Goal: Book appointment/travel/reservation

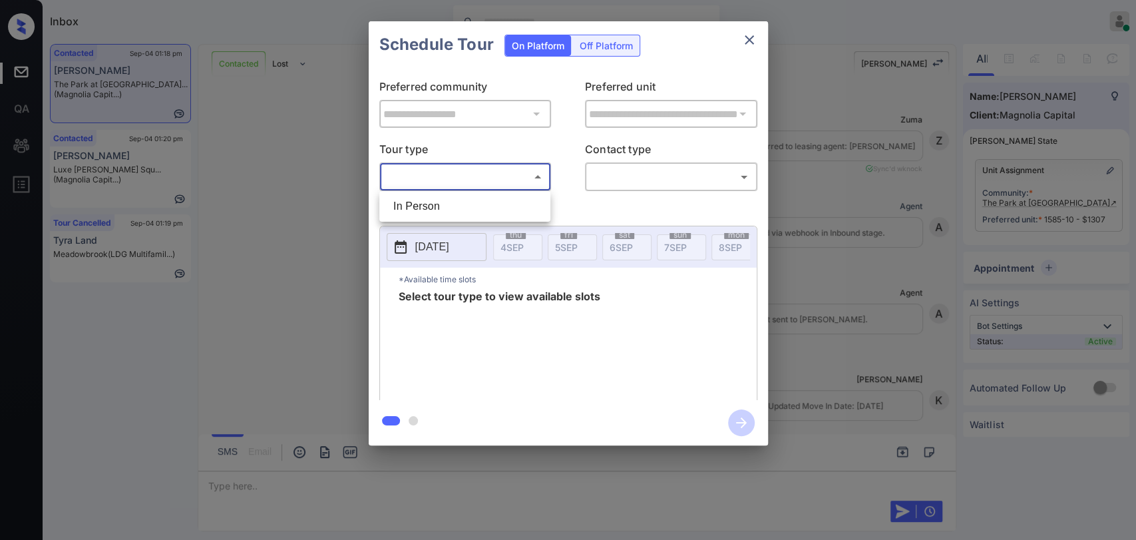
scroll to position [4391, 0]
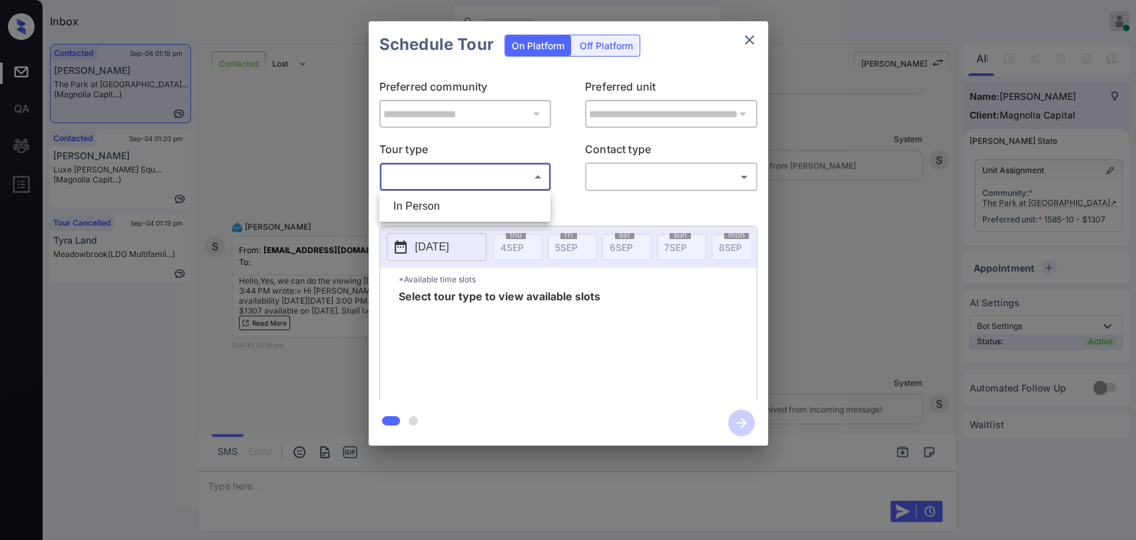
click at [432, 209] on li "In Person" at bounding box center [465, 206] width 164 height 24
type input "********"
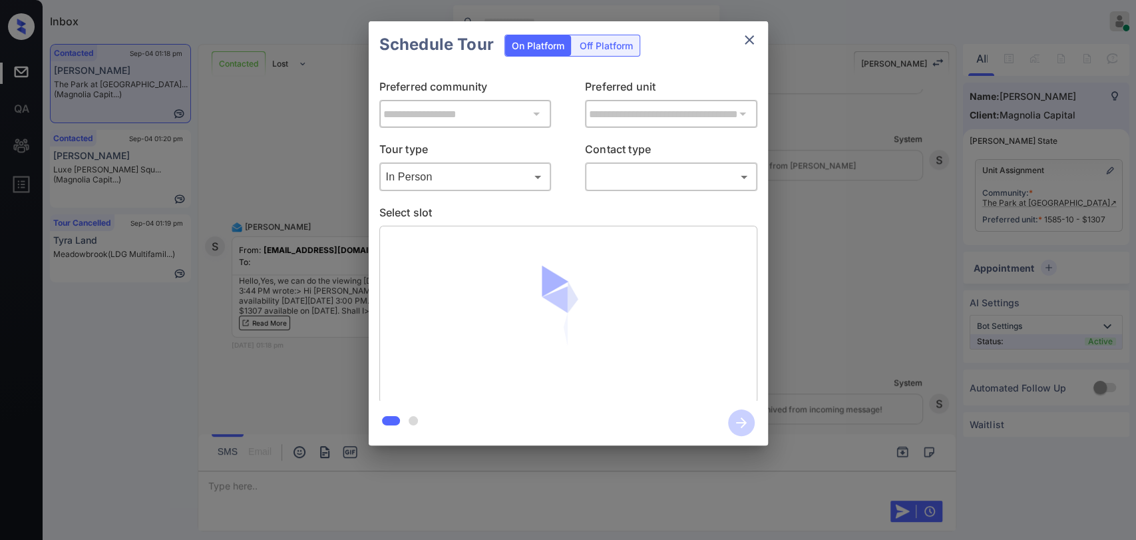
click at [617, 182] on body "Inbox Danielle Dela Cruz Online Set yourself offline Set yourself on break Prof…" at bounding box center [568, 270] width 1136 height 540
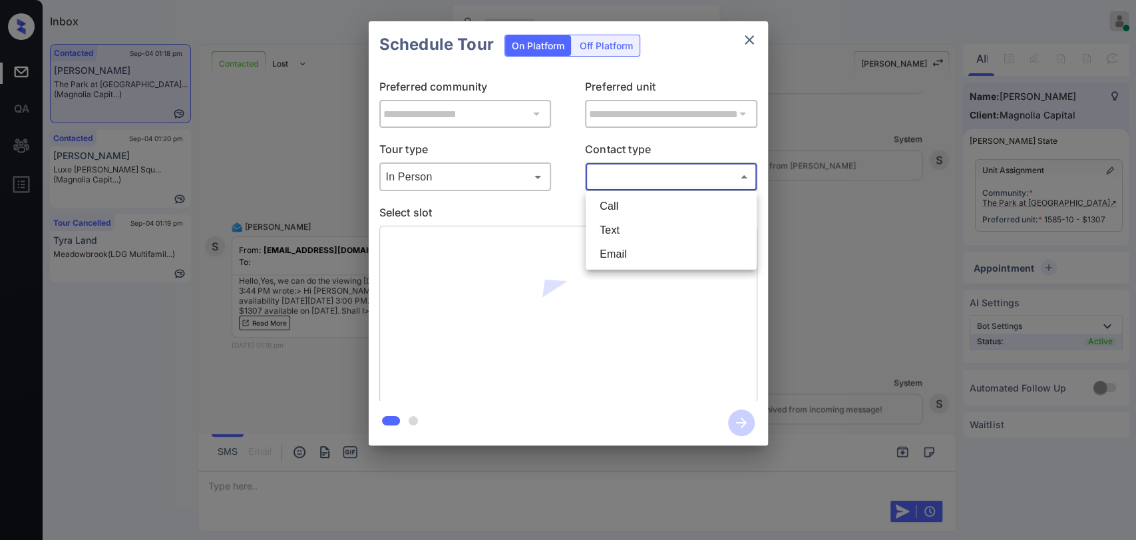
click at [618, 230] on li "Text" at bounding box center [671, 230] width 164 height 24
type input "****"
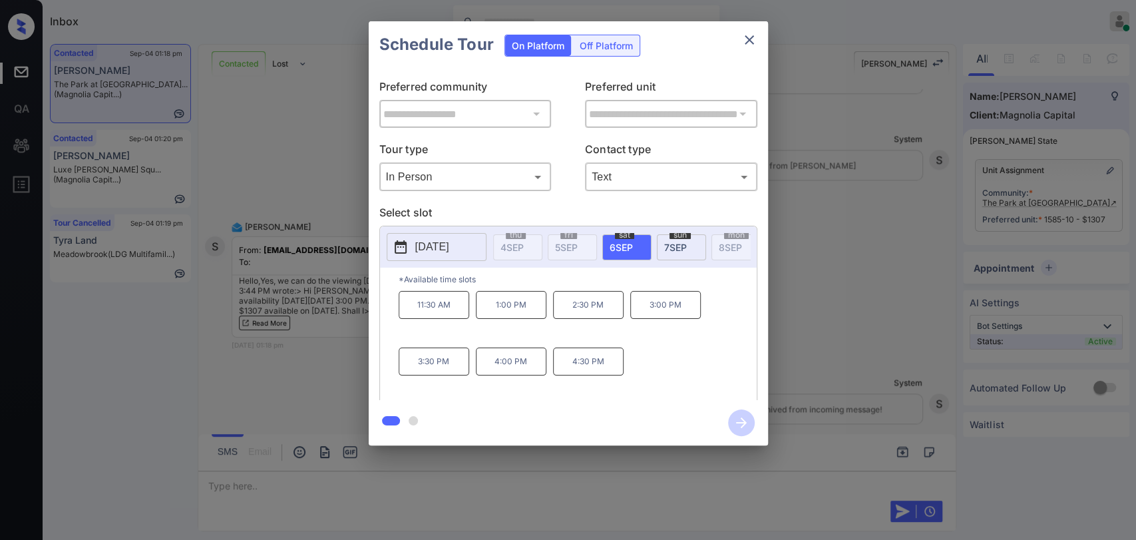
click at [669, 319] on p "3:00 PM" at bounding box center [665, 305] width 71 height 28
click at [745, 416] on icon "button" at bounding box center [741, 422] width 27 height 27
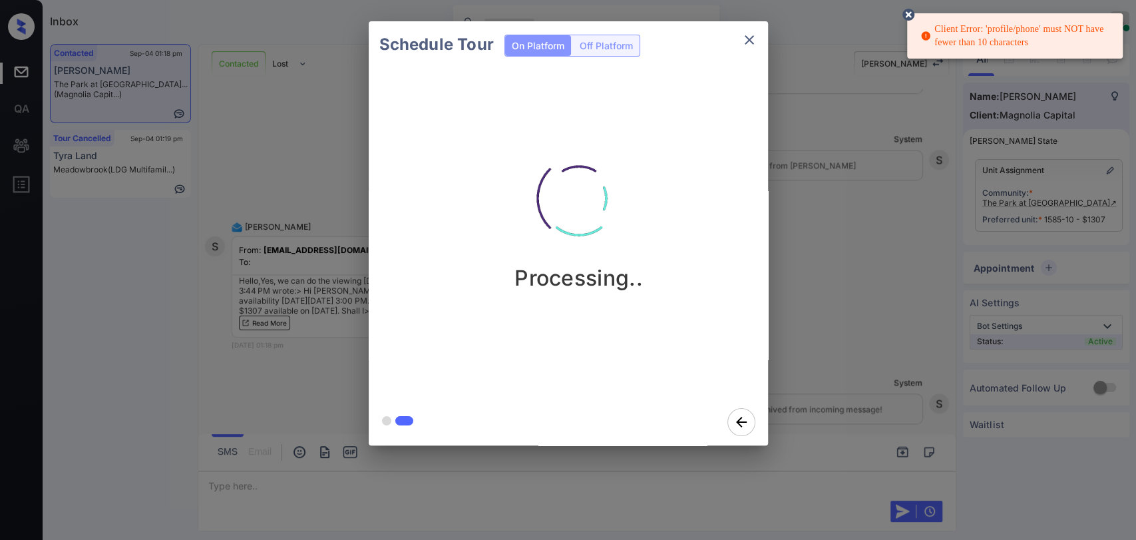
click at [749, 39] on icon "close" at bounding box center [748, 39] width 9 height 9
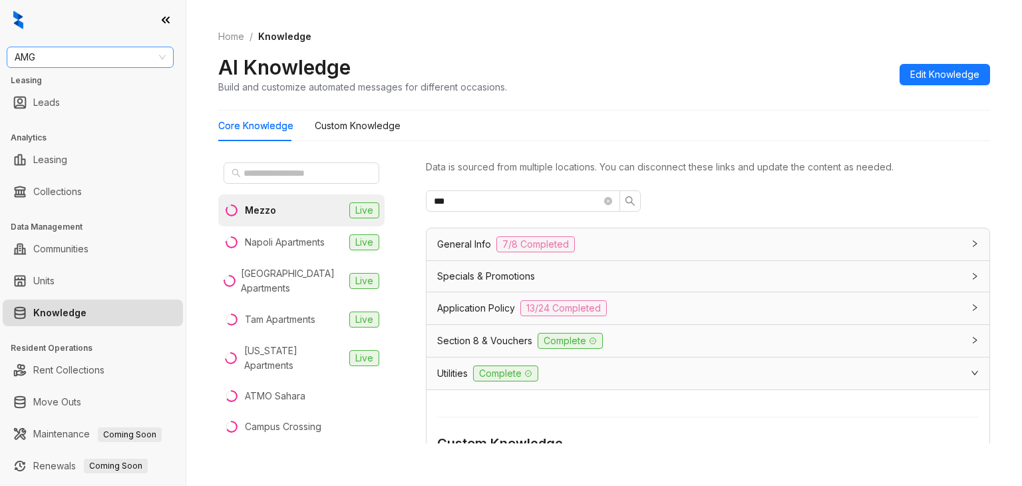
scroll to position [99, 0]
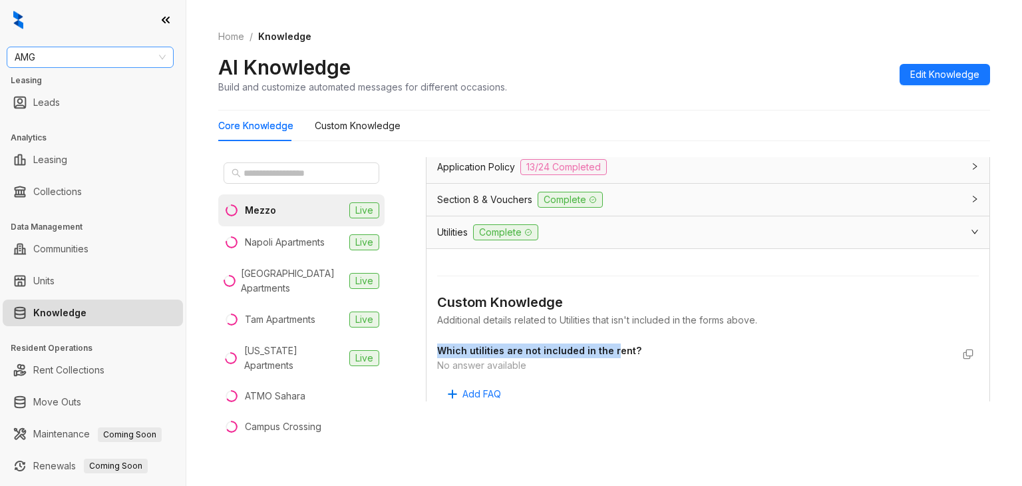
click at [84, 57] on span "AMG" at bounding box center [90, 57] width 151 height 20
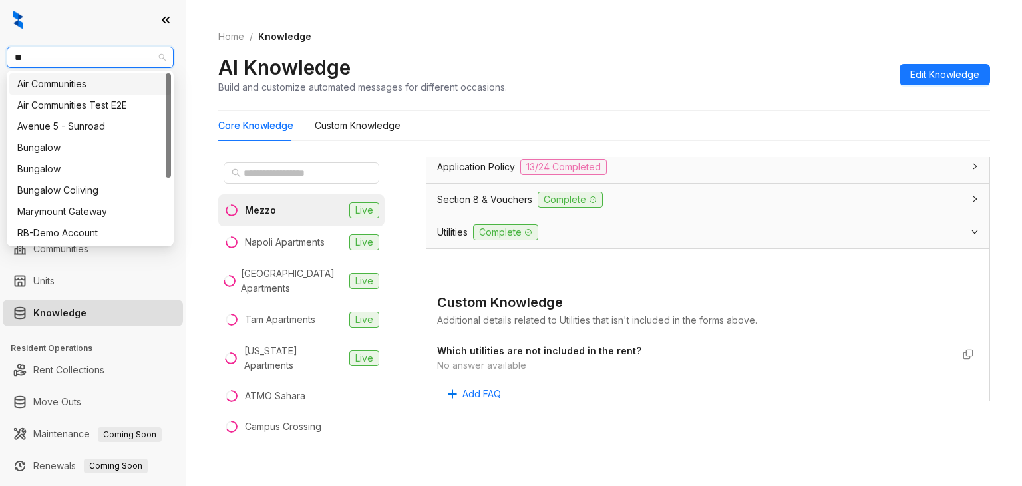
type input "***"
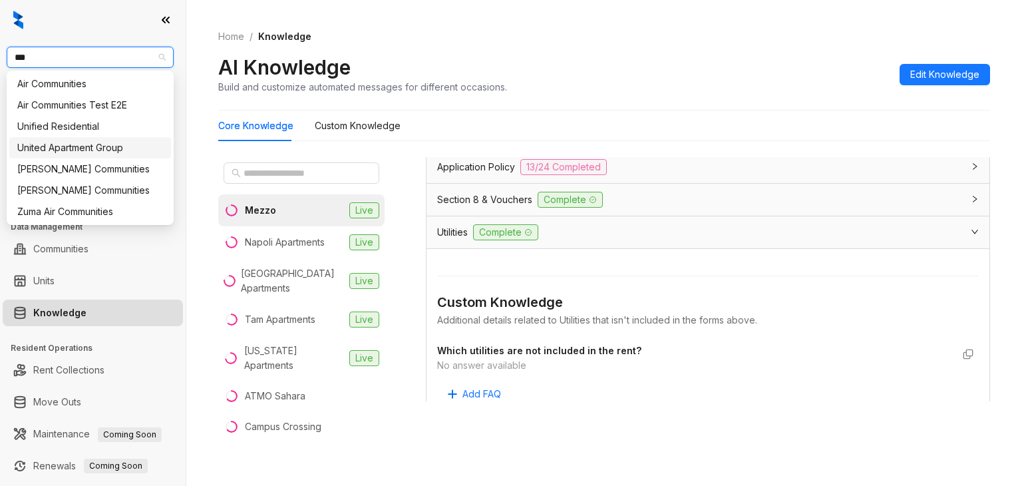
drag, startPoint x: 60, startPoint y: 152, endPoint x: 67, endPoint y: 145, distance: 9.9
click at [60, 152] on div "United Apartment Group" at bounding box center [90, 147] width 146 height 15
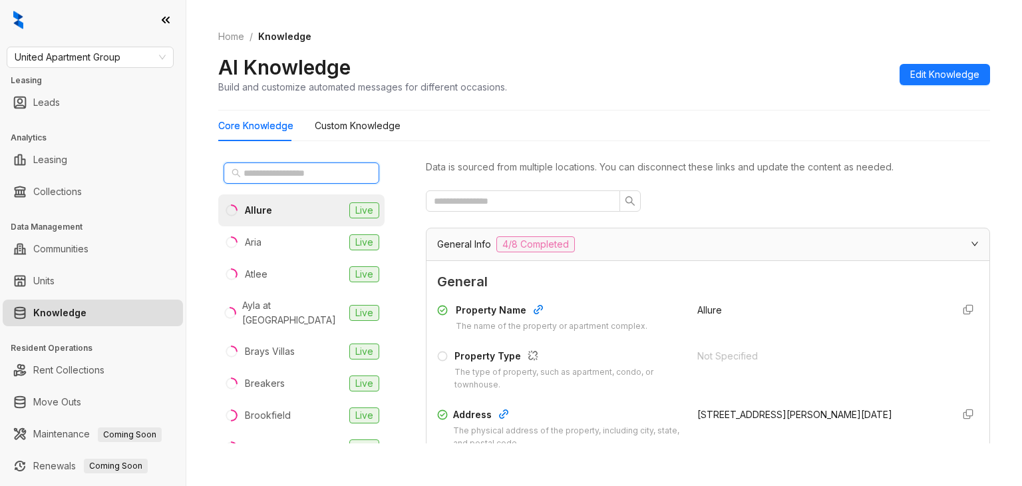
click at [326, 171] on input "text" at bounding box center [302, 173] width 117 height 15
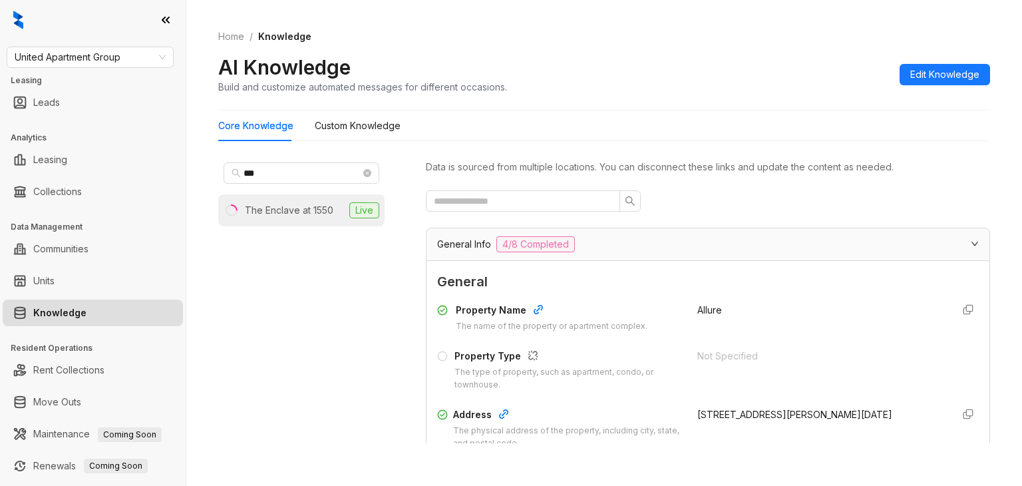
click at [284, 214] on div "The Enclave at 1550" at bounding box center [289, 210] width 88 height 15
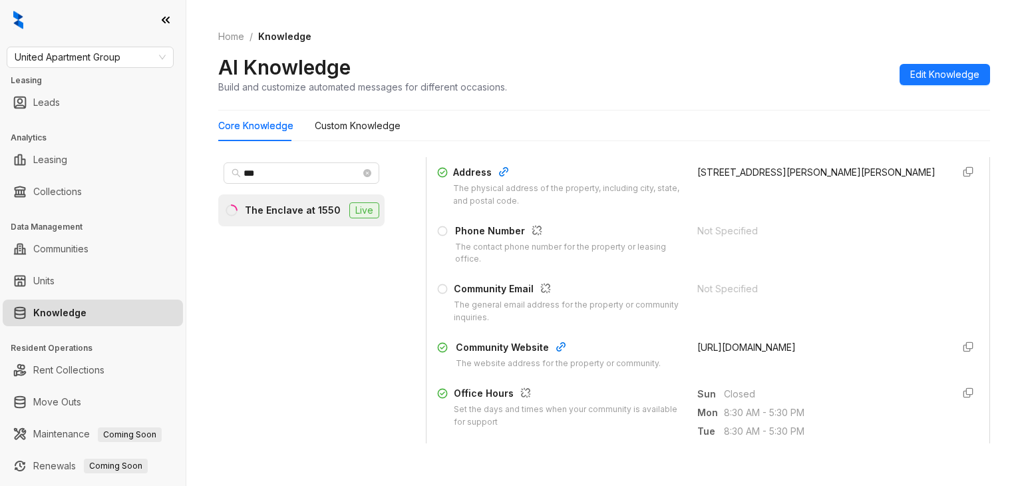
scroll to position [266, 0]
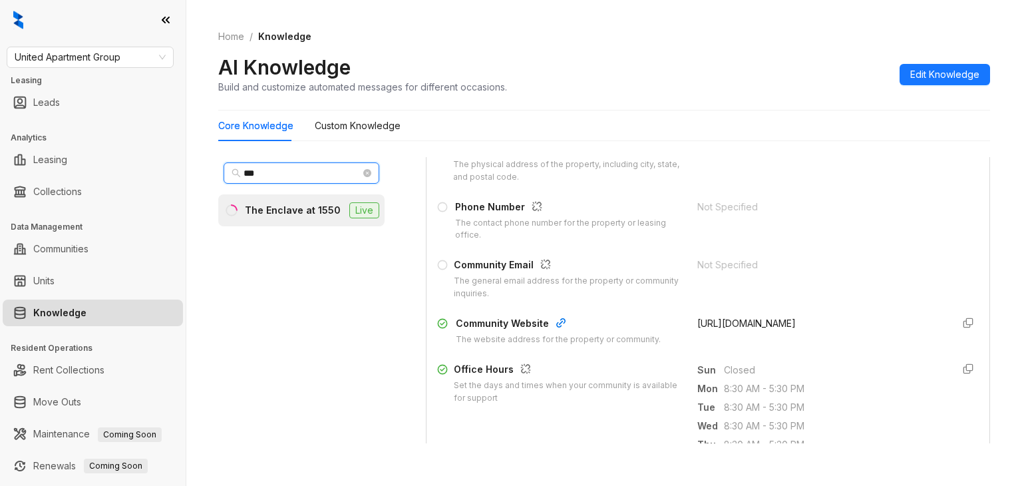
drag, startPoint x: 283, startPoint y: 176, endPoint x: 214, endPoint y: 169, distance: 68.9
click at [214, 169] on div "Home / Knowledge AI Knowledge Build and customize automated messages for differ…" at bounding box center [604, 243] width 836 height 486
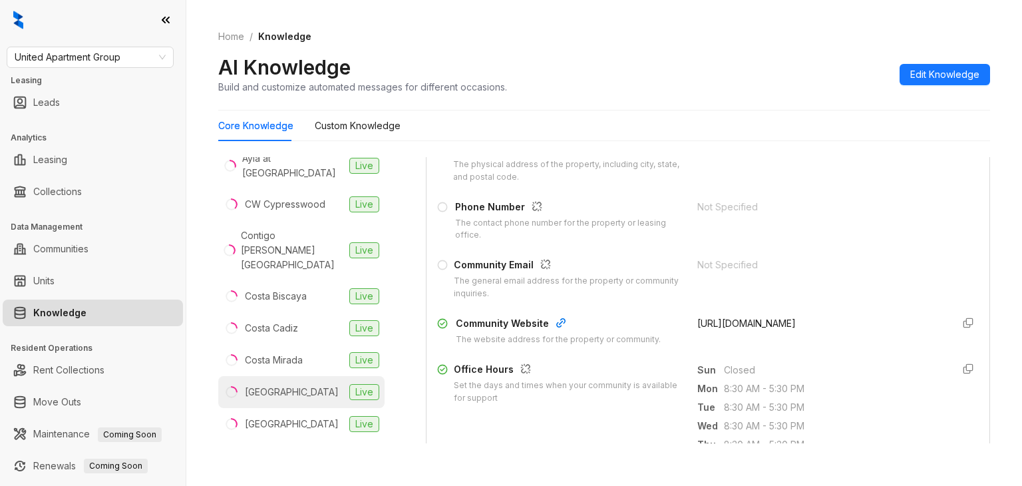
scroll to position [67, 0]
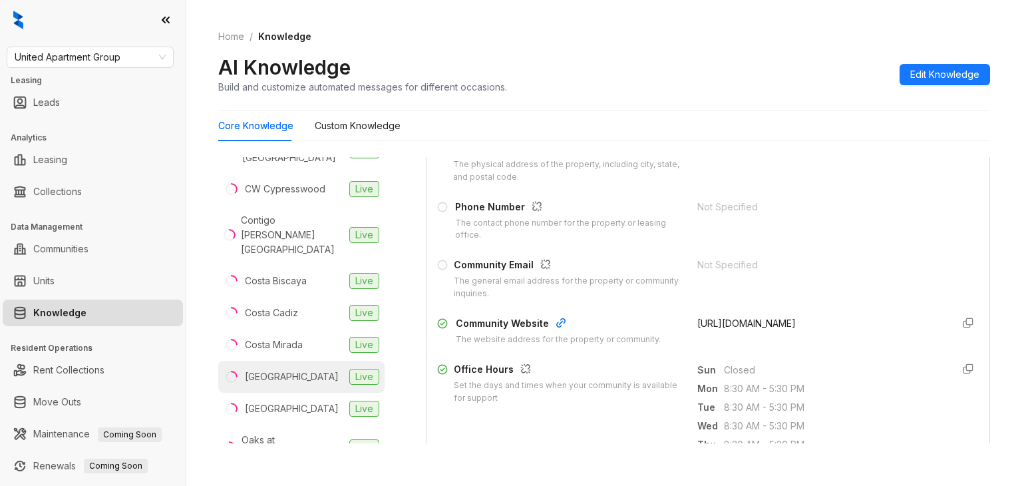
type input "*"
click at [289, 369] on div "Country Club Manor" at bounding box center [292, 376] width 94 height 15
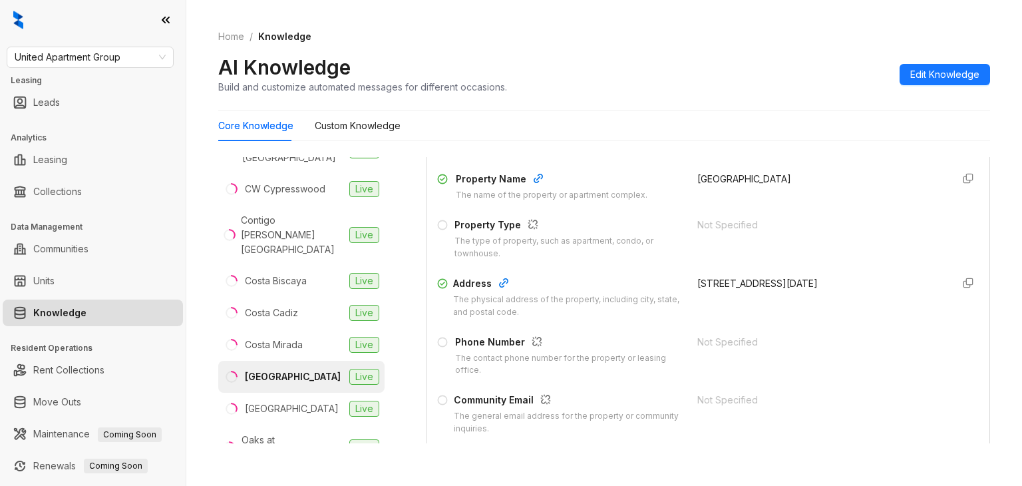
scroll to position [133, 0]
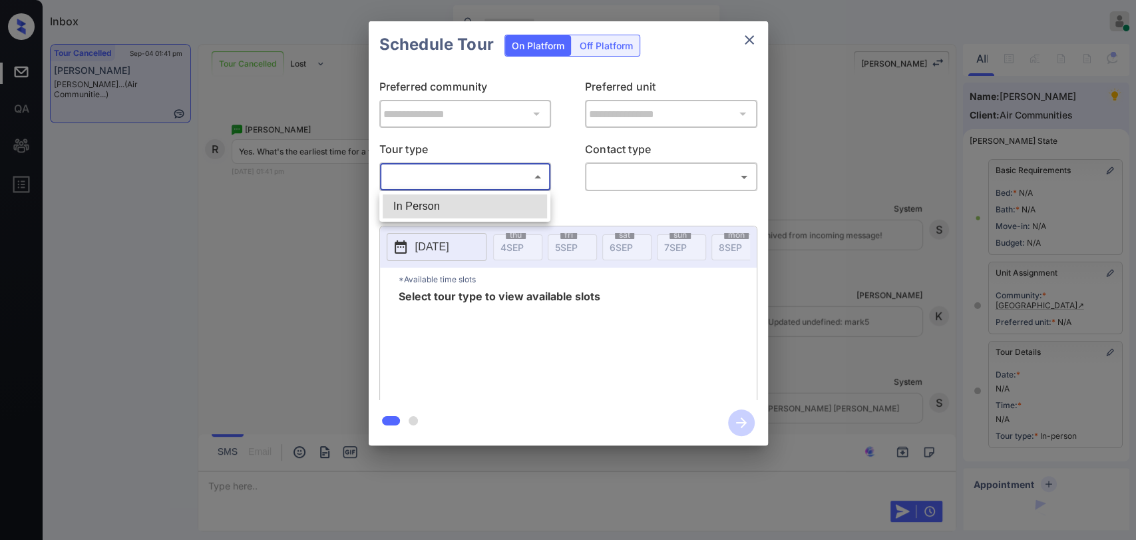
scroll to position [124, 0]
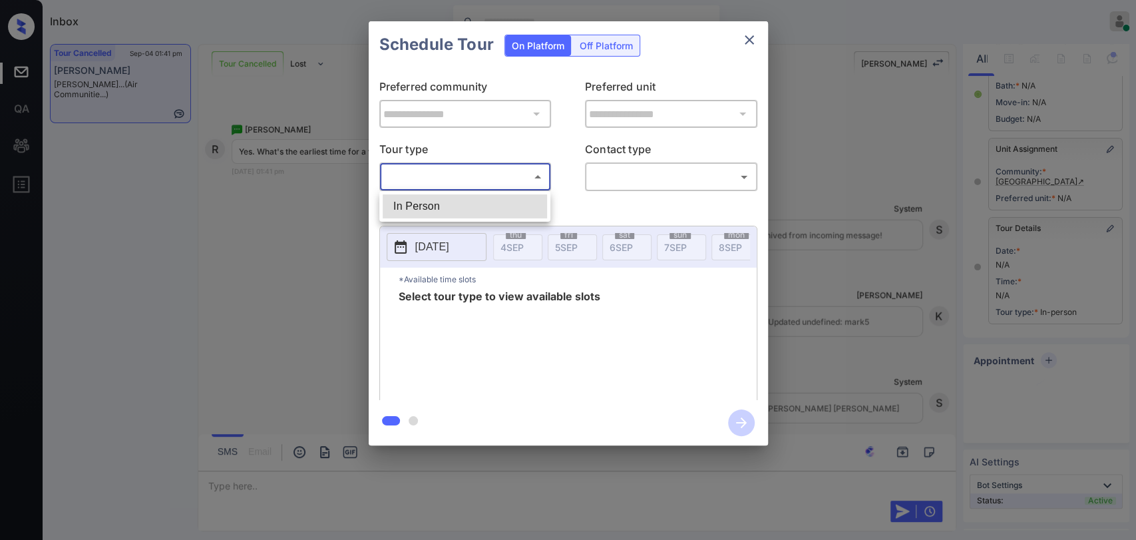
click at [424, 200] on li "In Person" at bounding box center [465, 206] width 164 height 24
type input "********"
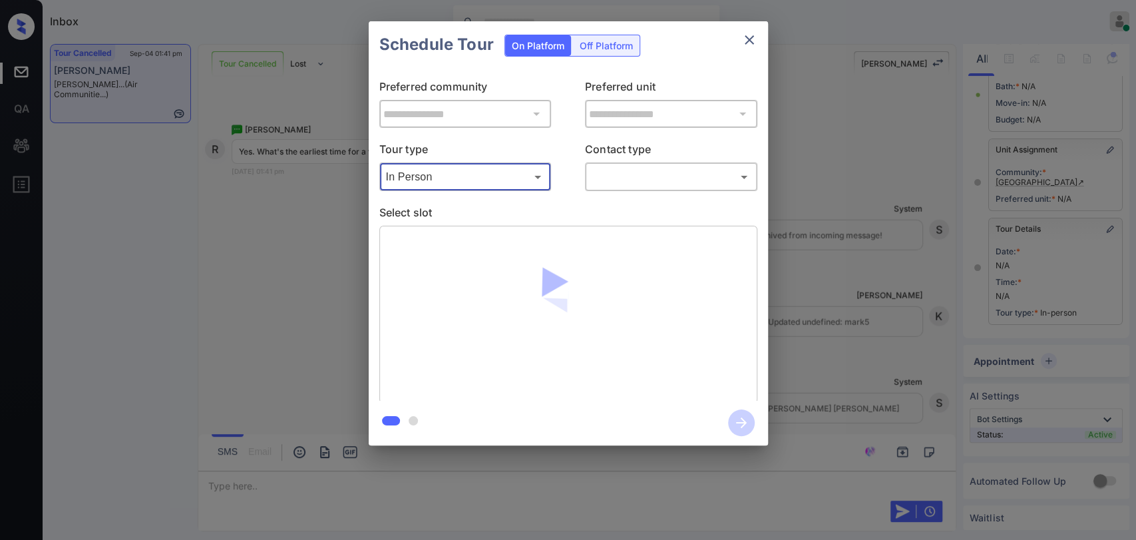
click at [347, 174] on div "**********" at bounding box center [568, 233] width 1136 height 466
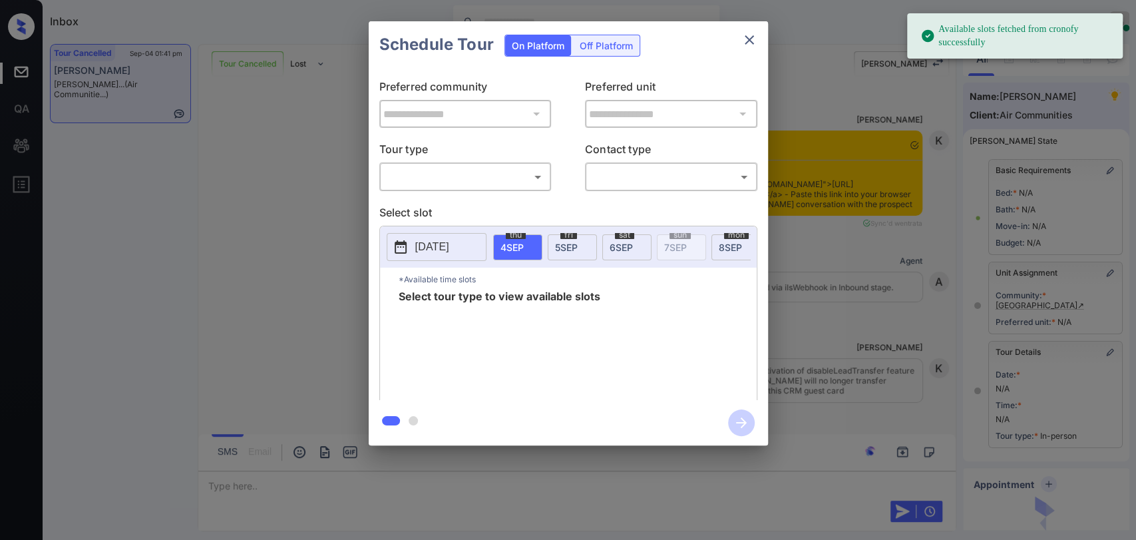
click at [431, 172] on body "Available slots fetched from cronofy successfully Inbox [PERSON_NAME] [PERSON_N…" at bounding box center [568, 270] width 1136 height 540
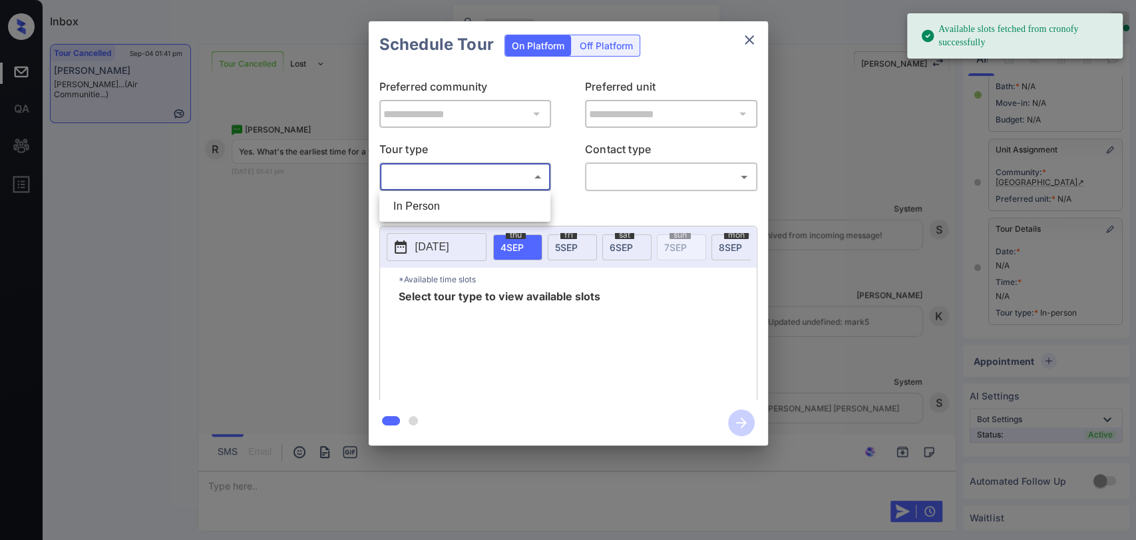
click at [421, 208] on li "In Person" at bounding box center [465, 206] width 164 height 24
type input "********"
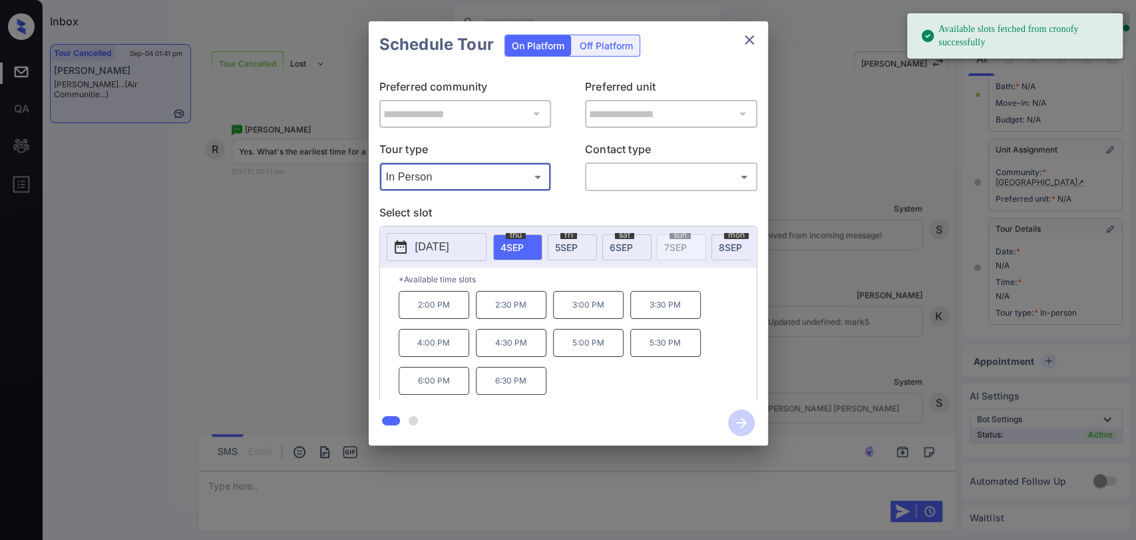
click at [574, 247] on span "[DATE]" at bounding box center [566, 247] width 23 height 11
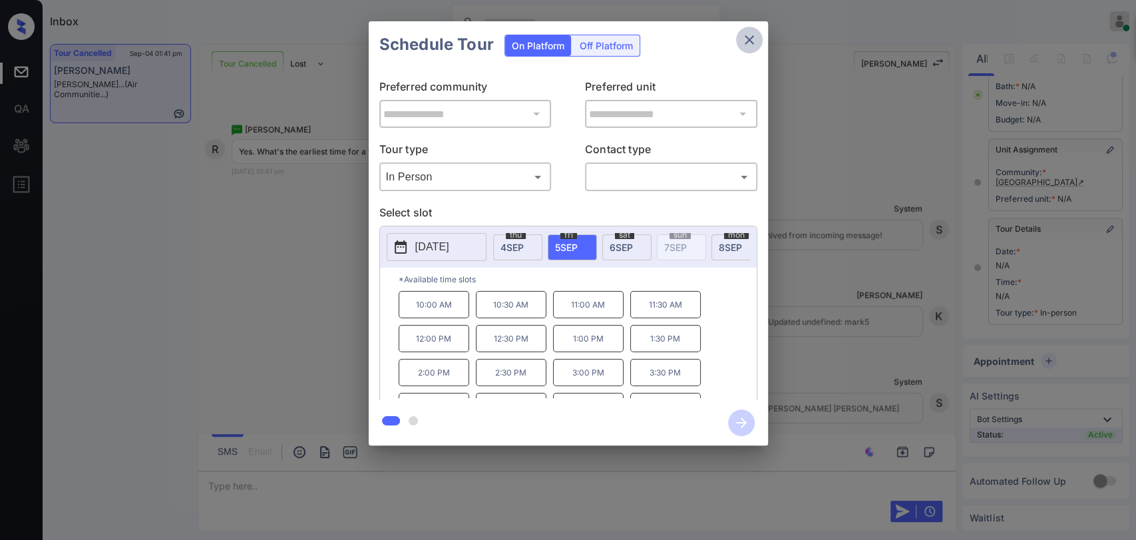
click at [743, 39] on icon "close" at bounding box center [749, 40] width 16 height 16
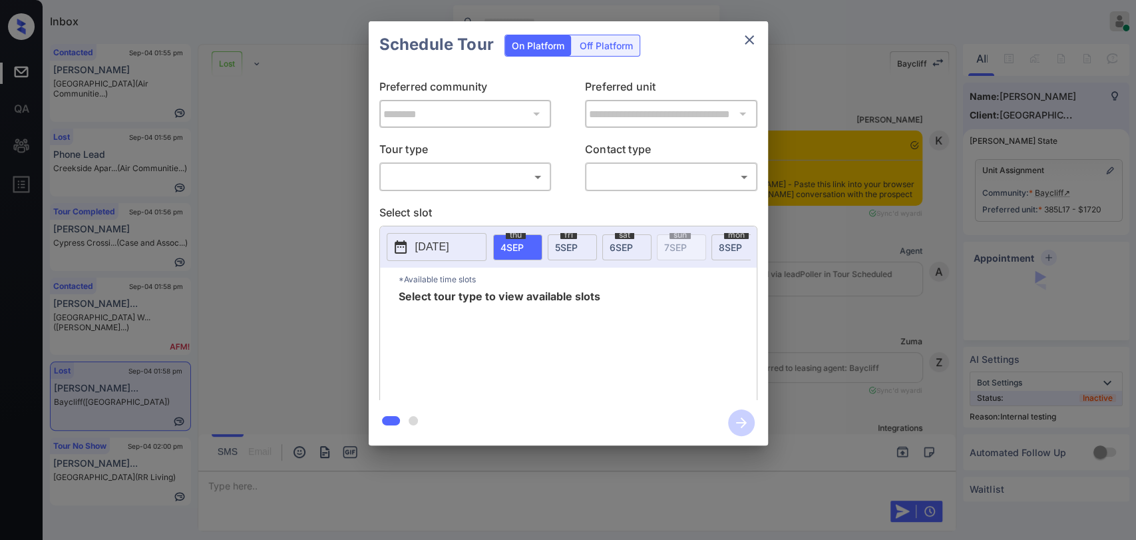
scroll to position [5432, 0]
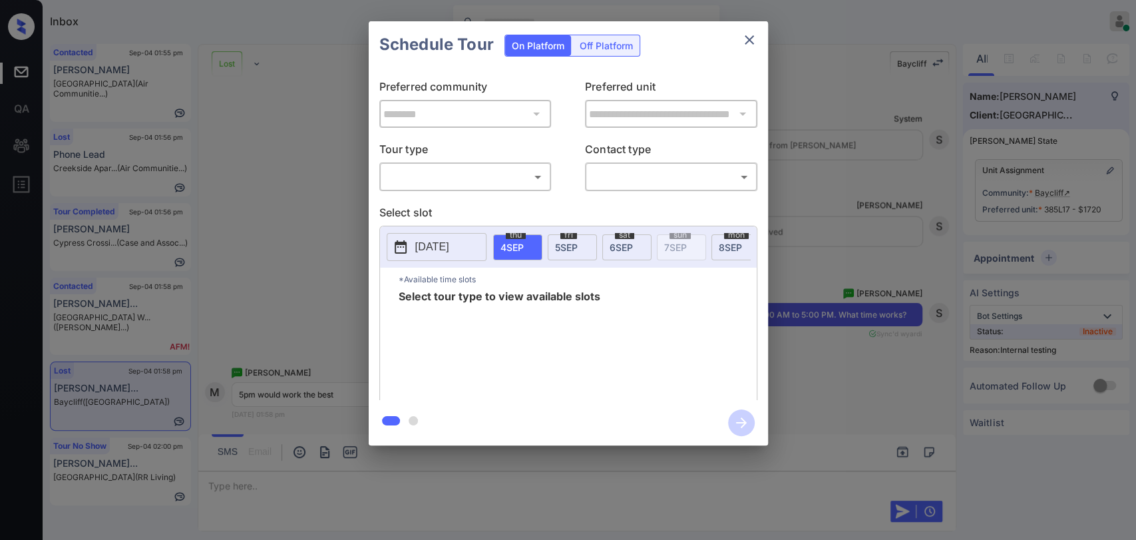
click at [889, 240] on div "**********" at bounding box center [568, 233] width 1136 height 466
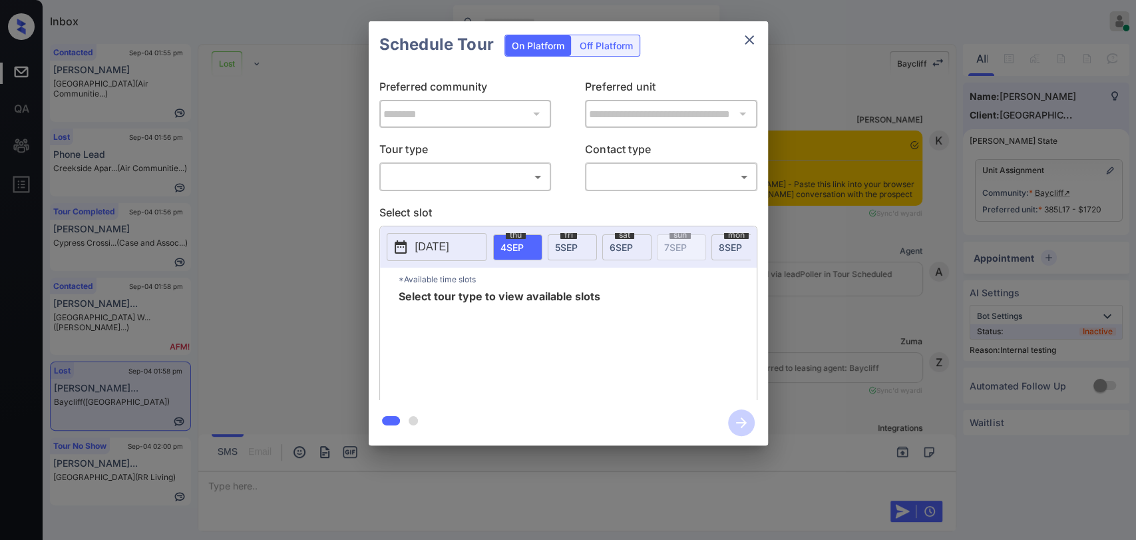
scroll to position [5432, 0]
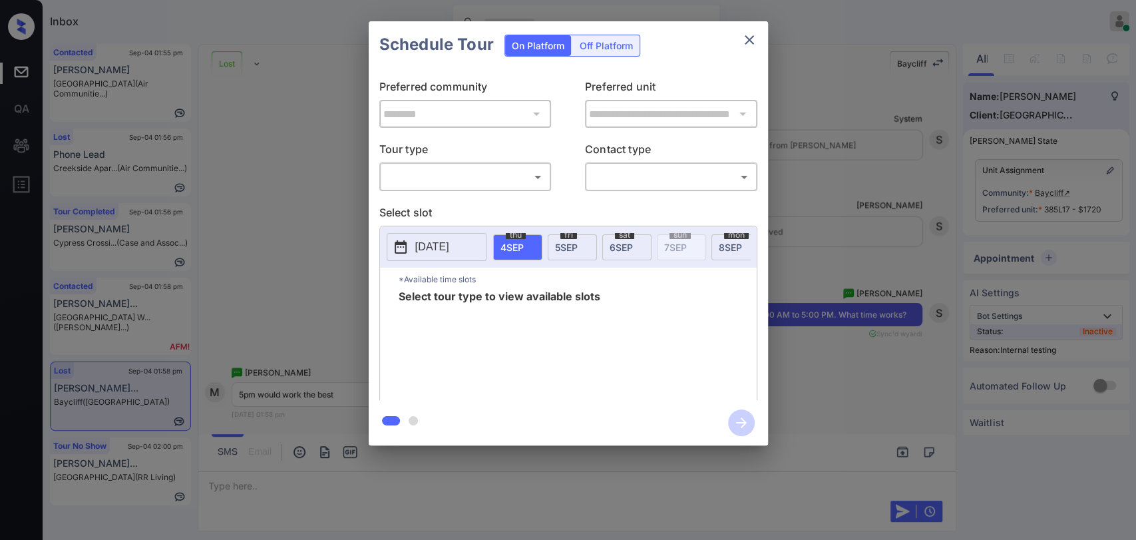
click at [419, 180] on body "Inbox Danielle Dela Cruz Online Set yourself offline Set yourself on break Prof…" at bounding box center [568, 270] width 1136 height 540
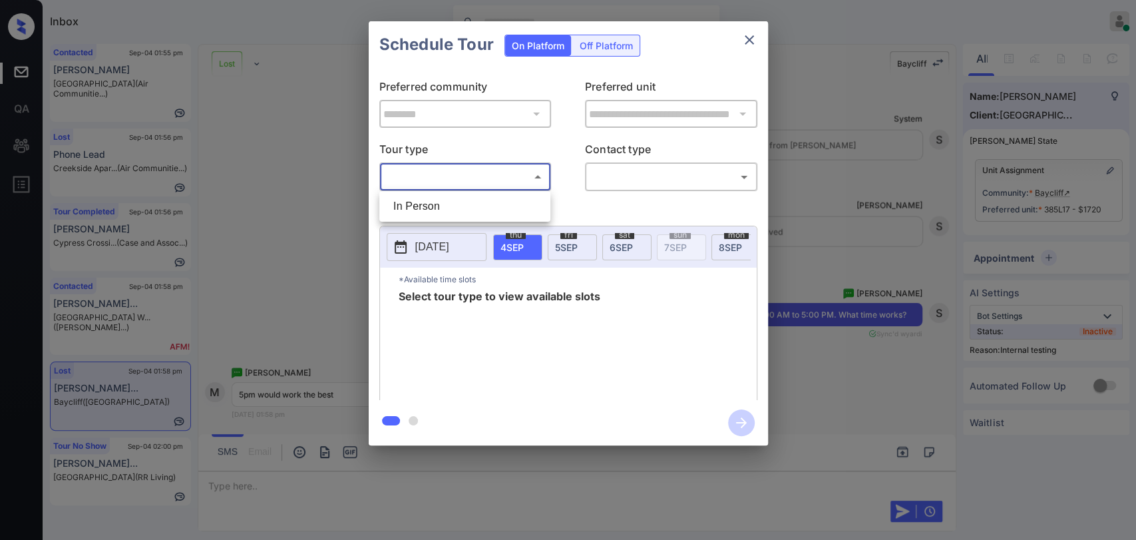
click at [413, 204] on li "In Person" at bounding box center [465, 206] width 164 height 24
type input "********"
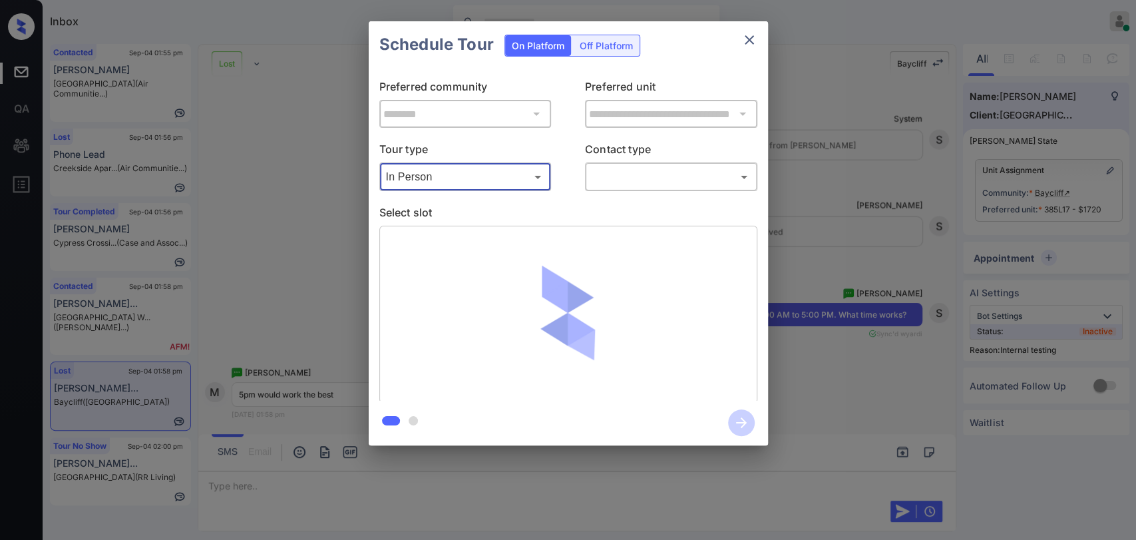
click at [677, 177] on body "Inbox Danielle Dela Cruz Online Set yourself offline Set yourself on break Prof…" at bounding box center [568, 270] width 1136 height 540
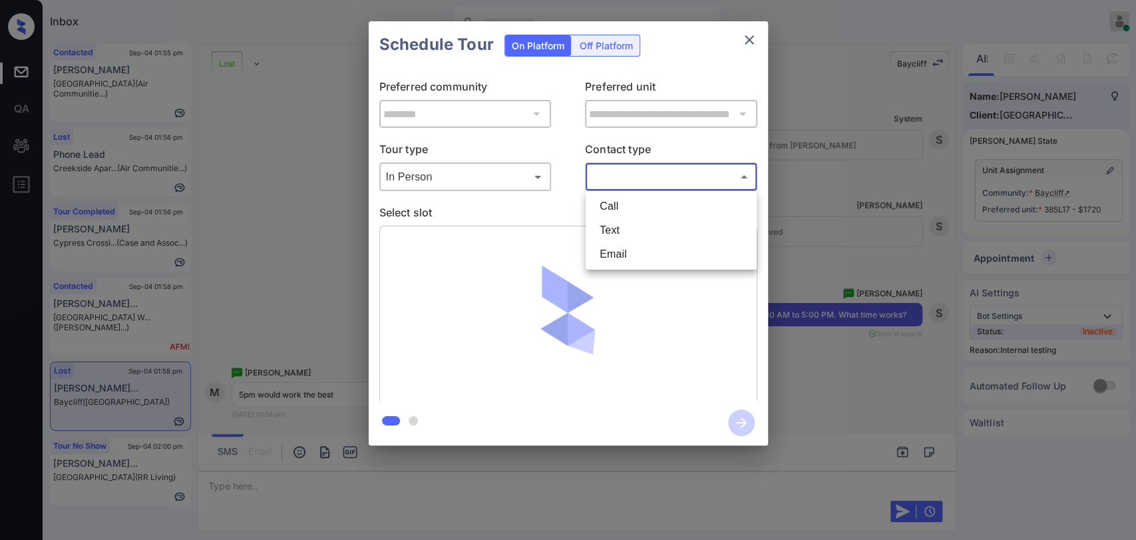
click at [643, 230] on li "Text" at bounding box center [671, 230] width 164 height 24
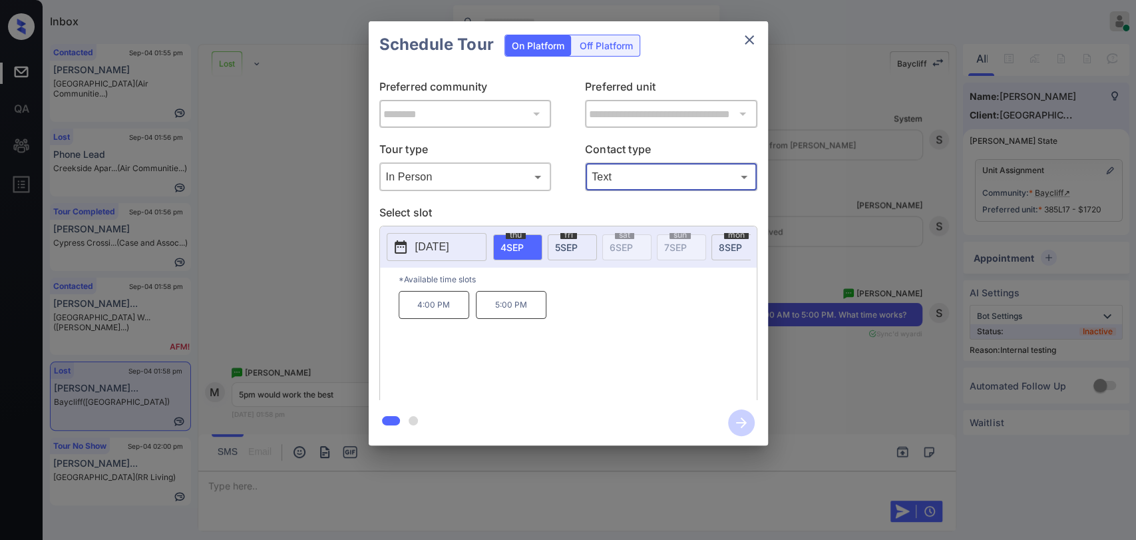
type input "****"
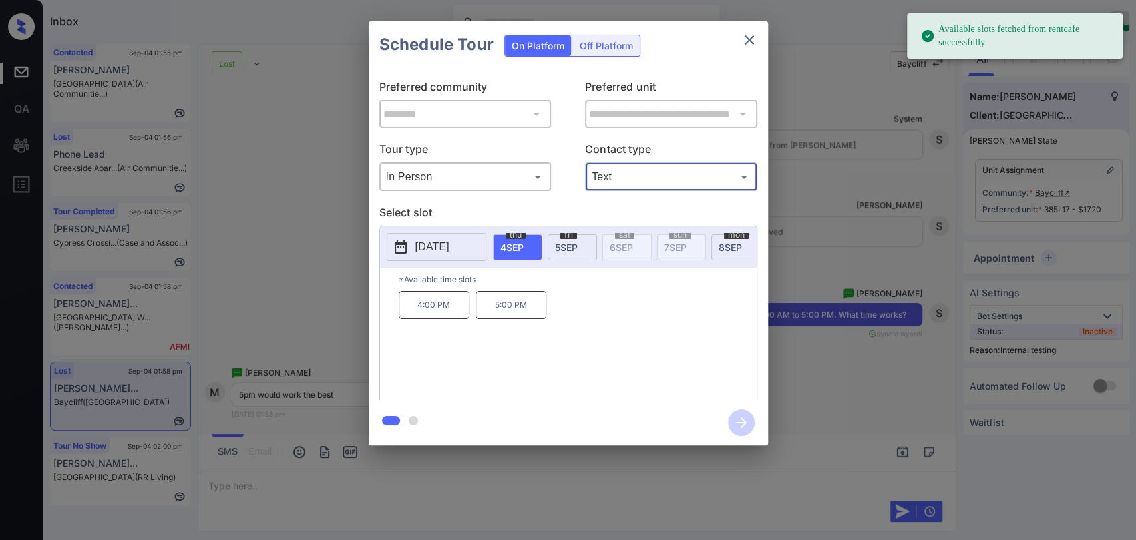
click at [555, 245] on span "5 SEP" at bounding box center [566, 247] width 23 height 11
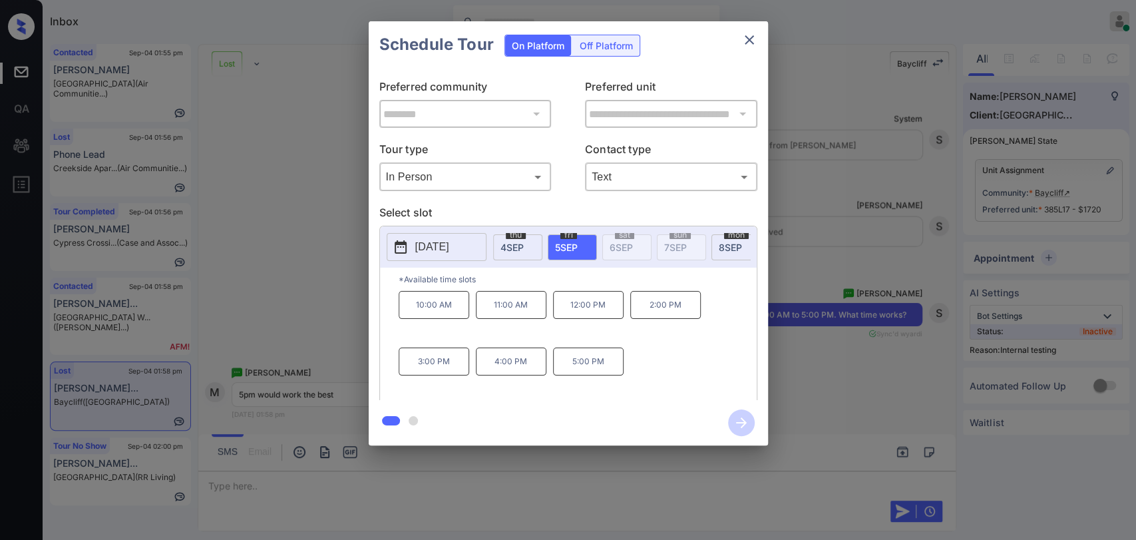
click at [594, 369] on p "5:00 PM" at bounding box center [588, 361] width 71 height 28
click at [742, 414] on icon "button" at bounding box center [741, 422] width 27 height 27
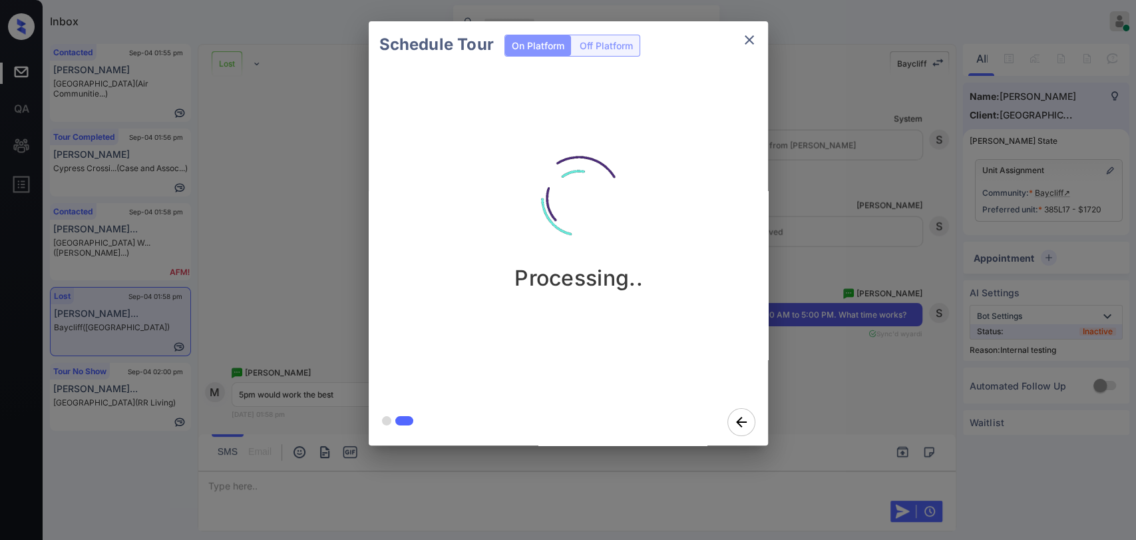
click at [283, 247] on div "Schedule Tour On Platform Off Platform Processing.." at bounding box center [568, 233] width 1136 height 466
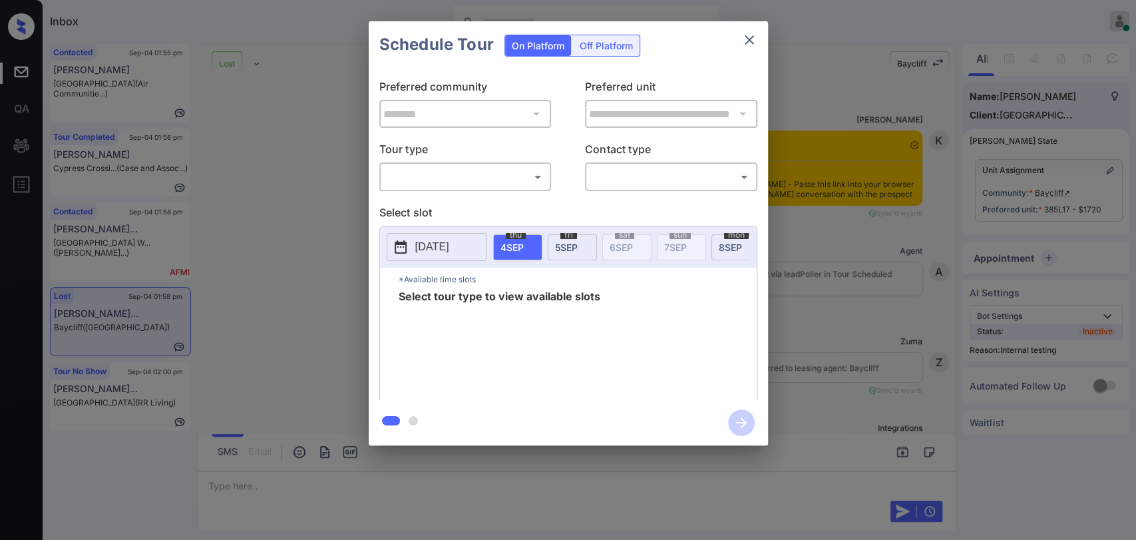
scroll to position [5579, 0]
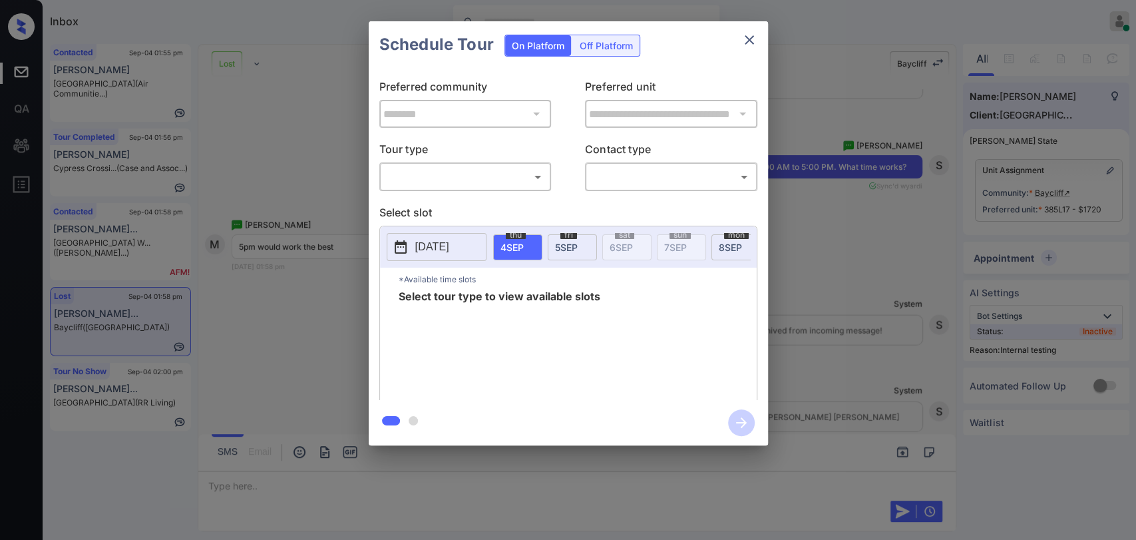
click at [485, 171] on body "Inbox [PERSON_NAME] [PERSON_NAME] Online Set yourself offline Set yourself on b…" at bounding box center [568, 270] width 1136 height 540
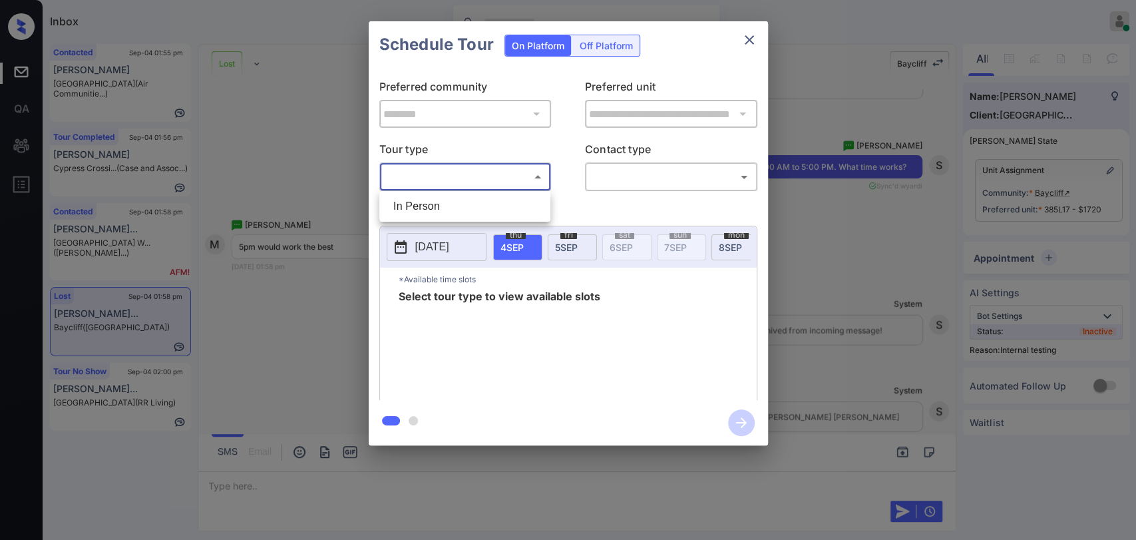
click at [438, 212] on li "In Person" at bounding box center [465, 206] width 164 height 24
type input "********"
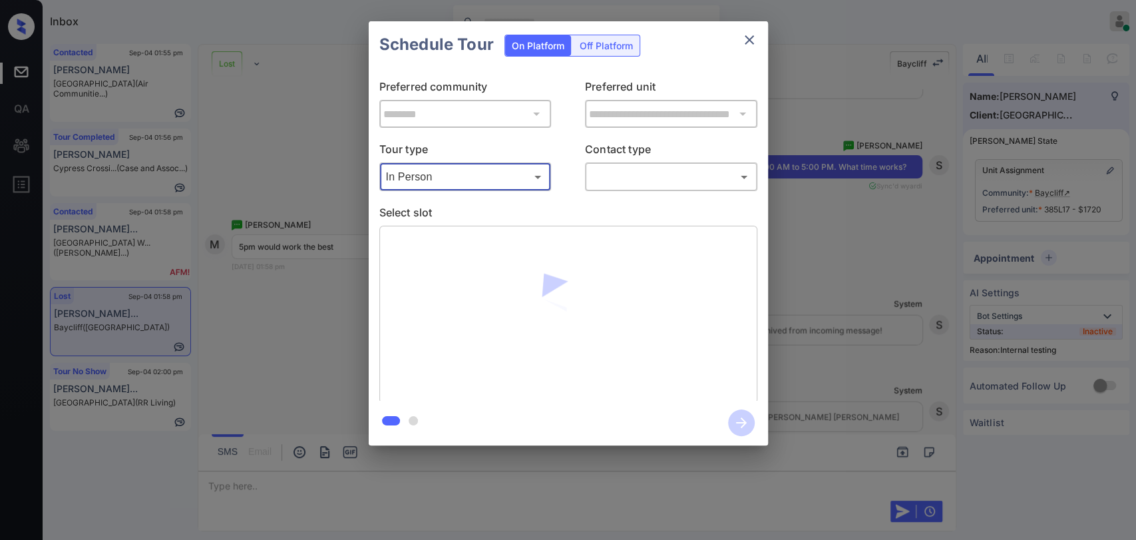
click at [668, 173] on body "Inbox Danielle Dela Cruz Online Set yourself offline Set yourself on break Prof…" at bounding box center [568, 270] width 1136 height 540
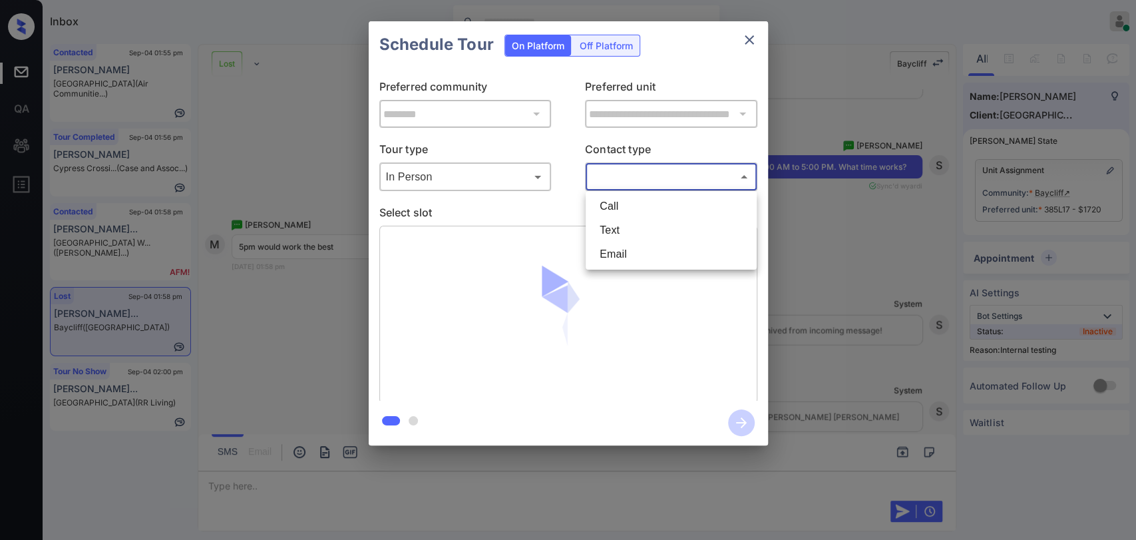
click at [616, 225] on li "Text" at bounding box center [671, 230] width 164 height 24
type input "****"
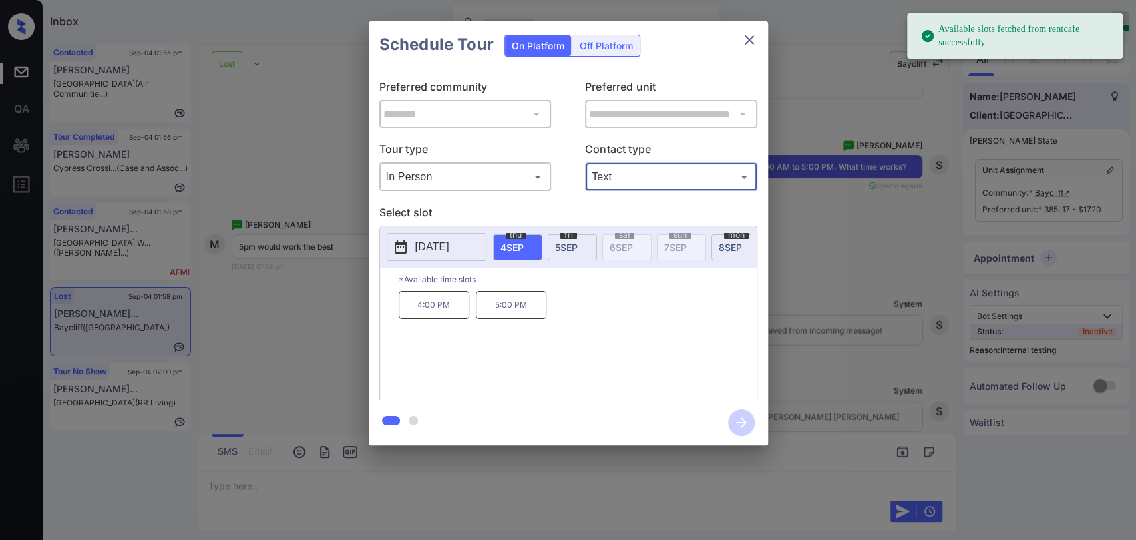
click at [561, 242] on span "5 SEP" at bounding box center [566, 247] width 23 height 11
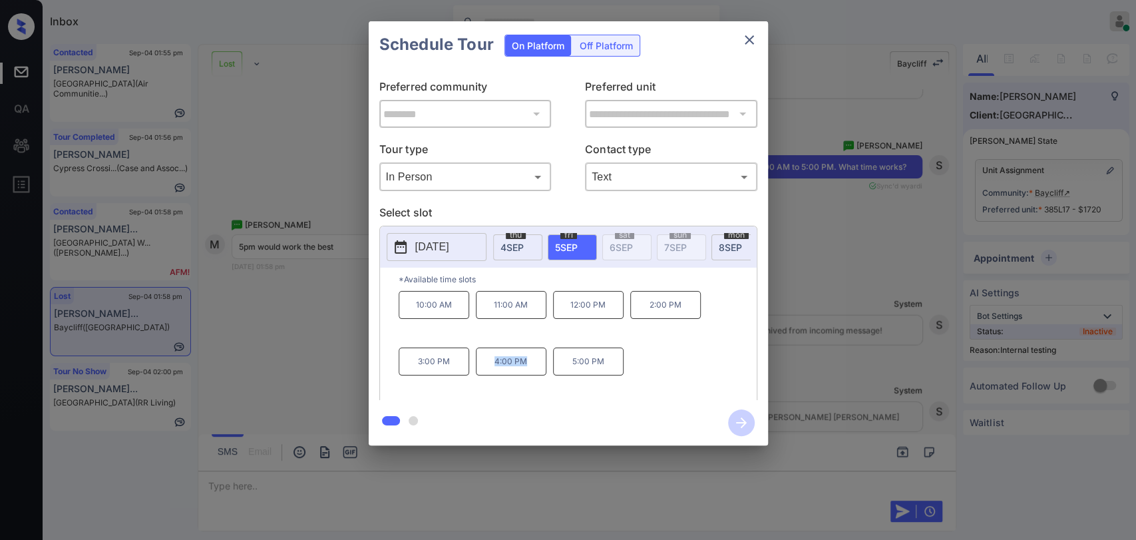
drag, startPoint x: 495, startPoint y: 371, endPoint x: 536, endPoint y: 371, distance: 40.6
click at [536, 371] on p "4:00 PM" at bounding box center [511, 361] width 71 height 28
copy p "4:00 PM"
click at [746, 35] on icon "close" at bounding box center [749, 40] width 16 height 16
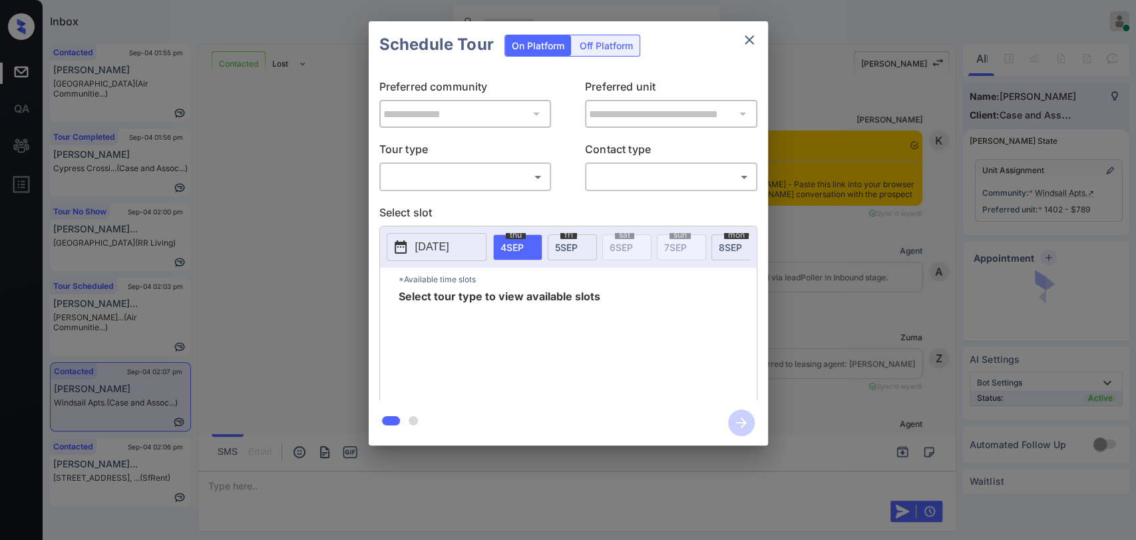
scroll to position [2621, 0]
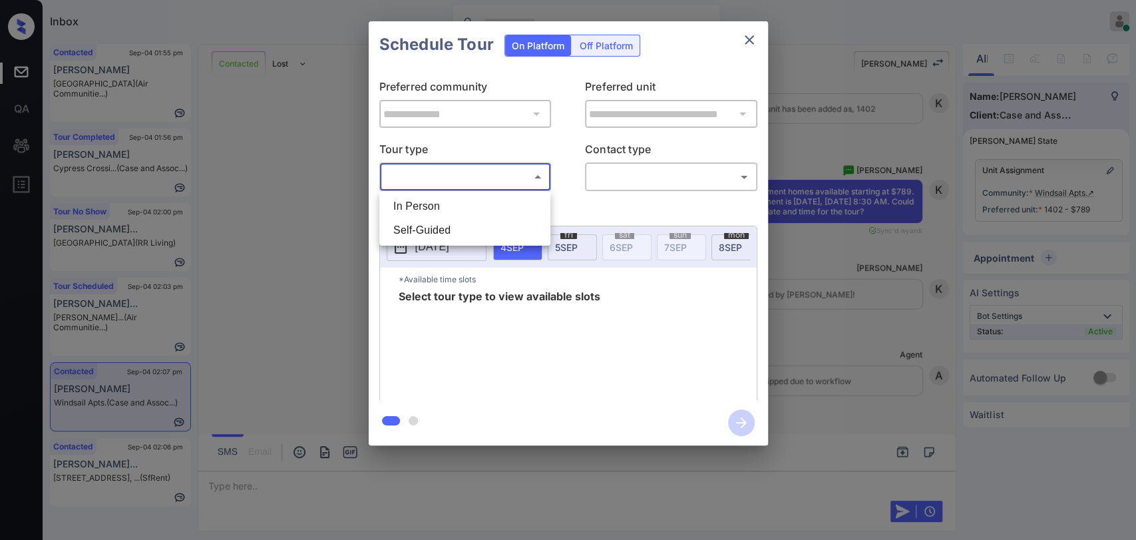
click at [462, 174] on body "Inbox Danielle Dela Cruz Online Set yourself offline Set yourself on break Prof…" at bounding box center [568, 270] width 1136 height 540
click at [432, 326] on div at bounding box center [568, 270] width 1136 height 540
click at [448, 236] on button "[DATE]" at bounding box center [437, 247] width 100 height 28
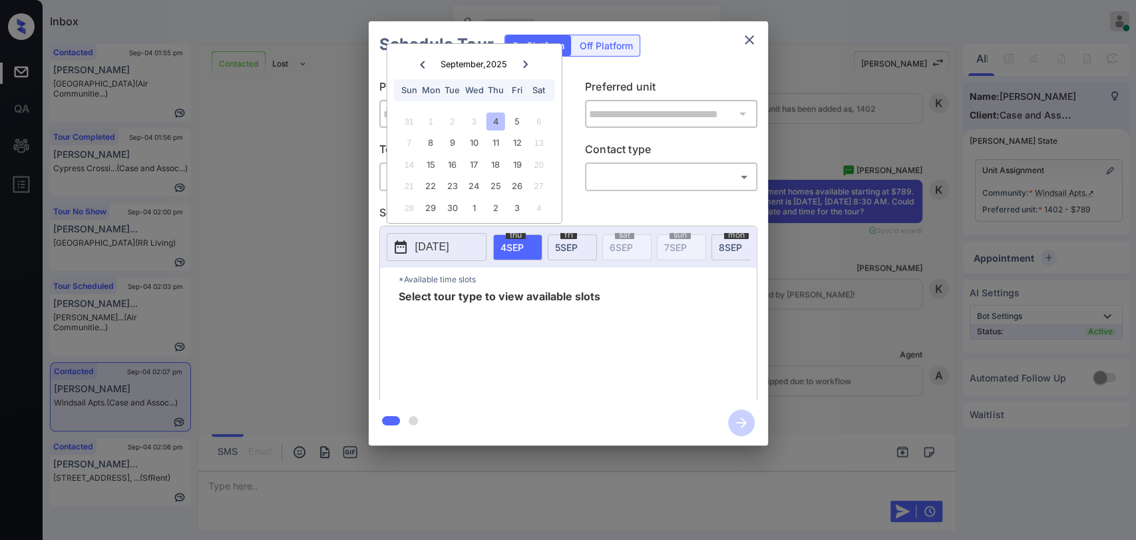
click at [529, 60] on div at bounding box center [525, 64] width 18 height 17
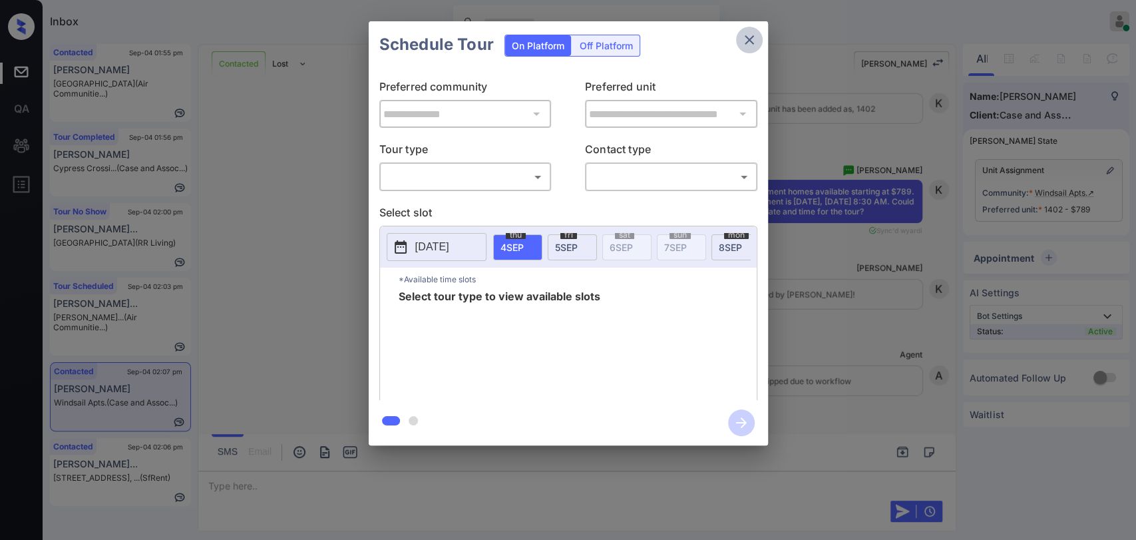
click at [744, 41] on icon "close" at bounding box center [749, 40] width 16 height 16
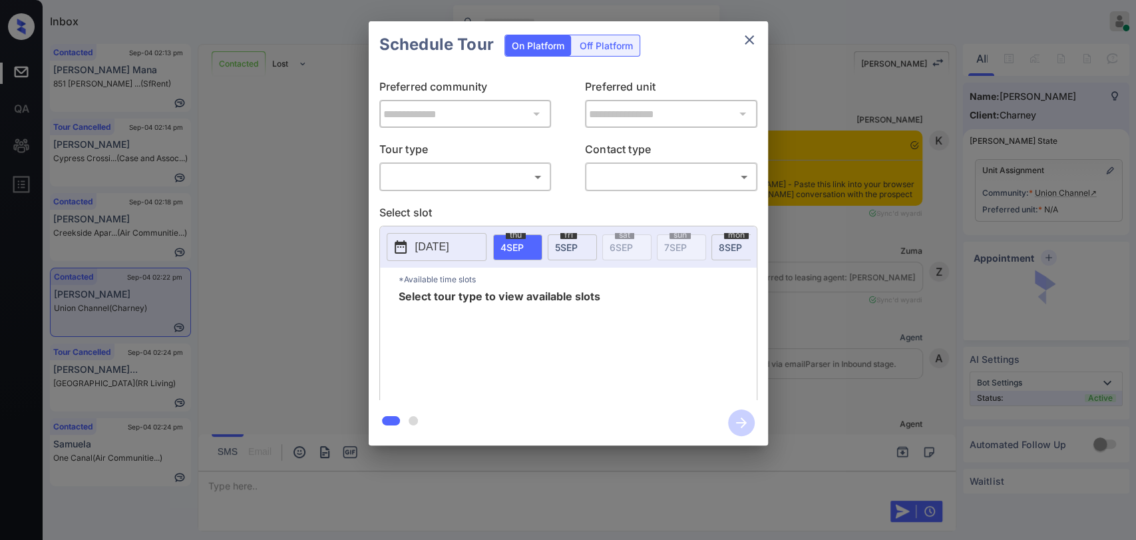
scroll to position [827, 0]
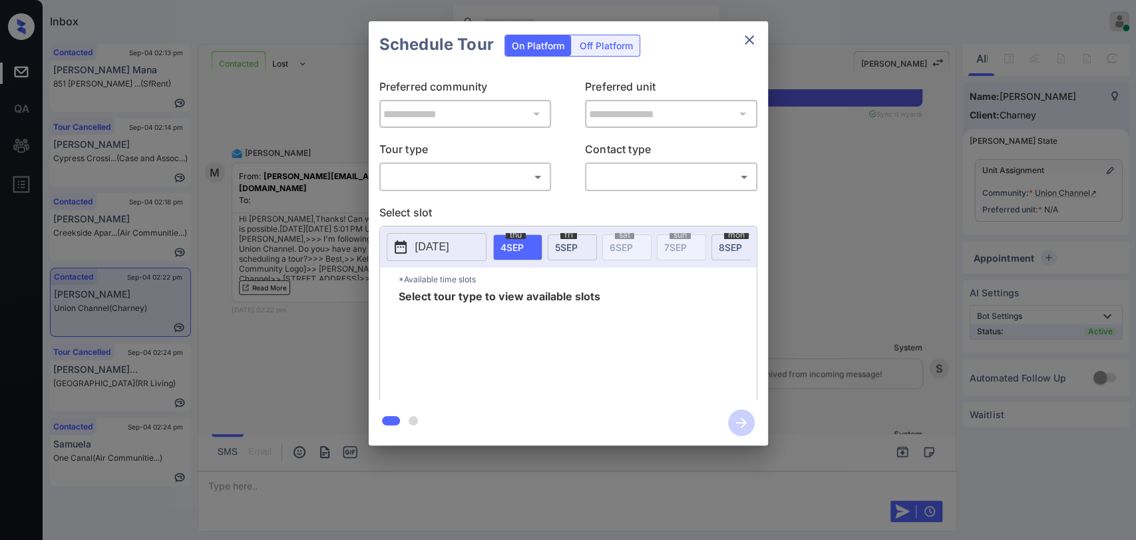
click at [482, 164] on div "​ ​" at bounding box center [465, 176] width 172 height 29
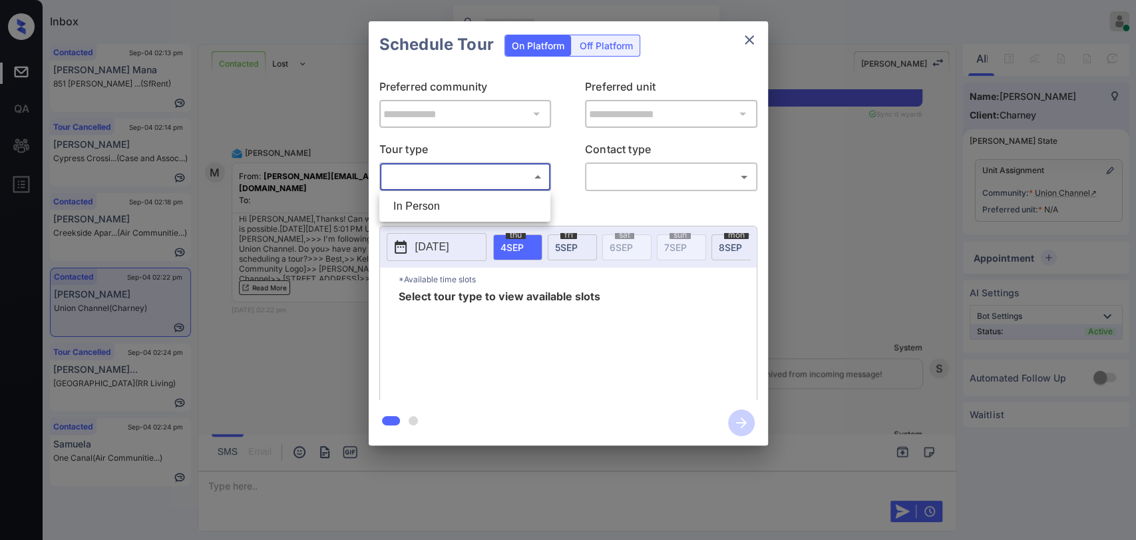
click at [468, 177] on body "Inbox [PERSON_NAME] [PERSON_NAME] Online Set yourself offline Set yourself on b…" at bounding box center [568, 270] width 1136 height 540
click at [427, 207] on li "In Person" at bounding box center [465, 206] width 164 height 24
type input "********"
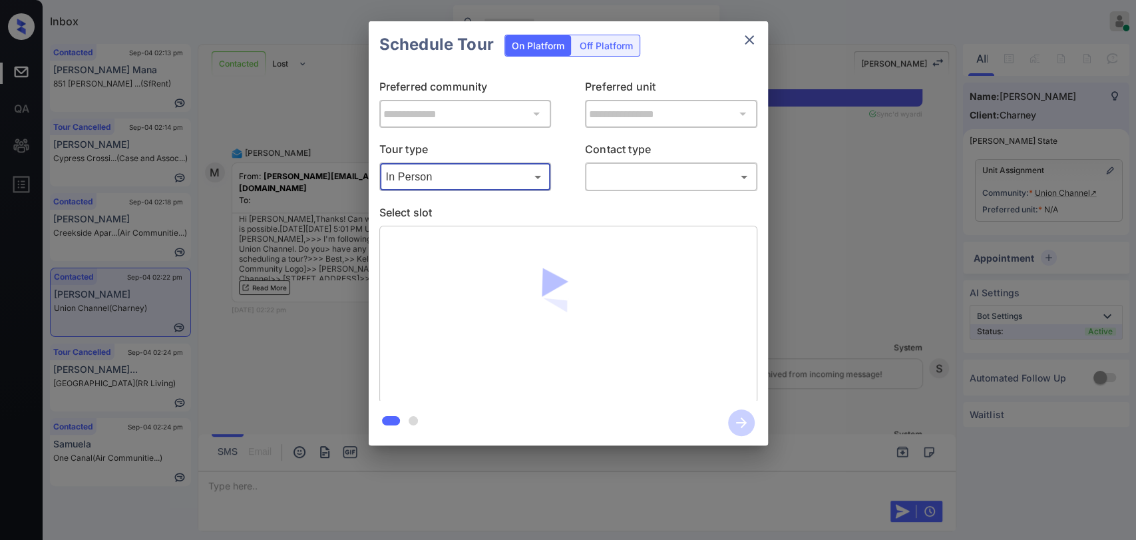
click at [624, 178] on body "Inbox Danielle Dela Cruz Online Set yourself offline Set yourself on break Prof…" at bounding box center [568, 270] width 1136 height 540
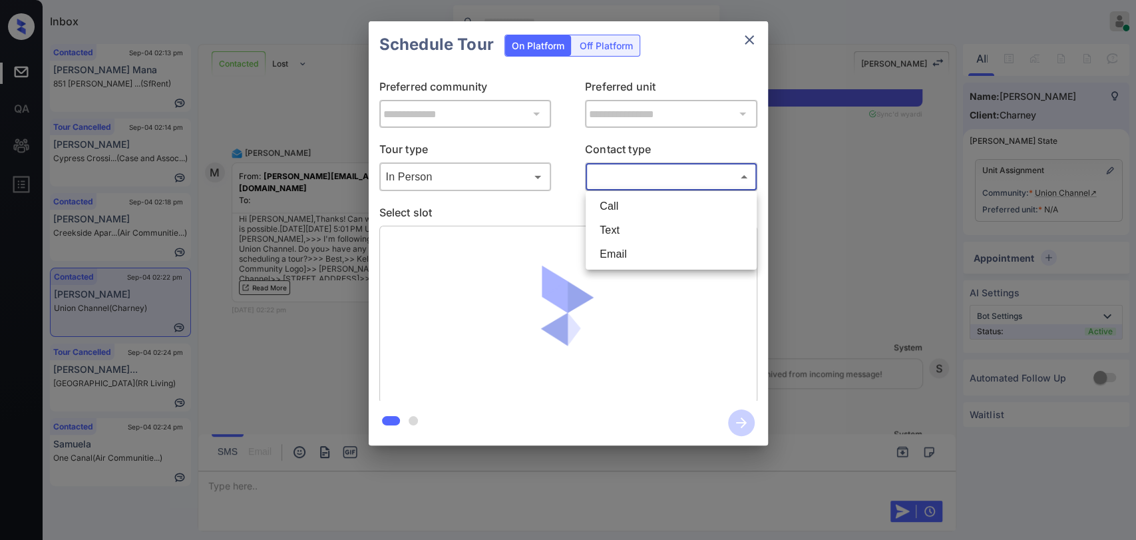
click at [617, 231] on li "Text" at bounding box center [671, 230] width 164 height 24
type input "****"
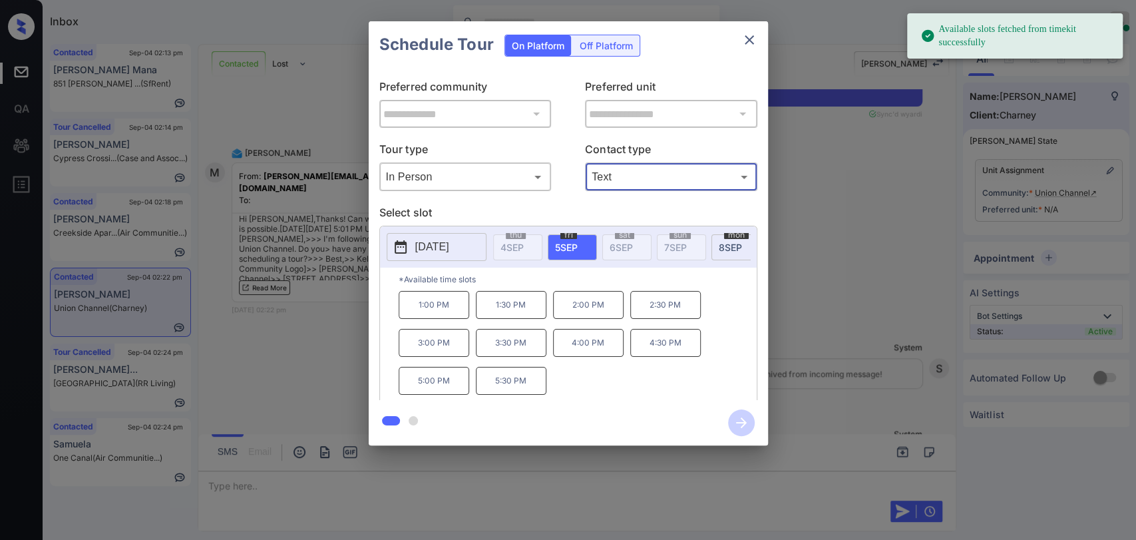
click at [449, 245] on p "[DATE]" at bounding box center [432, 247] width 34 height 16
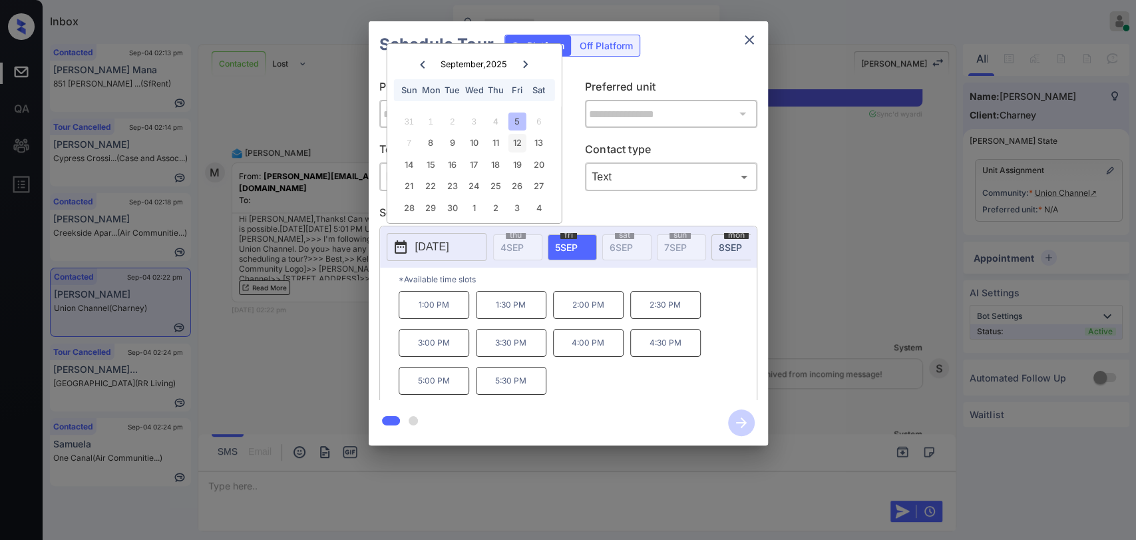
click at [516, 146] on div "12" at bounding box center [517, 143] width 18 height 18
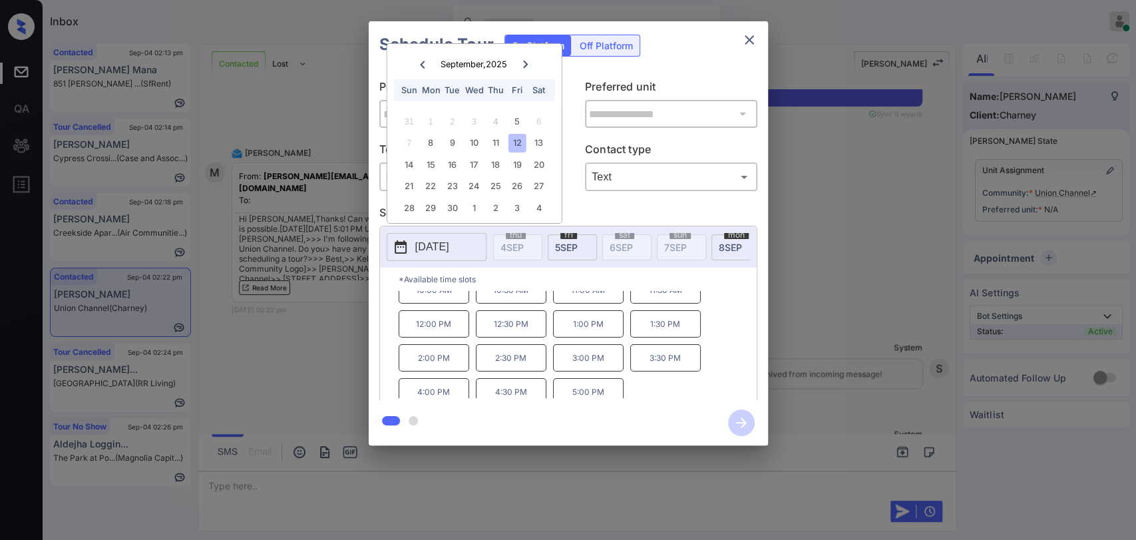
scroll to position [21, 0]
click at [748, 35] on icon "close" at bounding box center [749, 40] width 16 height 16
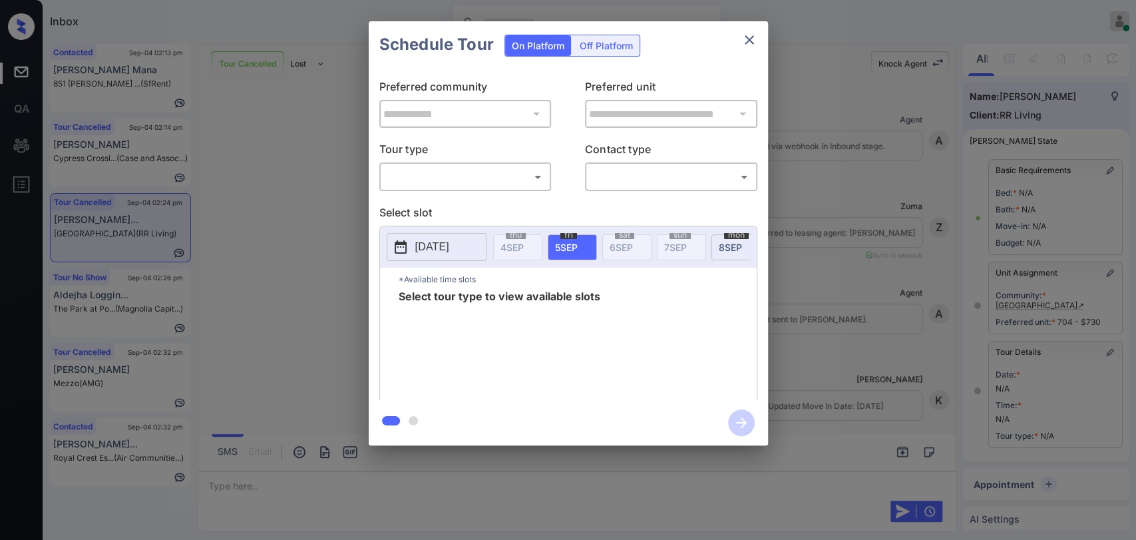
scroll to position [124, 0]
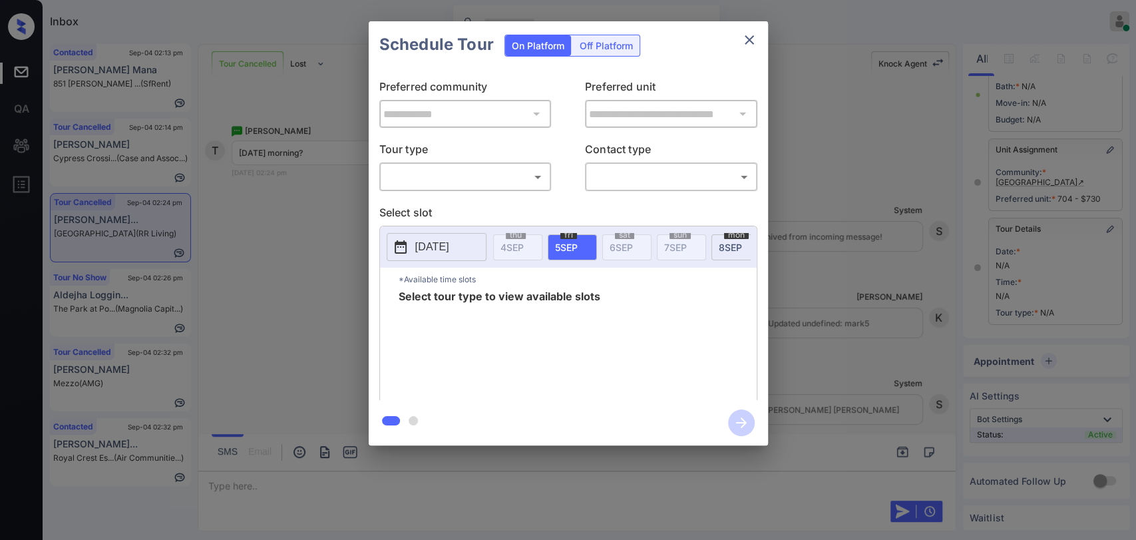
click at [456, 177] on body "Inbox Danielle Dela Cruz Online Set yourself offline Set yourself on break Prof…" at bounding box center [568, 270] width 1136 height 540
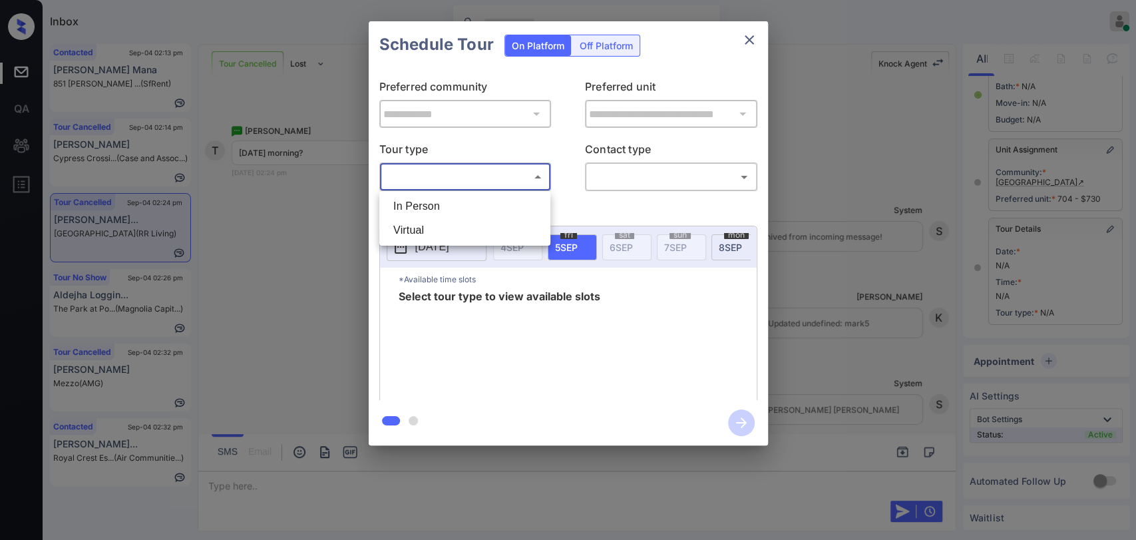
click at [436, 204] on li "In Person" at bounding box center [465, 206] width 164 height 24
type input "********"
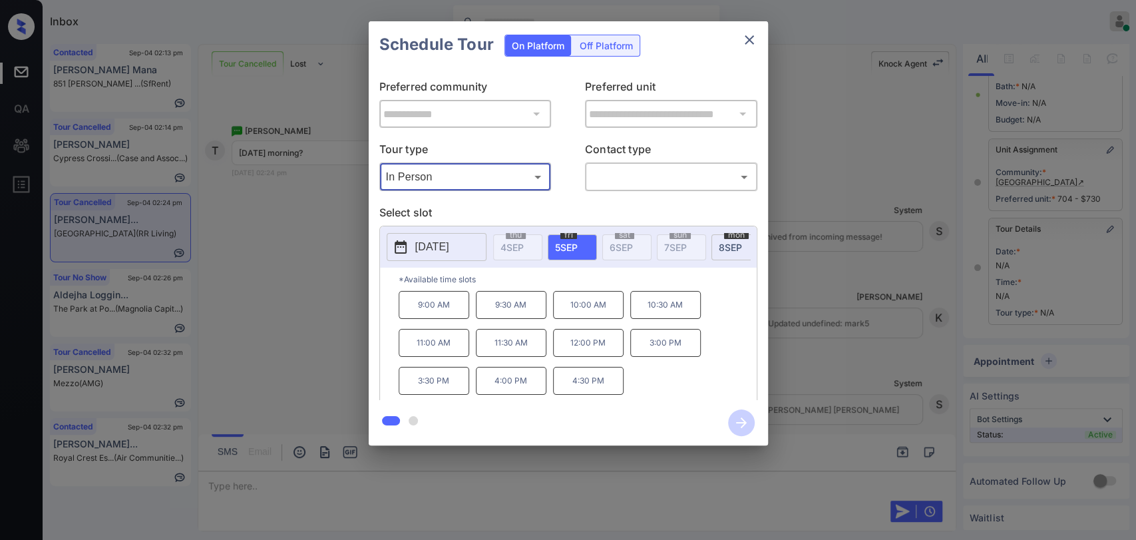
click at [748, 41] on icon "close" at bounding box center [749, 40] width 16 height 16
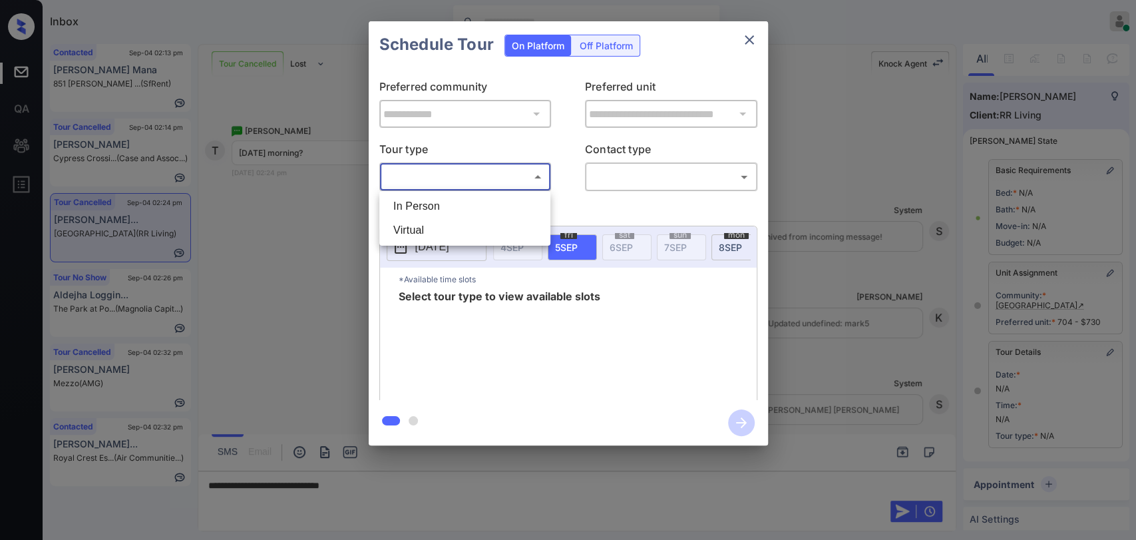
scroll to position [124, 0]
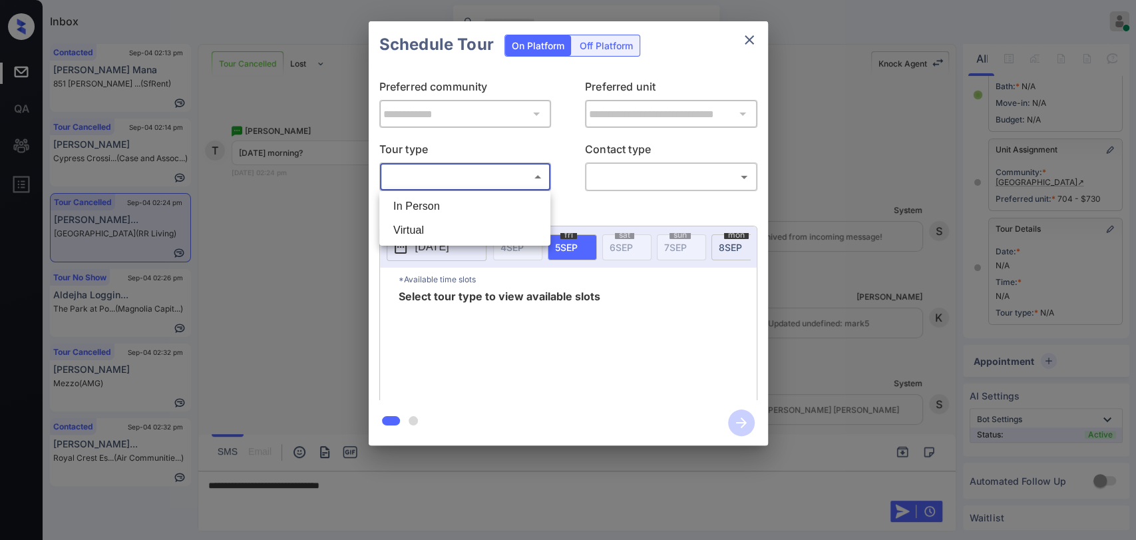
click at [452, 181] on body "Inbox [PERSON_NAME] [PERSON_NAME] Online Set yourself offline Set yourself on b…" at bounding box center [568, 270] width 1136 height 540
click at [420, 200] on li "In Person" at bounding box center [465, 206] width 164 height 24
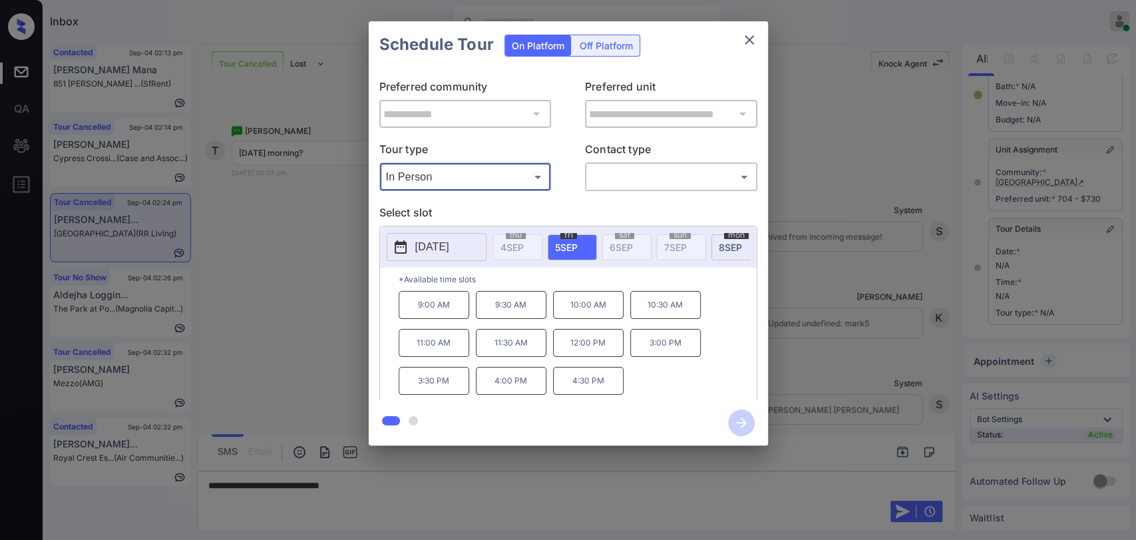
type input "********"
click at [752, 38] on icon "close" at bounding box center [749, 40] width 16 height 16
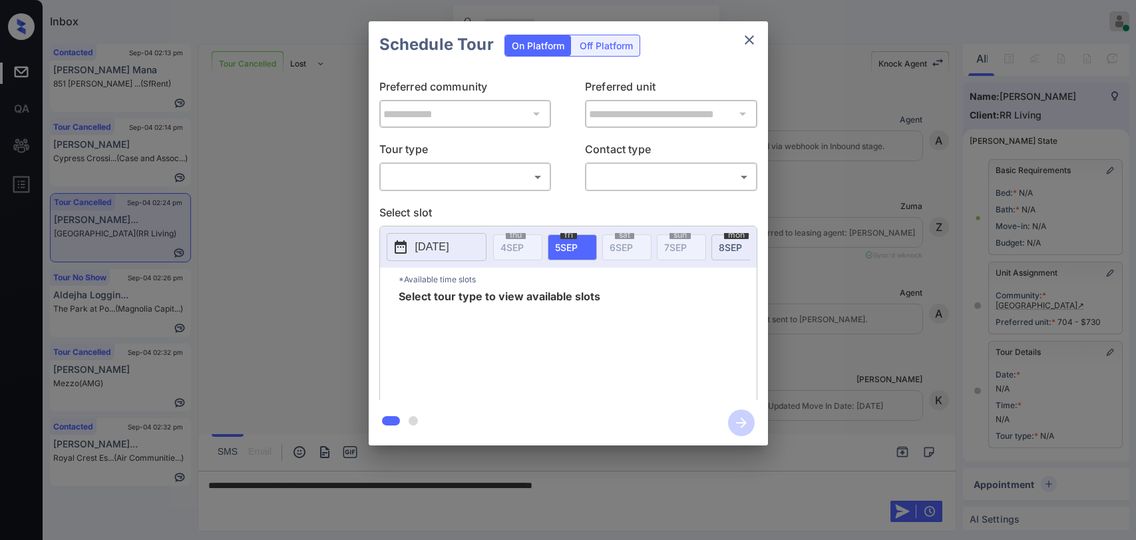
click at [425, 176] on body "Inbox Danielle Dela Cruz Online Set yourself offline Set yourself on break Prof…" at bounding box center [568, 270] width 1136 height 540
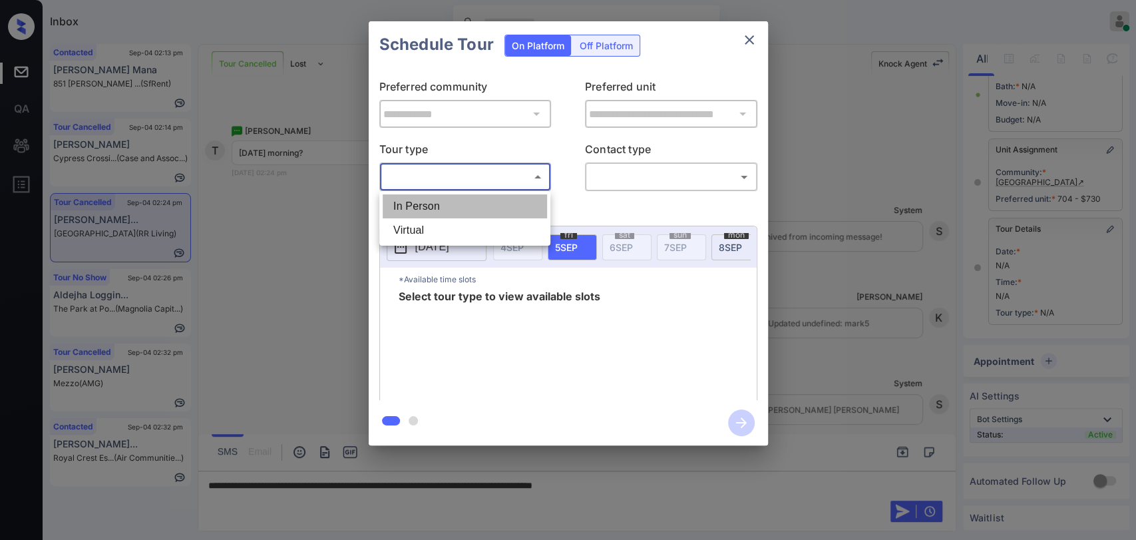
click at [426, 202] on li "In Person" at bounding box center [465, 206] width 164 height 24
type input "********"
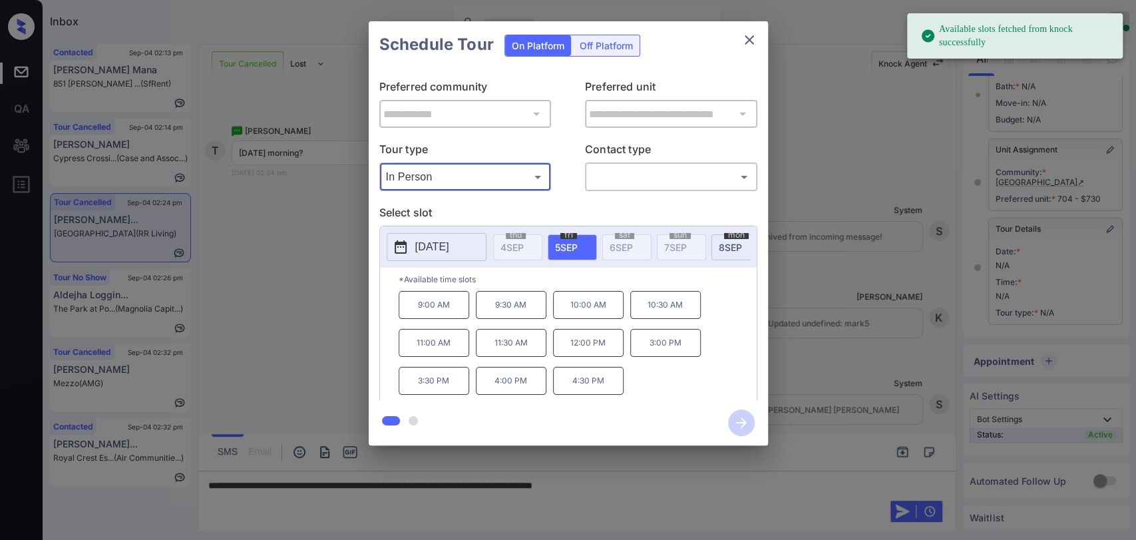
click at [752, 41] on icon "close" at bounding box center [749, 40] width 16 height 16
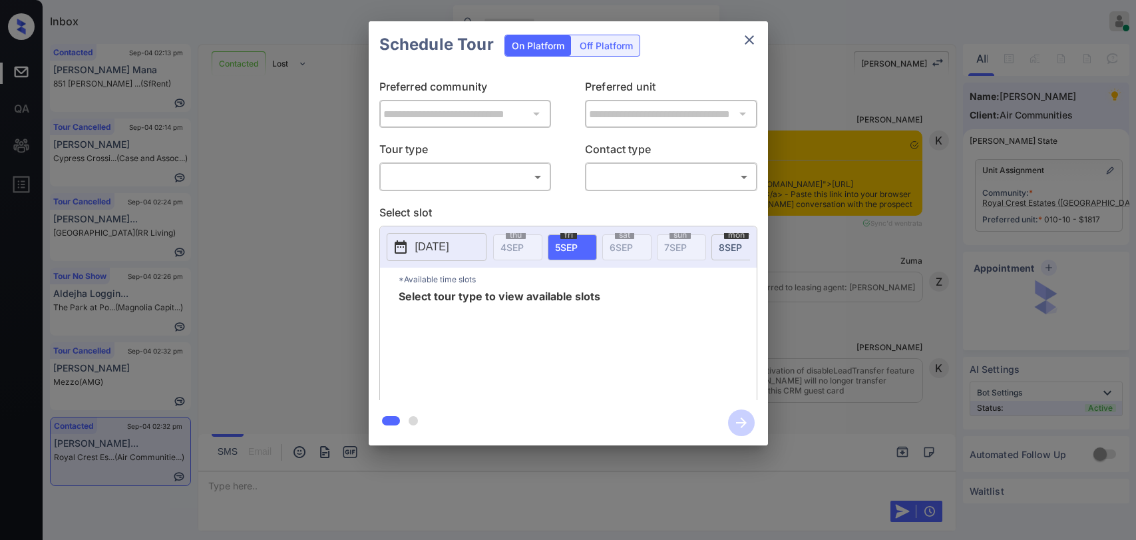
click at [448, 178] on body "Inbox [PERSON_NAME] [PERSON_NAME] Online Set yourself offline Set yourself on b…" at bounding box center [568, 270] width 1136 height 540
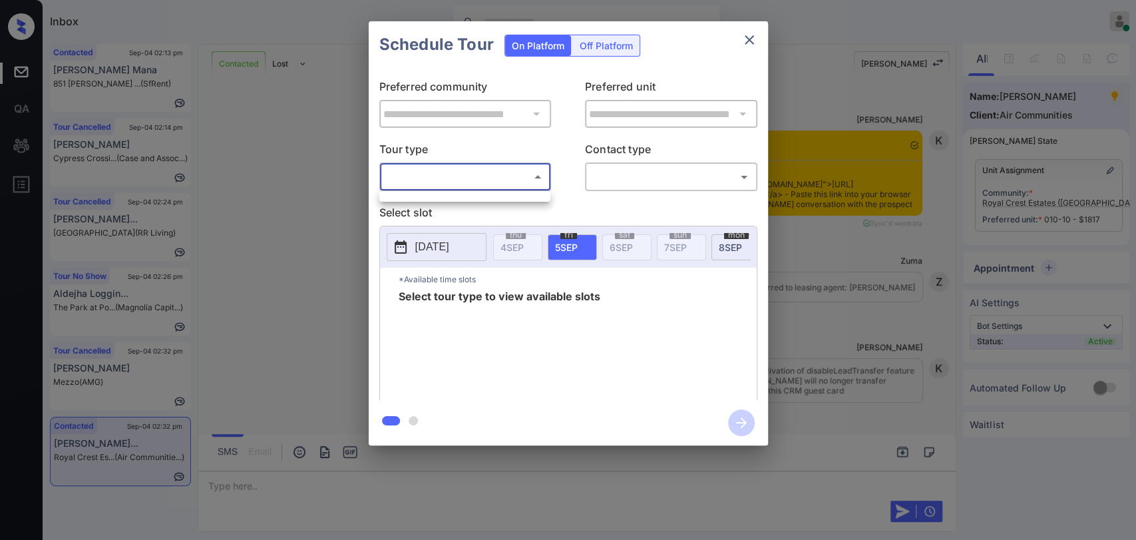
scroll to position [1162, 0]
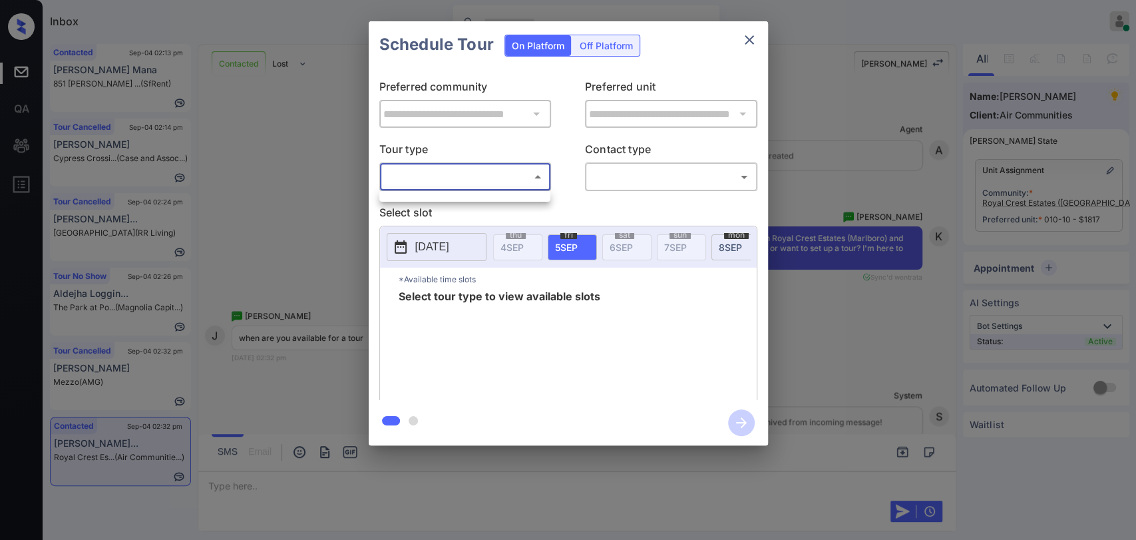
click at [246, 118] on div at bounding box center [568, 270] width 1136 height 540
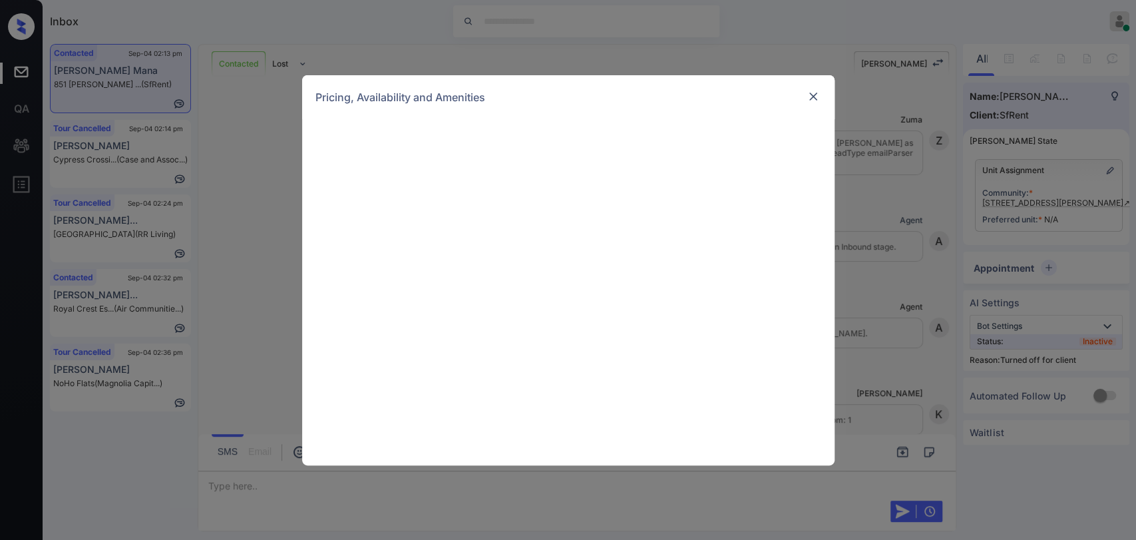
scroll to position [2139, 0]
click at [813, 98] on img at bounding box center [812, 96] width 13 height 13
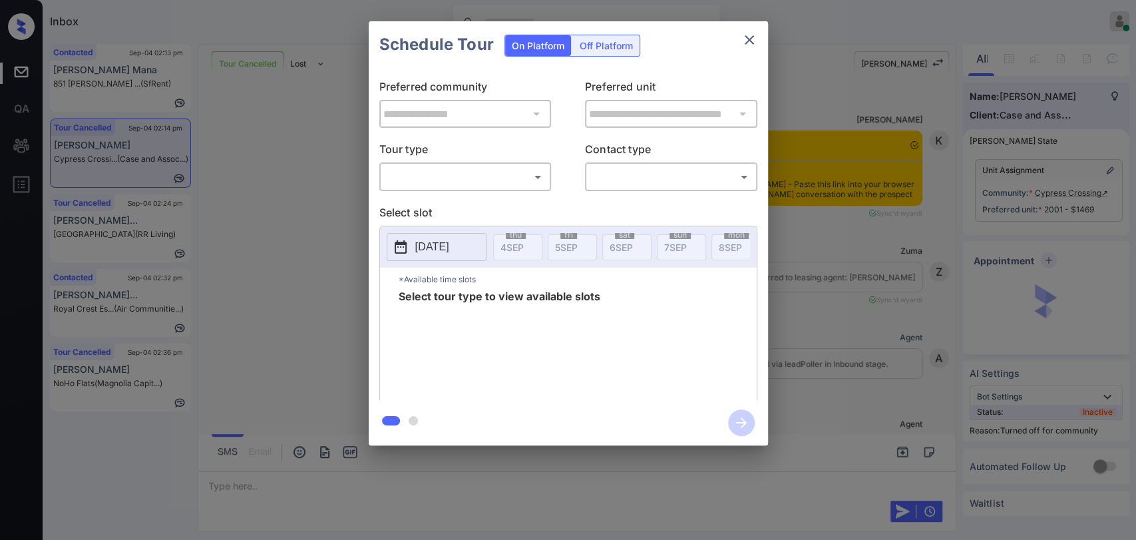
click at [447, 168] on body "Inbox Danielle Dela Cruz Online Set yourself offline Set yourself on break Prof…" at bounding box center [568, 270] width 1136 height 540
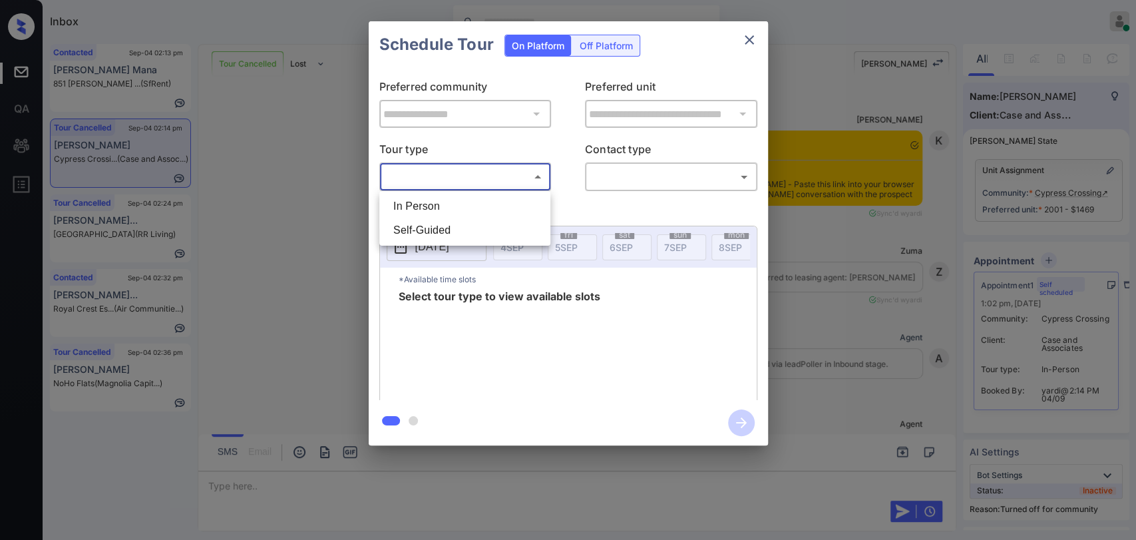
scroll to position [6914, 0]
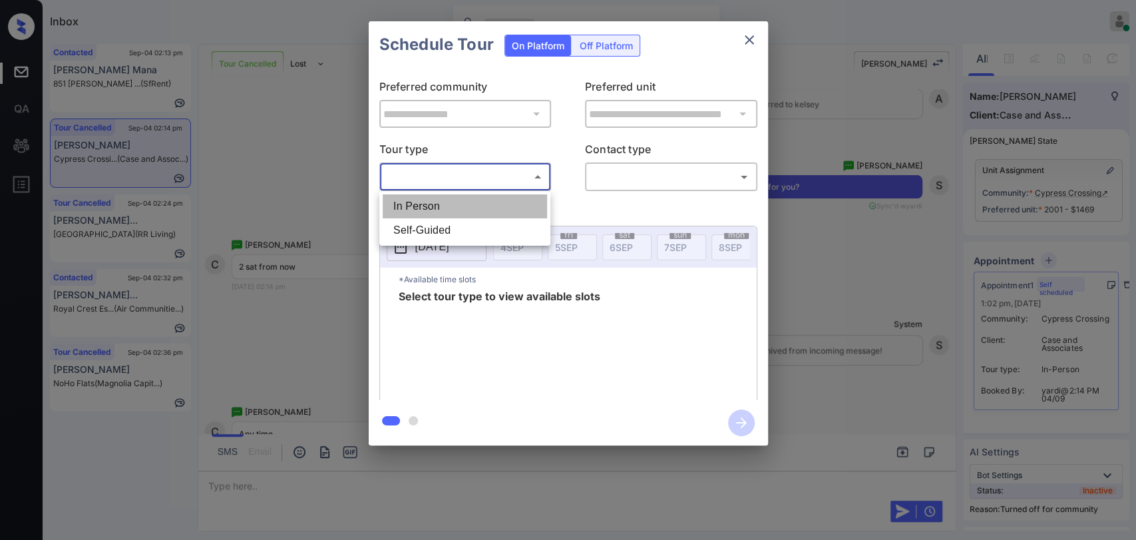
drag, startPoint x: 418, startPoint y: 207, endPoint x: 662, endPoint y: 174, distance: 246.3
click at [420, 207] on li "In Person" at bounding box center [465, 206] width 164 height 24
type input "********"
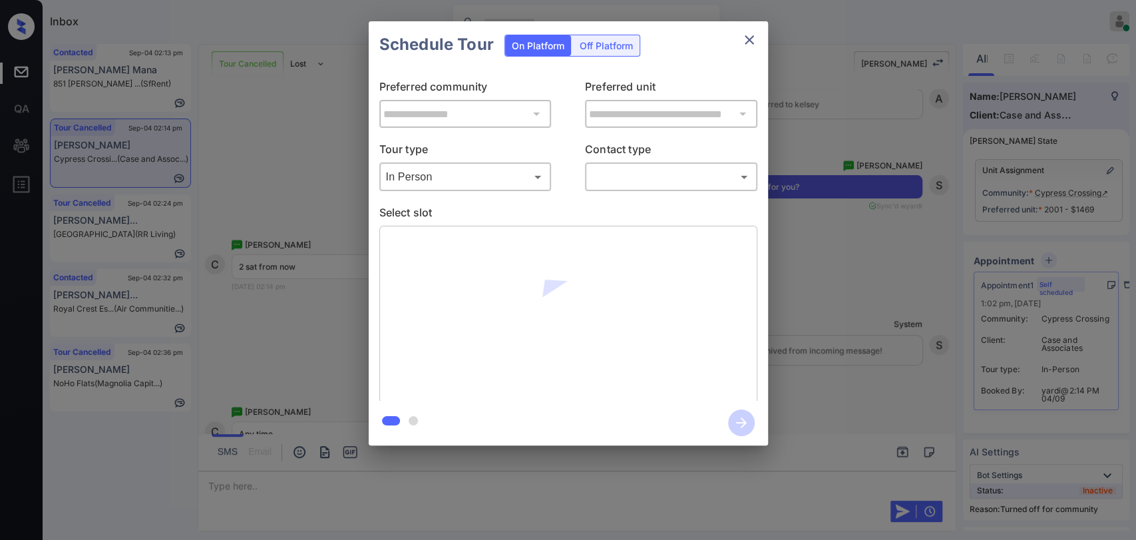
click at [643, 186] on body "Inbox Danielle Dela Cruz Online Set yourself offline Set yourself on break Prof…" at bounding box center [568, 270] width 1136 height 540
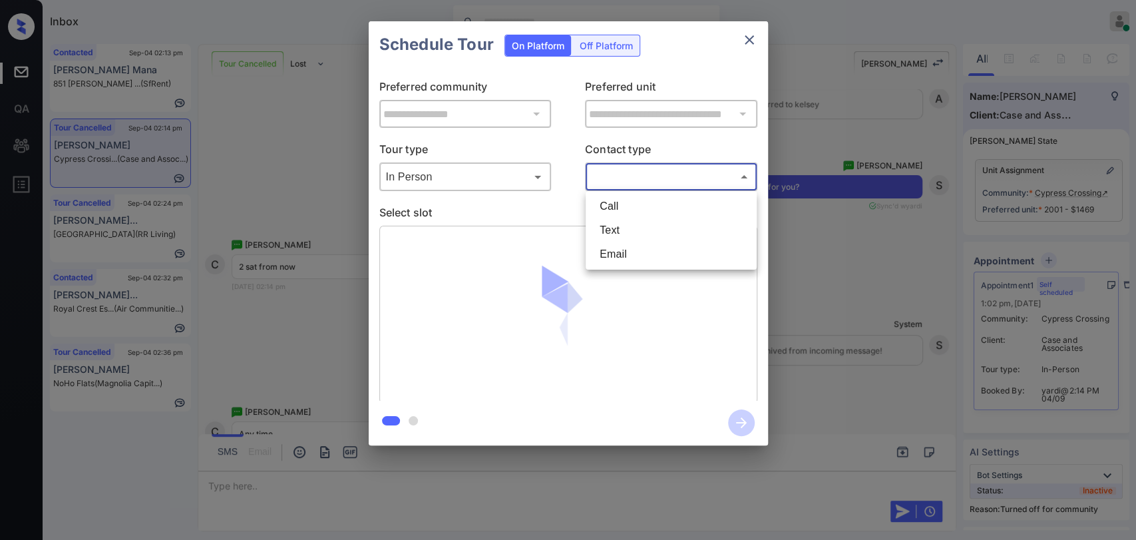
click at [636, 232] on li "Text" at bounding box center [671, 230] width 164 height 24
type input "****"
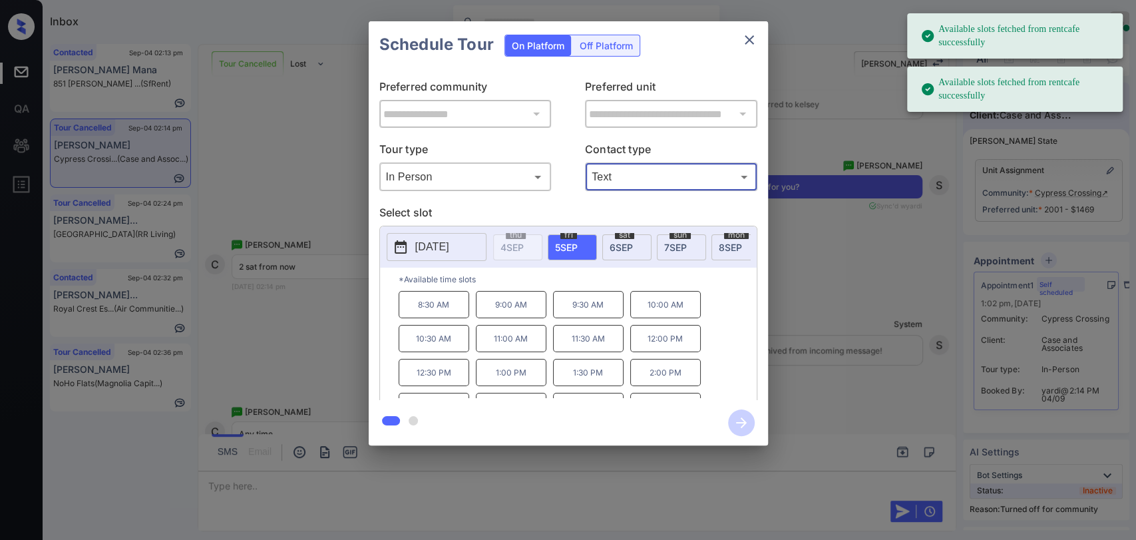
click at [432, 247] on p "2025-09-05" at bounding box center [432, 247] width 34 height 16
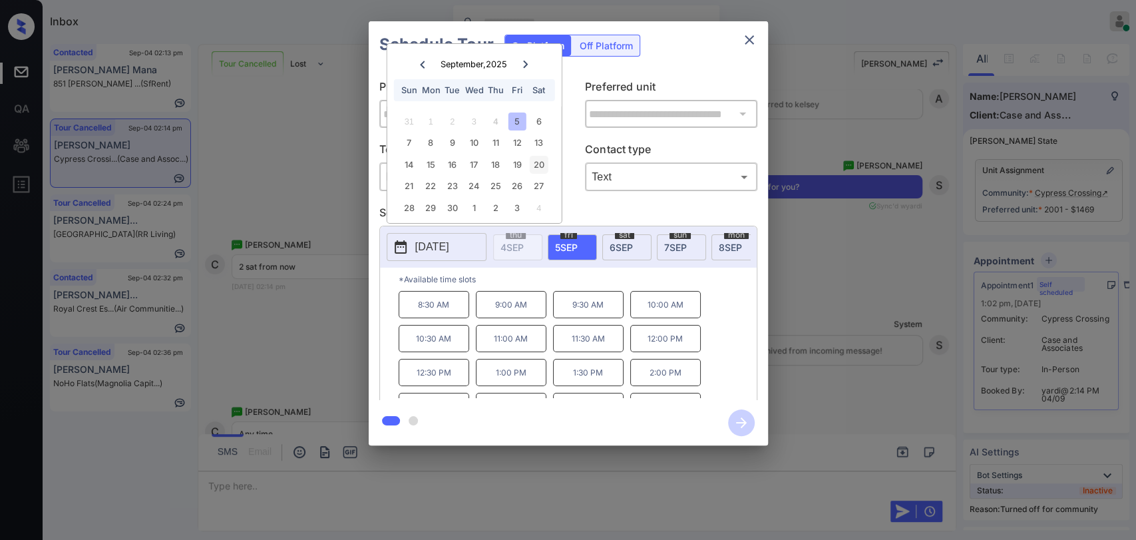
click at [542, 161] on div "20" at bounding box center [539, 165] width 18 height 18
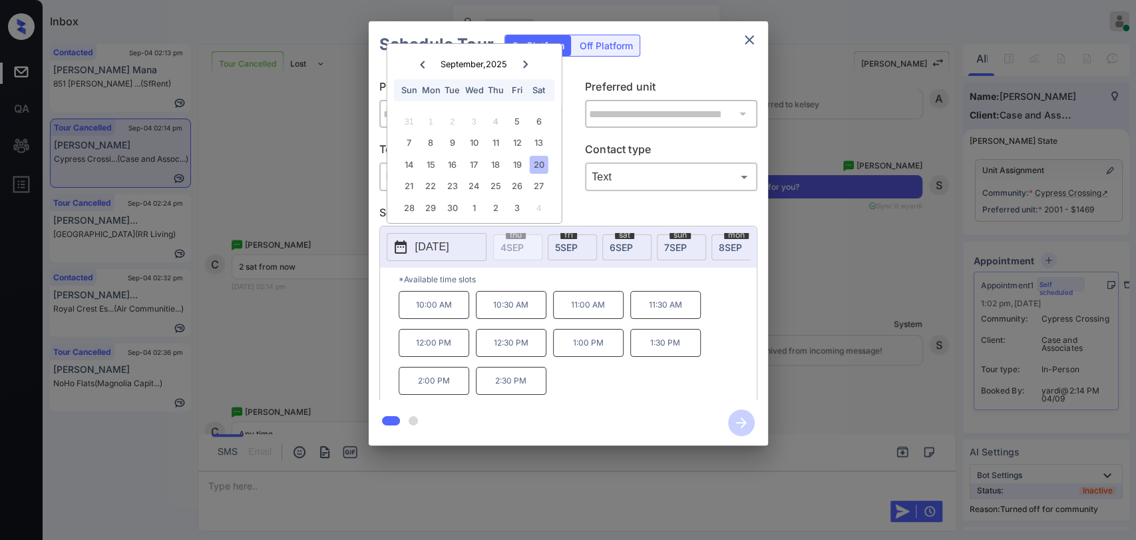
click at [427, 317] on p "10:00 AM" at bounding box center [434, 305] width 71 height 28
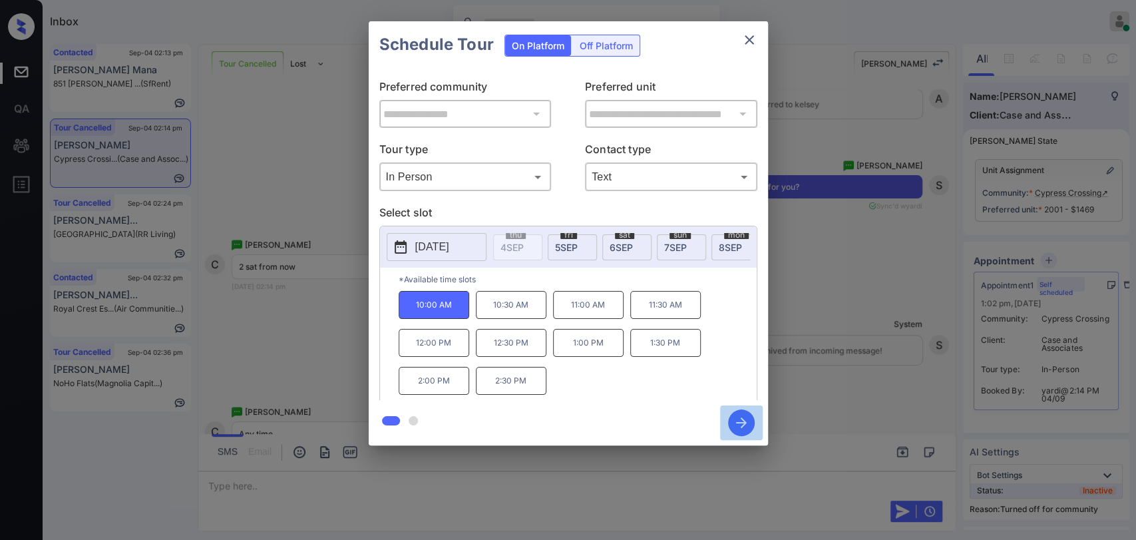
click at [740, 420] on icon "button" at bounding box center [741, 422] width 27 height 27
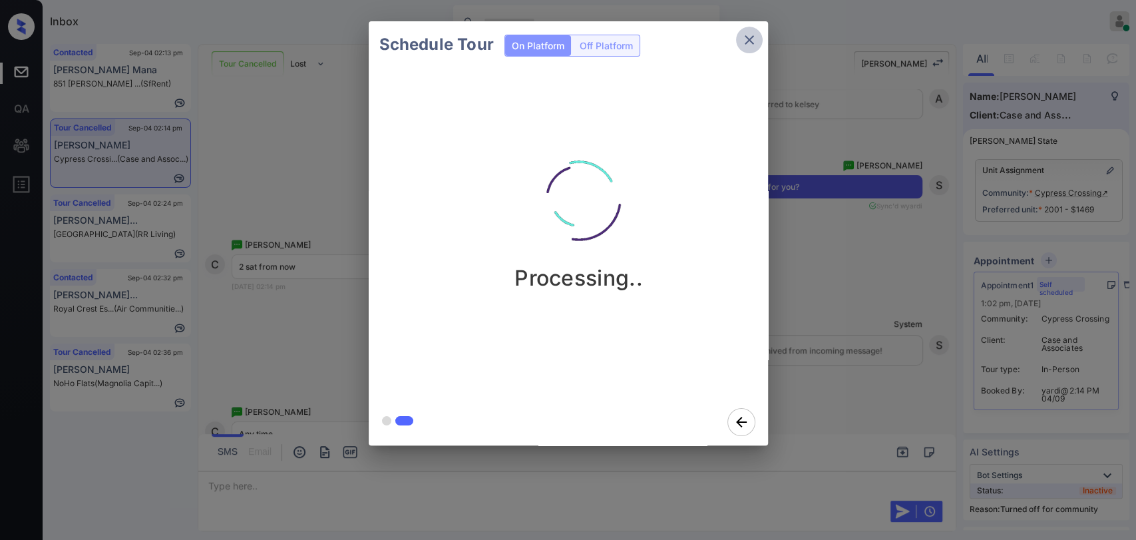
click at [752, 39] on icon "close" at bounding box center [749, 40] width 16 height 16
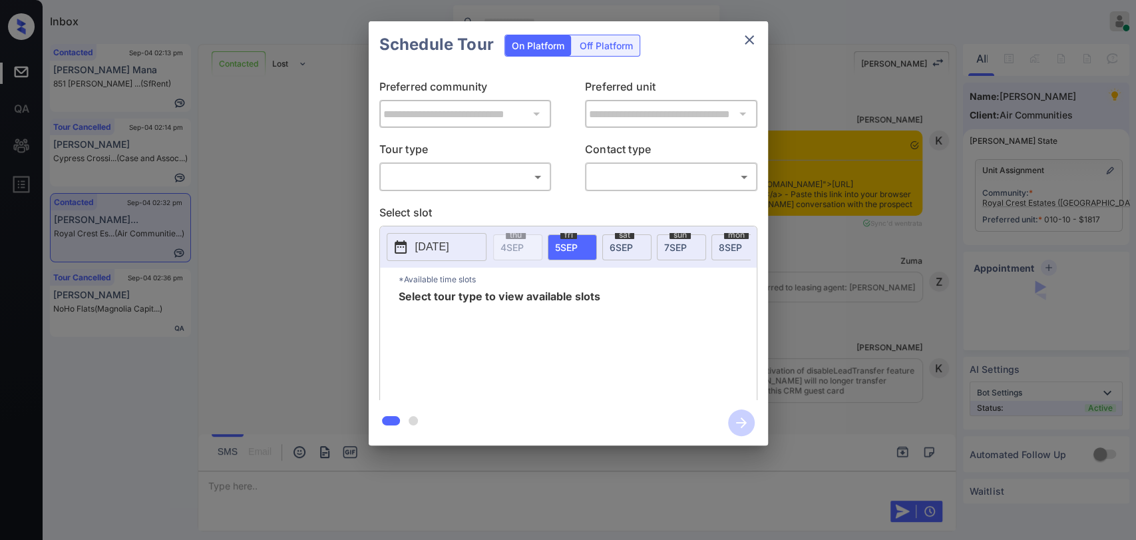
scroll to position [1236, 0]
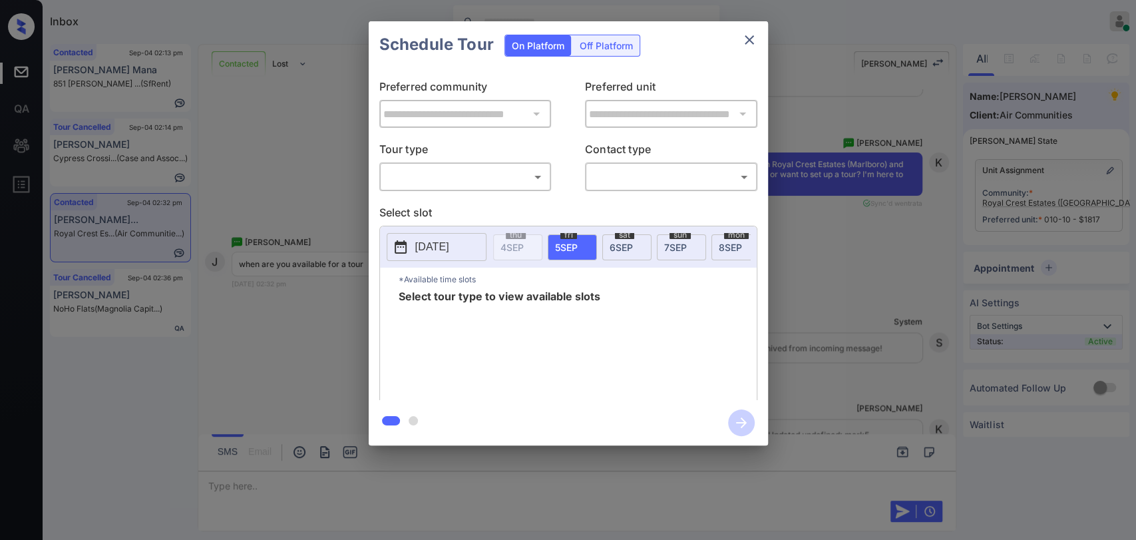
click at [430, 179] on body "Inbox Danielle Dela Cruz Online Set yourself offline Set yourself on break Prof…" at bounding box center [568, 270] width 1136 height 540
click at [454, 180] on div at bounding box center [568, 270] width 1136 height 540
click at [305, 188] on div "**********" at bounding box center [568, 233] width 1136 height 466
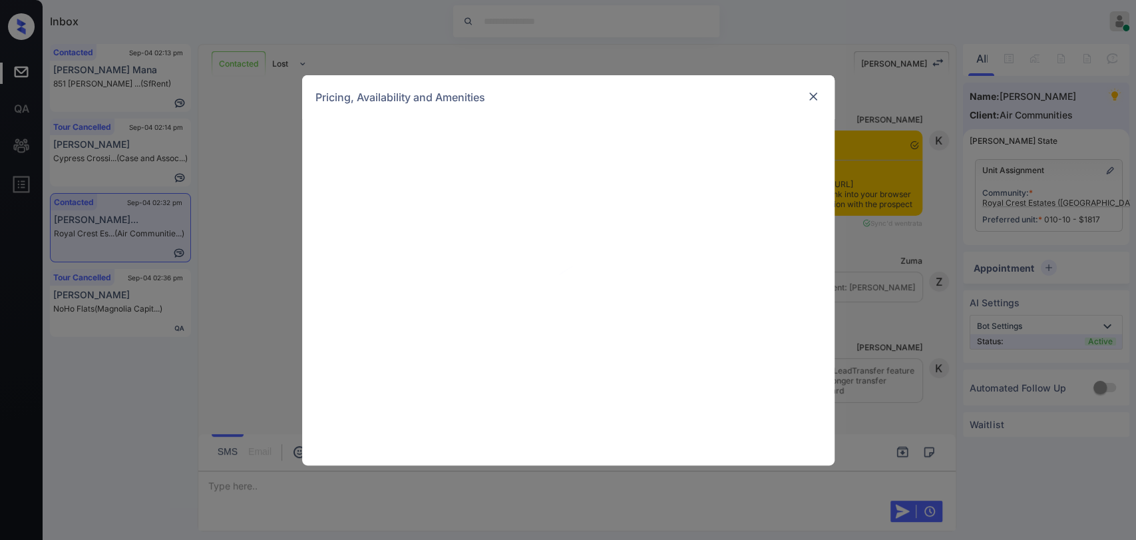
scroll to position [1236, 0]
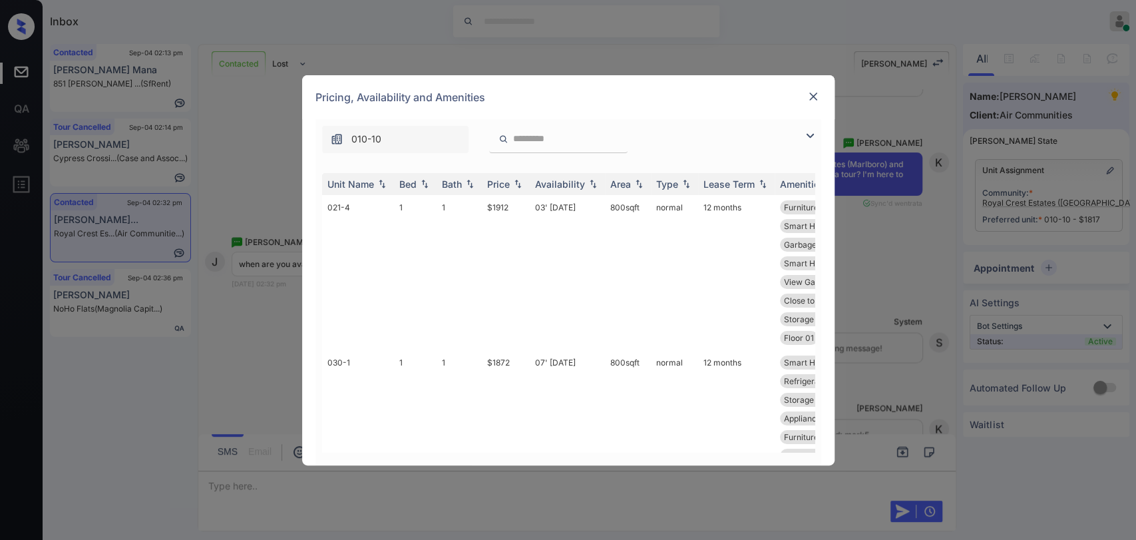
click at [816, 102] on img at bounding box center [812, 96] width 13 height 13
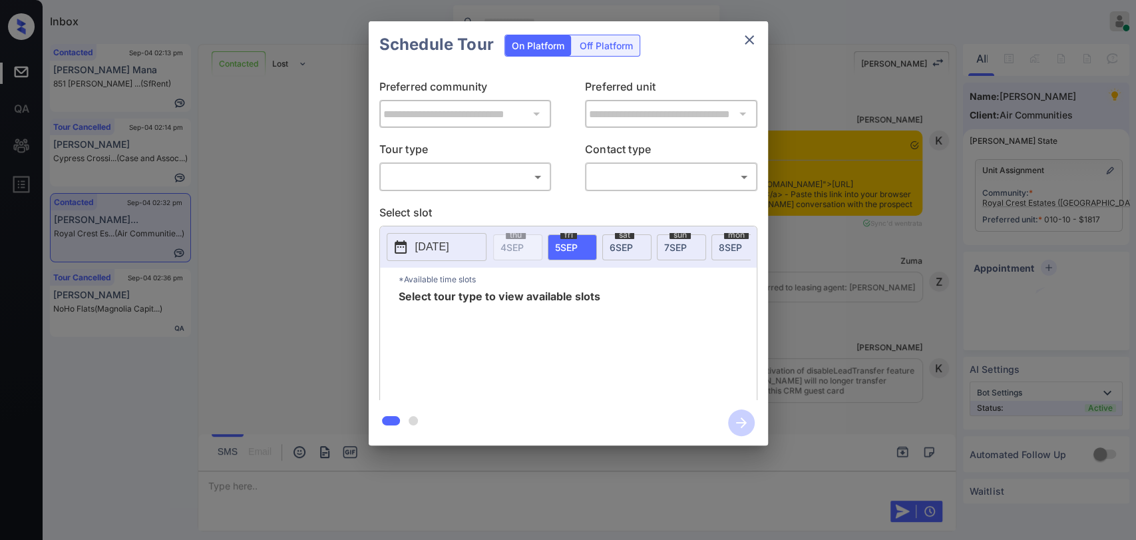
scroll to position [1236, 0]
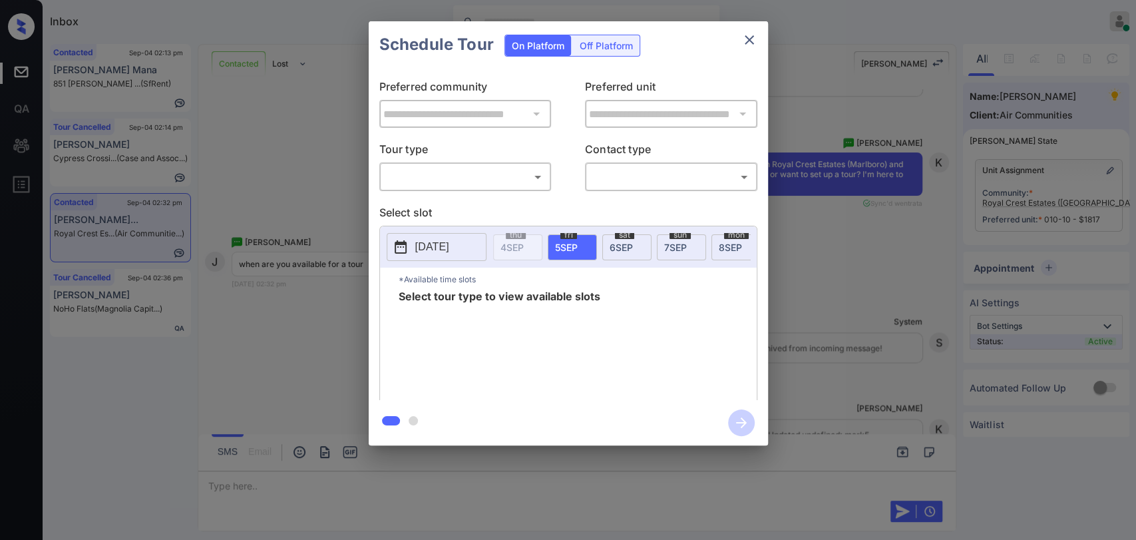
click at [470, 176] on body "Inbox [PERSON_NAME] [PERSON_NAME] Online Set yourself offline Set yourself on b…" at bounding box center [568, 270] width 1136 height 540
click at [749, 44] on div at bounding box center [568, 270] width 1136 height 540
click at [750, 43] on icon "close" at bounding box center [749, 40] width 16 height 16
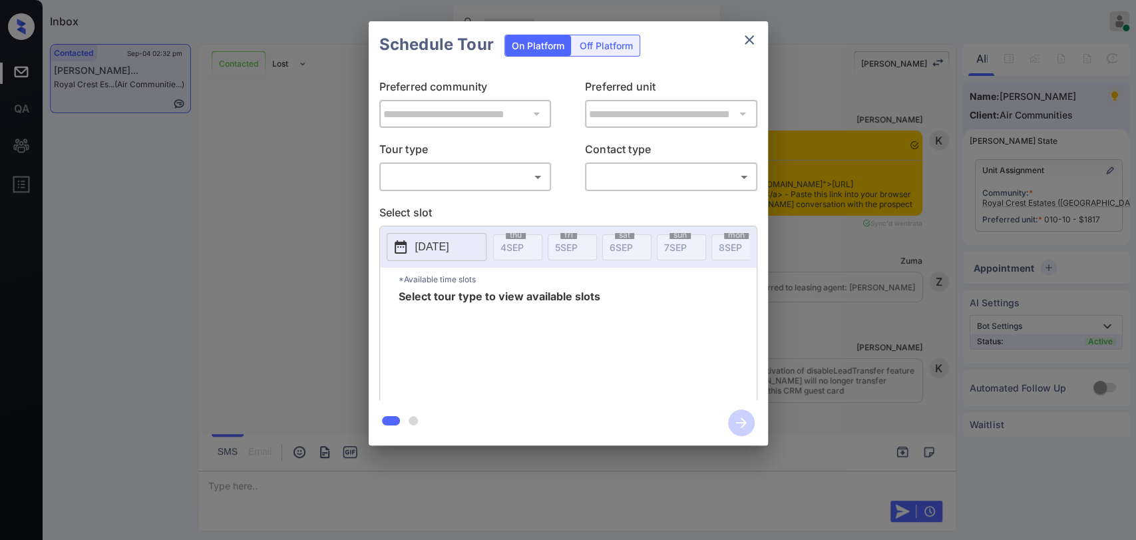
scroll to position [1384, 0]
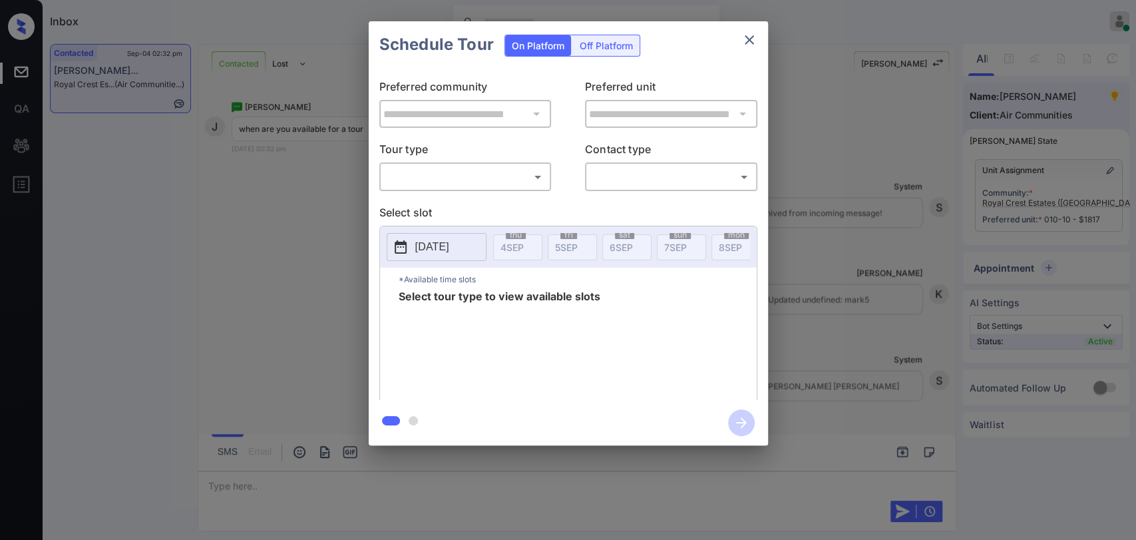
click at [452, 177] on body "Inbox [PERSON_NAME] [PERSON_NAME] Online Set yourself offline Set yourself on b…" at bounding box center [568, 270] width 1136 height 540
click at [452, 177] on div at bounding box center [568, 270] width 1136 height 540
click at [880, 112] on div "**********" at bounding box center [568, 233] width 1136 height 466
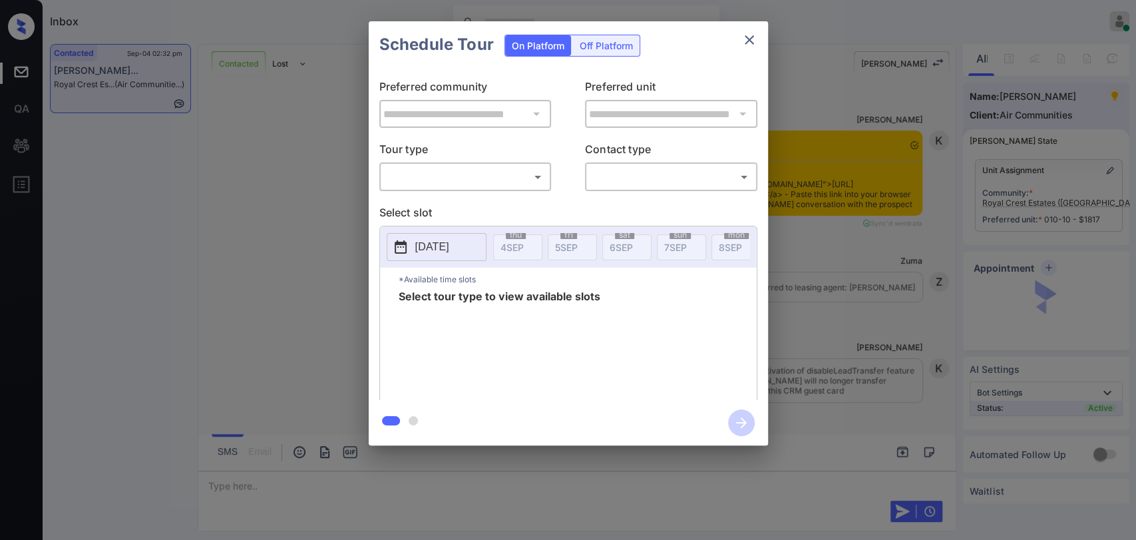
click at [430, 171] on body "Inbox Danielle Dela Cruz Online Set yourself offline Set yourself on break Prof…" at bounding box center [568, 270] width 1136 height 540
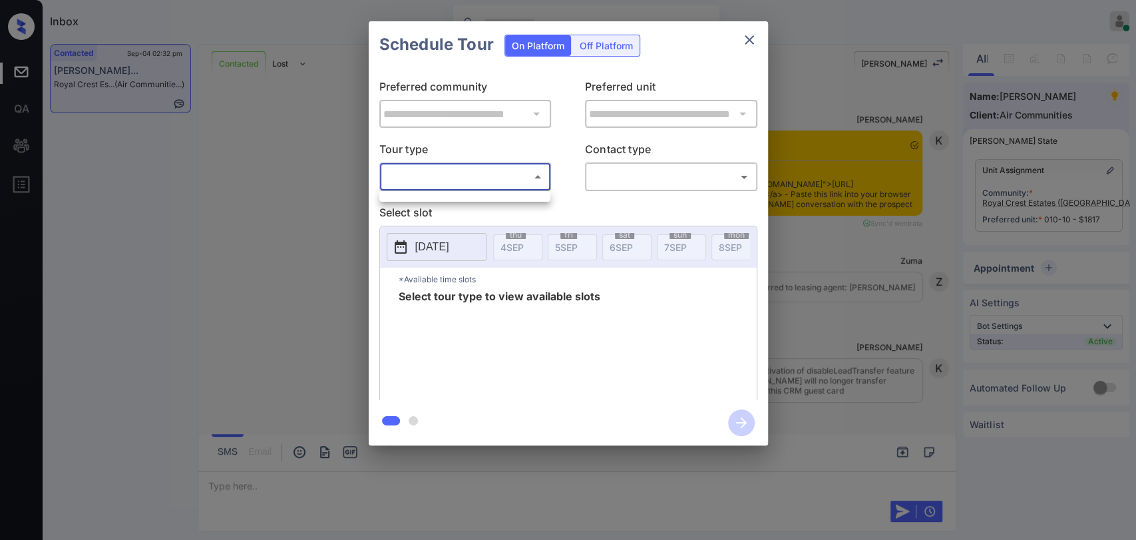
scroll to position [1384, 0]
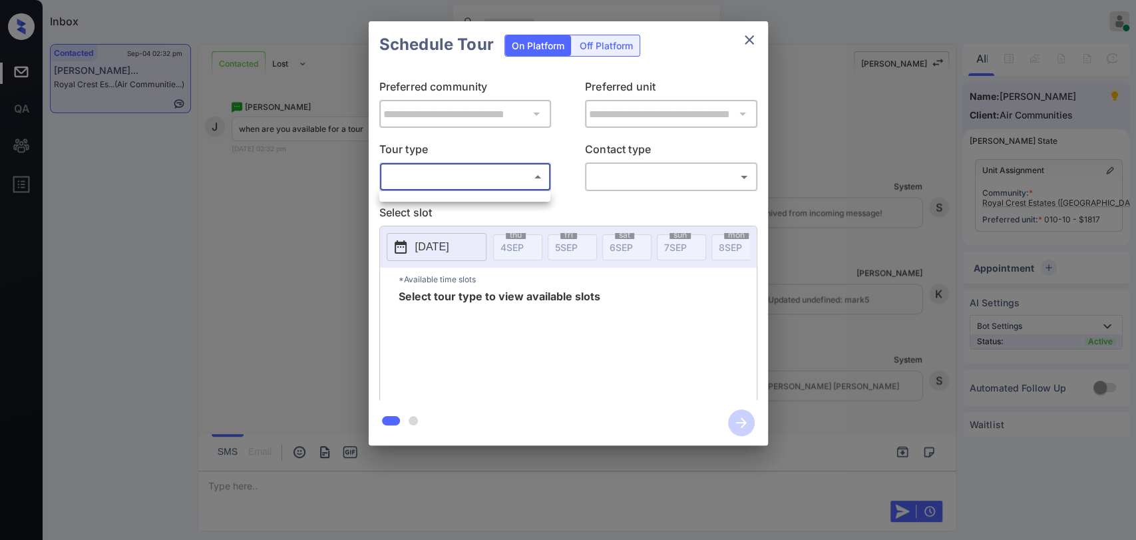
click at [528, 113] on div at bounding box center [568, 270] width 1136 height 540
click at [744, 43] on icon "close" at bounding box center [749, 40] width 16 height 16
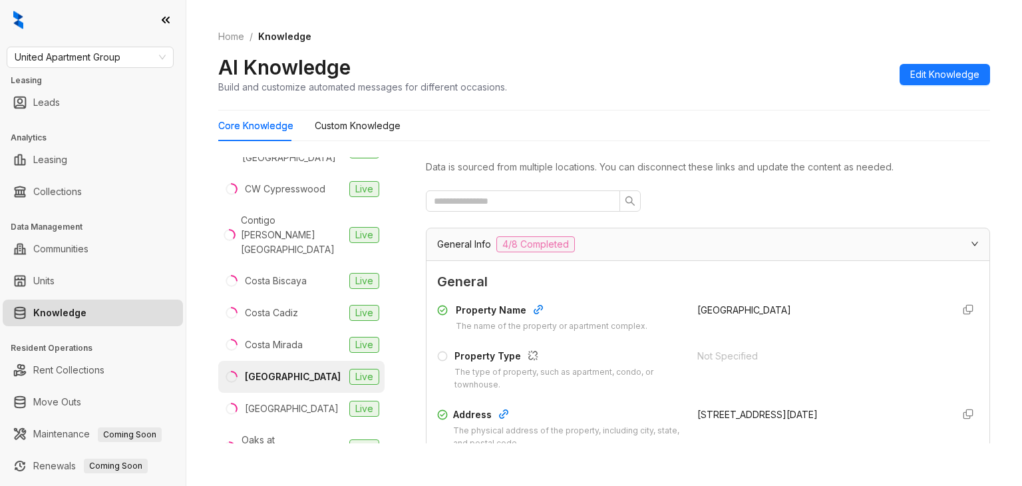
scroll to position [133, 0]
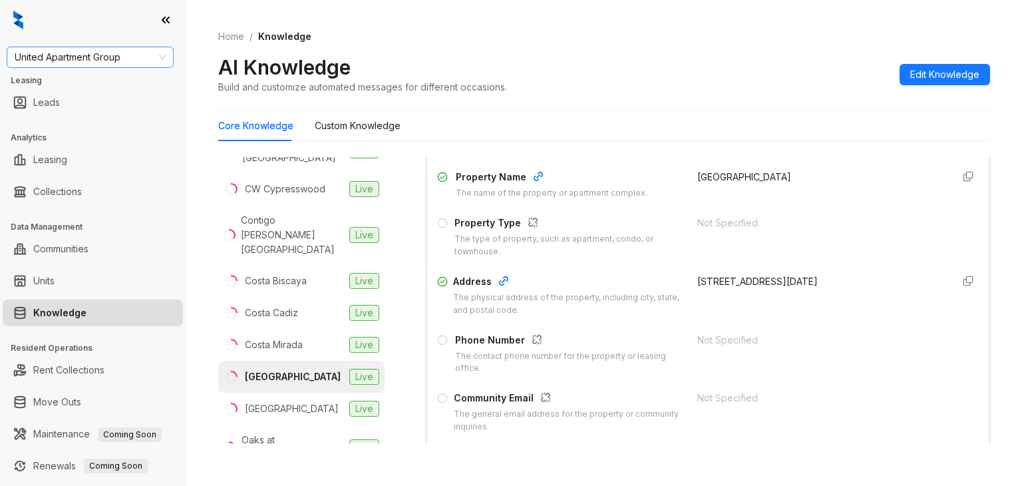
click at [123, 55] on span "United Apartment Group" at bounding box center [90, 57] width 151 height 20
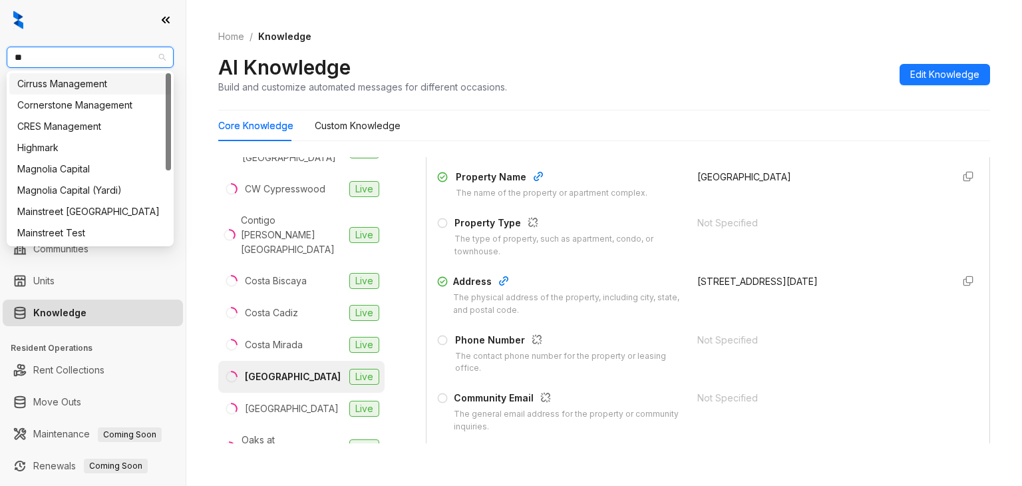
type input "***"
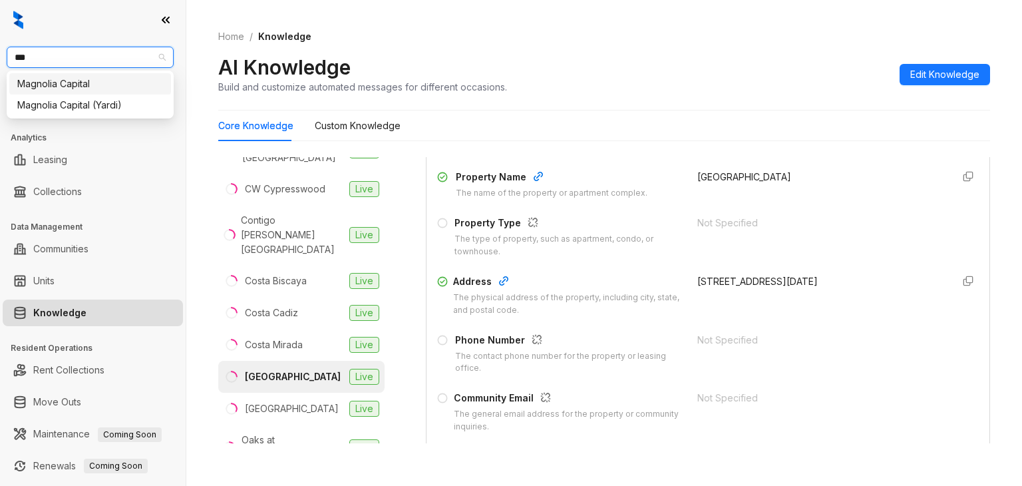
click at [53, 81] on div "Magnolia Capital" at bounding box center [90, 84] width 146 height 15
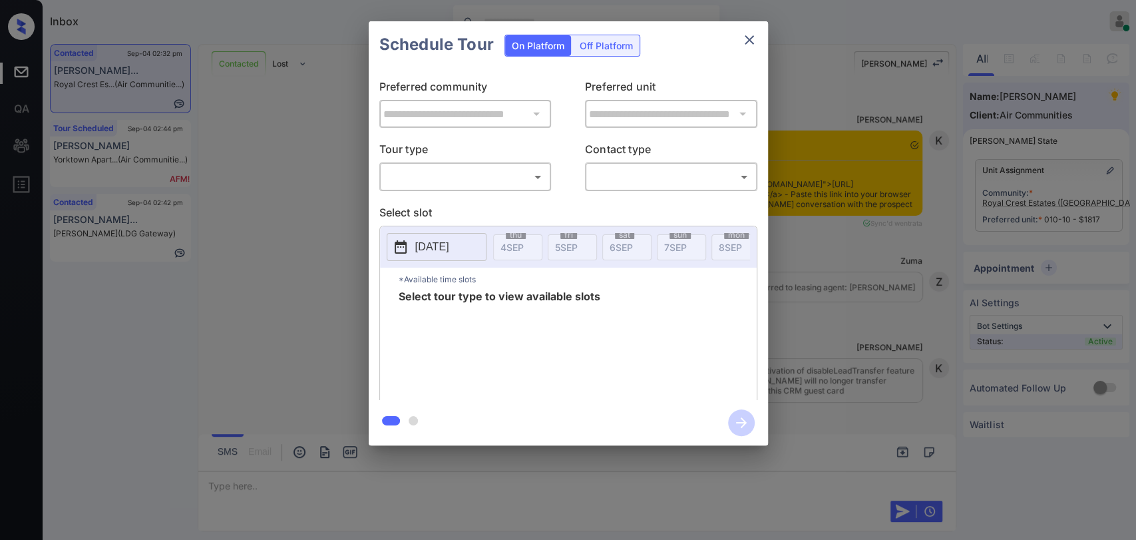
scroll to position [1384, 0]
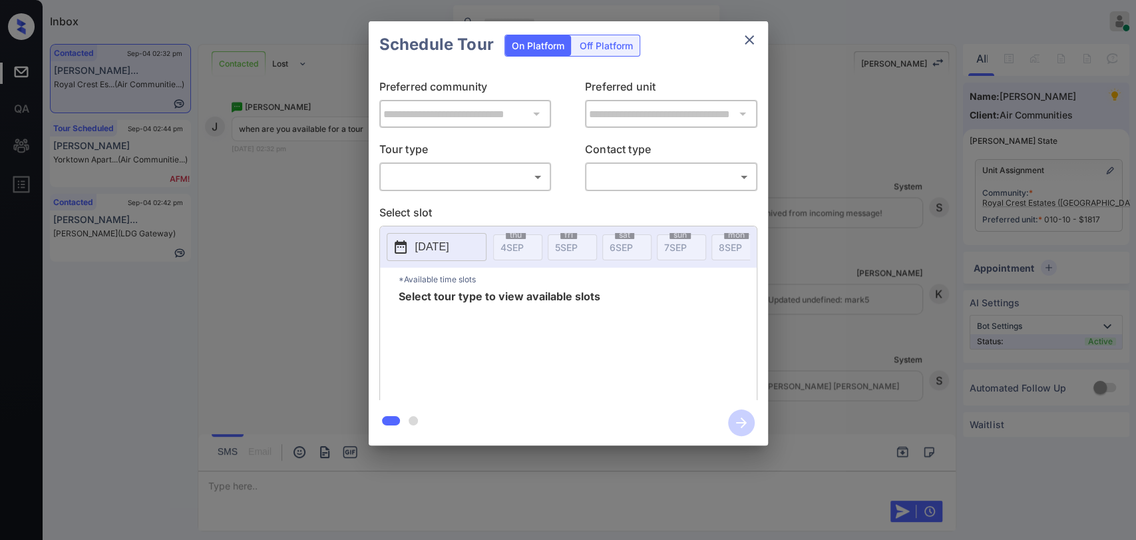
click at [504, 160] on p "Tour type" at bounding box center [465, 151] width 172 height 21
click at [488, 172] on body "Inbox Danielle Dela Cruz Online Set yourself offline Set yourself on break Prof…" at bounding box center [568, 270] width 1136 height 540
click at [447, 193] on ul at bounding box center [464, 194] width 171 height 7
click at [445, 245] on div at bounding box center [568, 270] width 1136 height 540
click at [448, 246] on p "2025-09-04" at bounding box center [432, 247] width 34 height 16
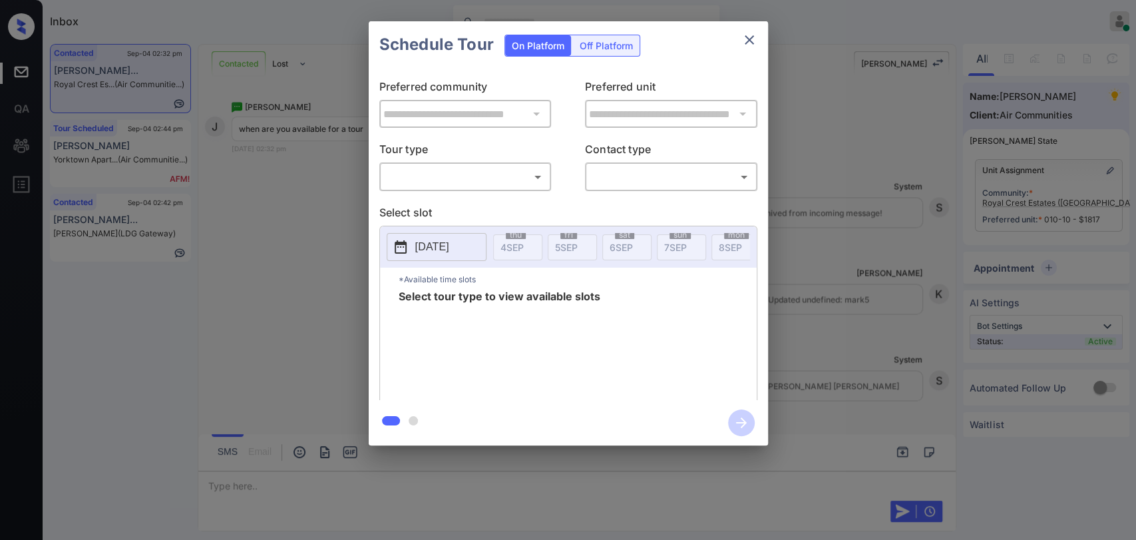
click at [624, 210] on p "Select slot" at bounding box center [568, 214] width 378 height 21
click at [748, 42] on icon "close" at bounding box center [749, 40] width 16 height 16
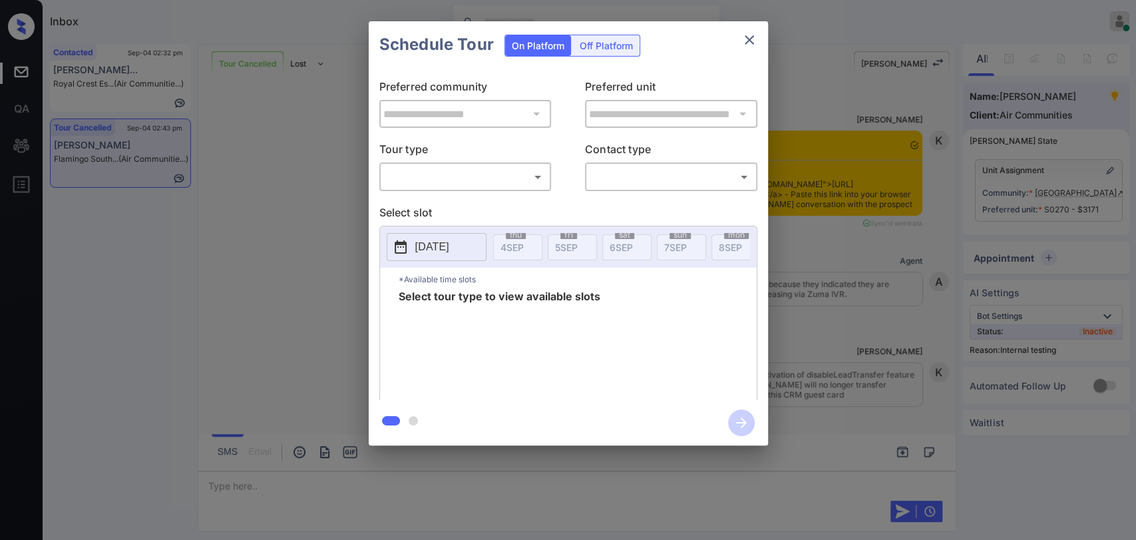
scroll to position [11992, 0]
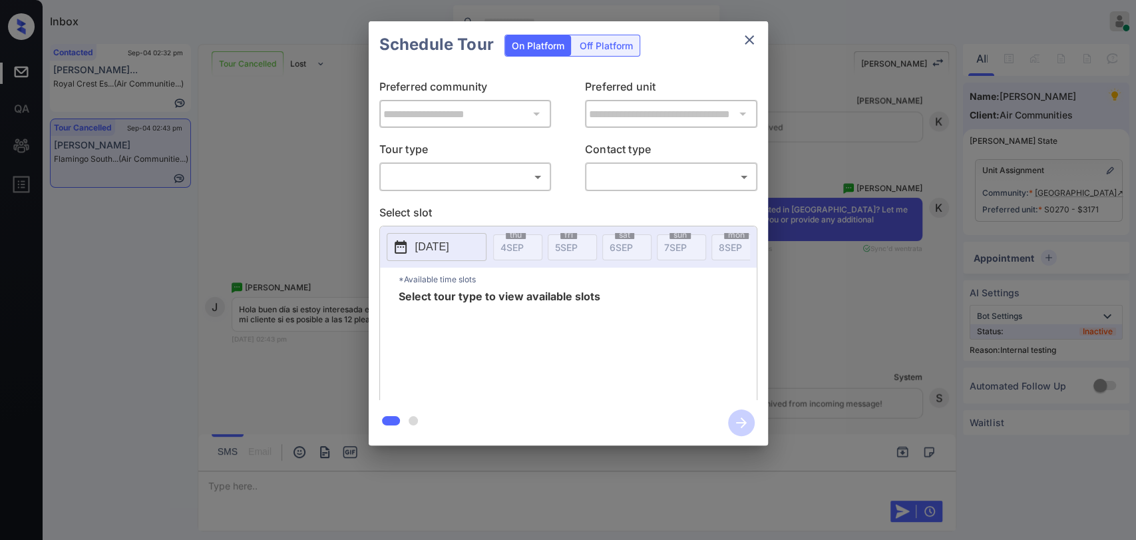
click at [499, 182] on body "Inbox [PERSON_NAME] [PERSON_NAME] Online Set yourself offline Set yourself on b…" at bounding box center [568, 270] width 1136 height 540
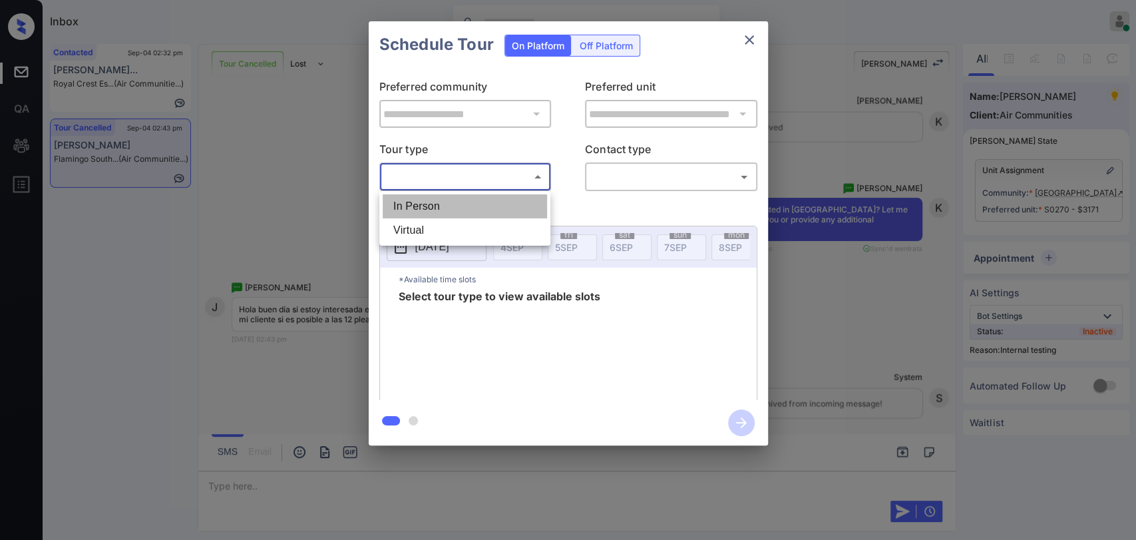
click at [436, 209] on li "In Person" at bounding box center [465, 206] width 164 height 24
type input "********"
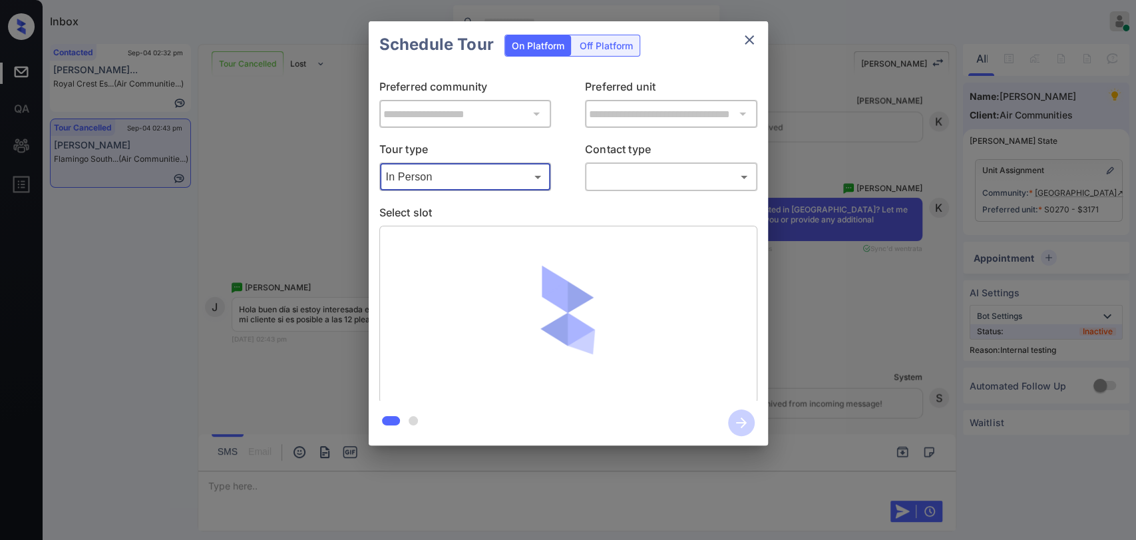
click at [671, 178] on body "Inbox Danielle Dela Cruz Online Set yourself offline Set yourself on break Prof…" at bounding box center [568, 270] width 1136 height 540
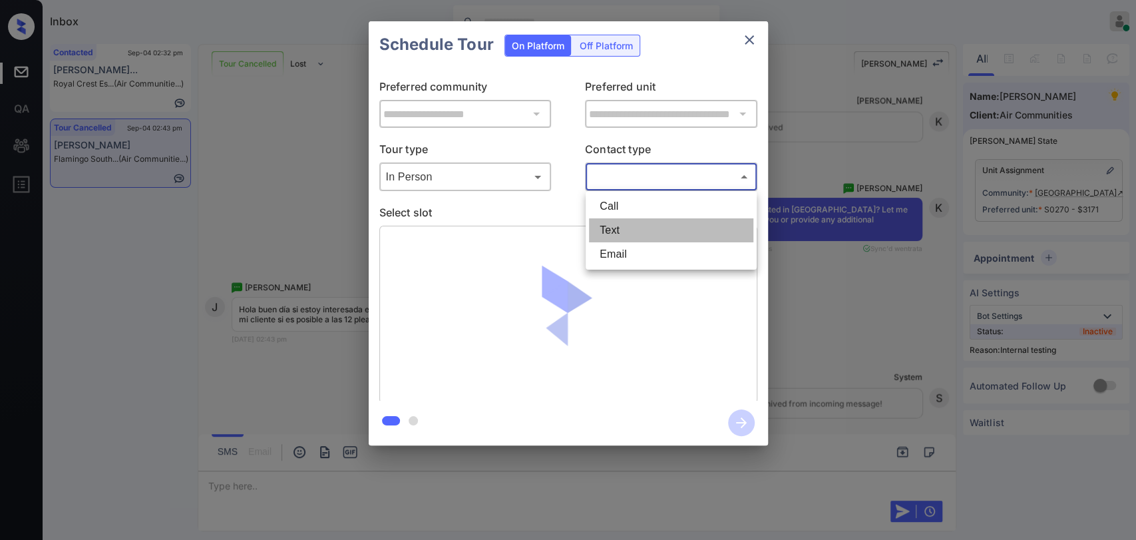
click at [632, 229] on li "Text" at bounding box center [671, 230] width 164 height 24
type input "****"
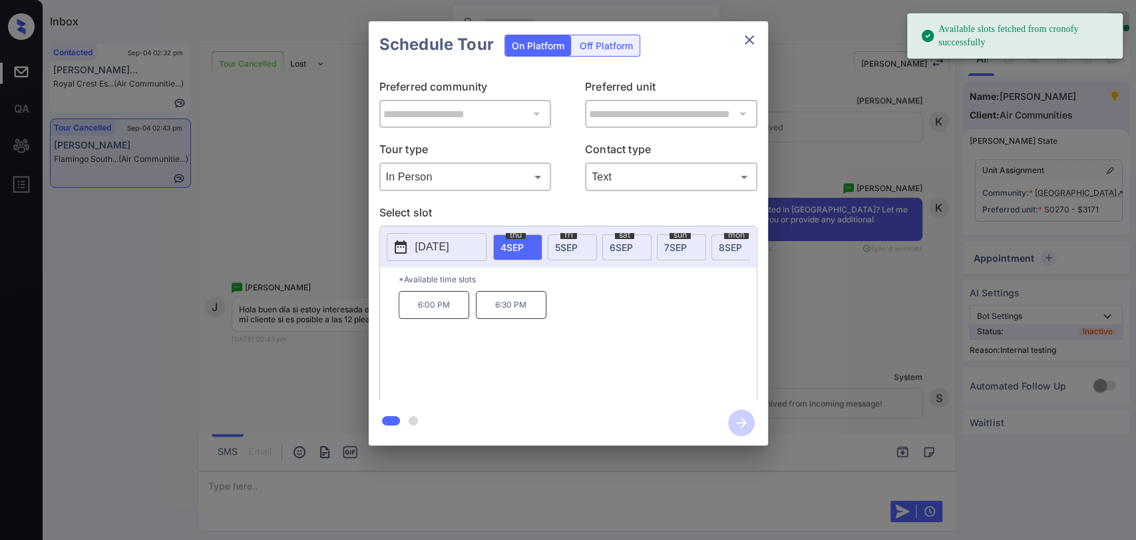
click at [570, 242] on span "5 SEP" at bounding box center [566, 247] width 23 height 11
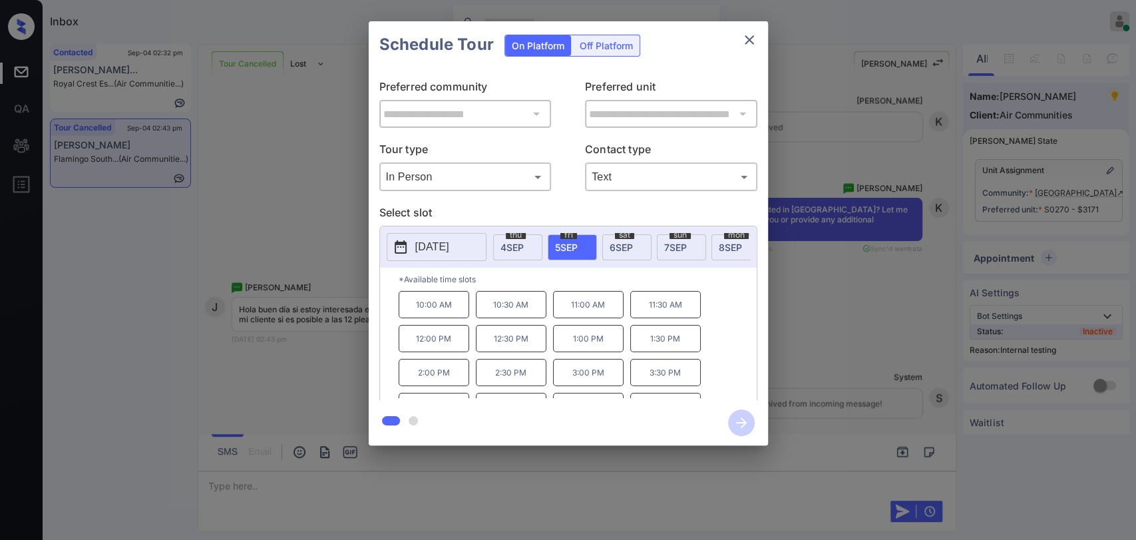
click at [443, 341] on p "12:00 PM" at bounding box center [434, 338] width 71 height 27
click at [740, 416] on icon "button" at bounding box center [741, 422] width 27 height 27
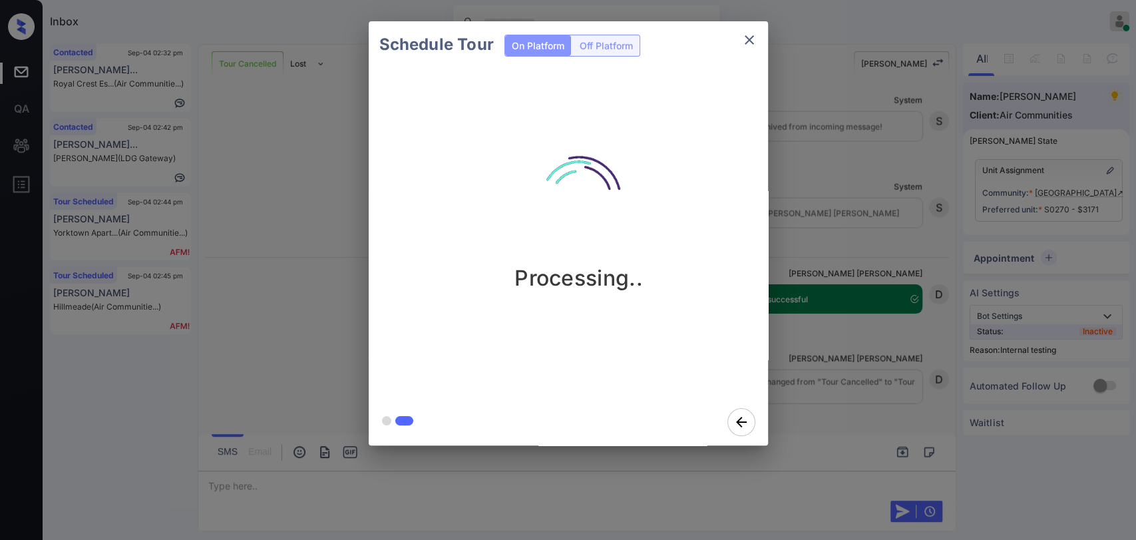
scroll to position [12288, 0]
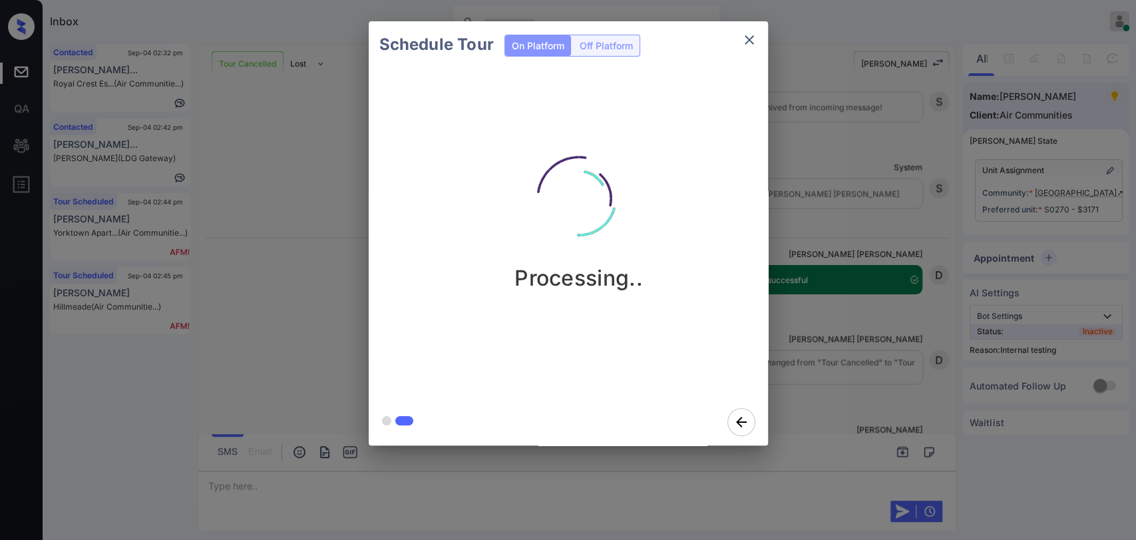
click at [339, 226] on div "Schedule Tour On Platform Off Platform Processing.." at bounding box center [568, 233] width 1136 height 466
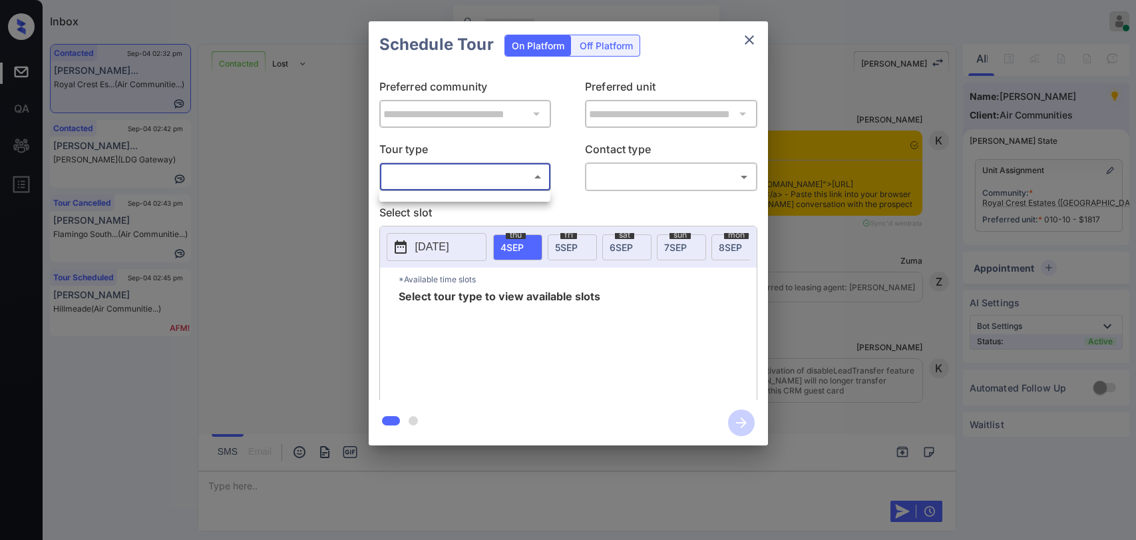
click at [470, 175] on body "Inbox [PERSON_NAME] [PERSON_NAME] Online Set yourself offline Set yourself on b…" at bounding box center [568, 270] width 1136 height 540
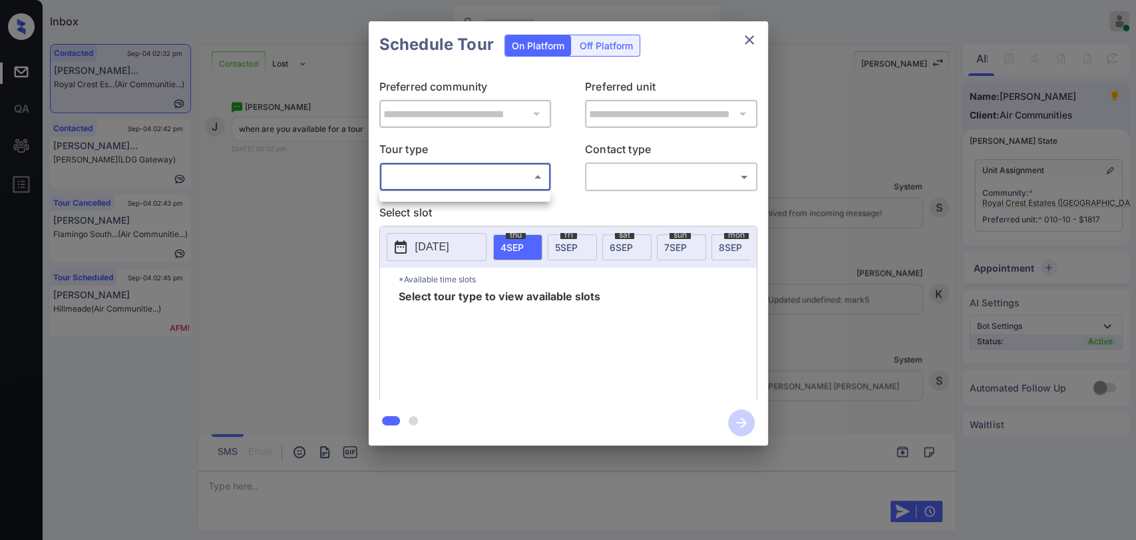
click at [445, 190] on div at bounding box center [568, 270] width 1136 height 540
click at [764, 36] on div "Schedule Tour On Platform Off Platform" at bounding box center [568, 44] width 399 height 47
click at [750, 38] on icon "close" at bounding box center [748, 39] width 9 height 9
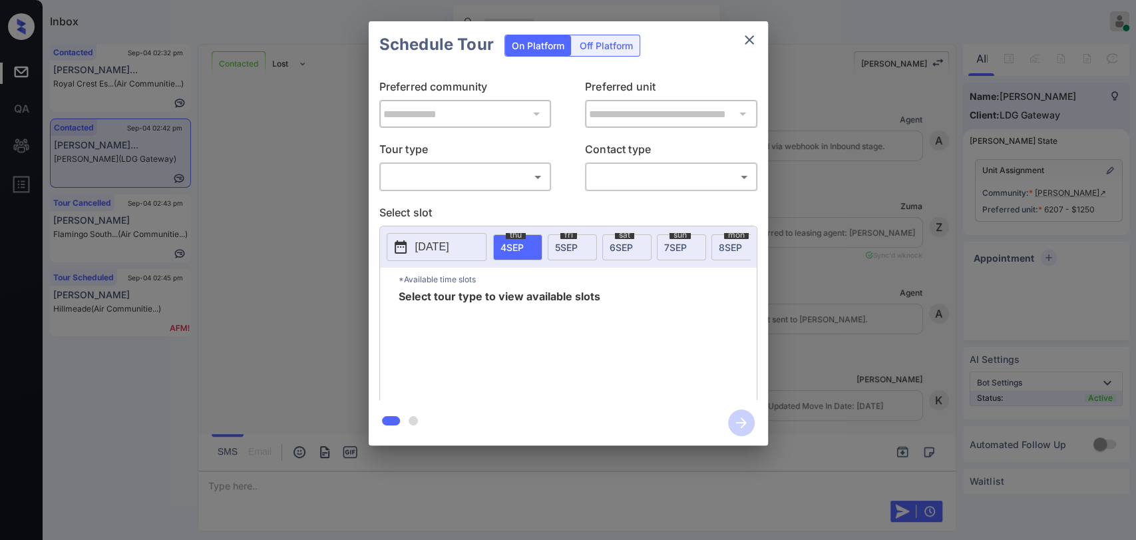
scroll to position [91, 0]
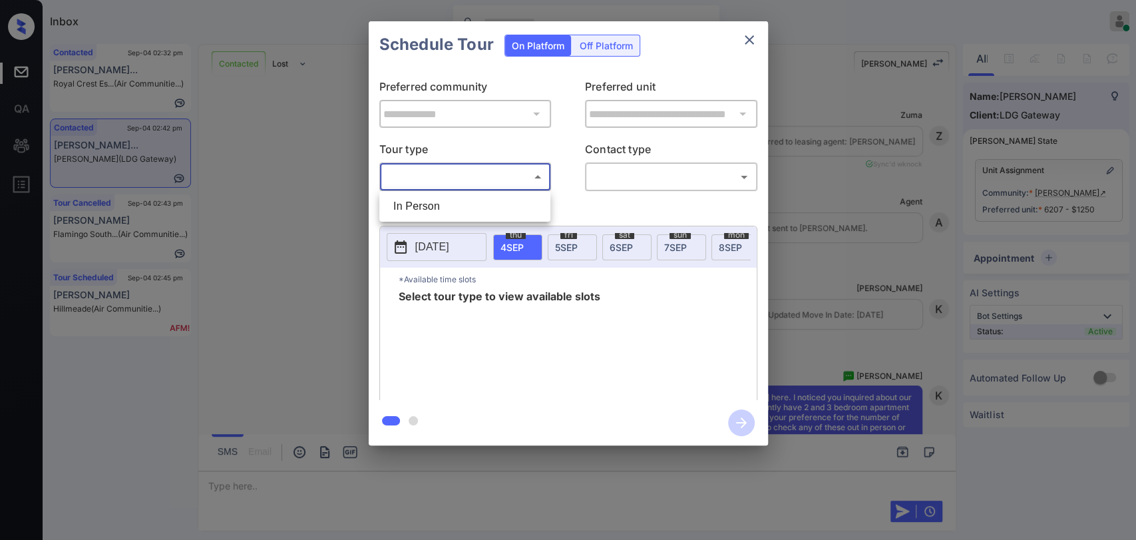
click at [486, 172] on body "Inbox [PERSON_NAME] [PERSON_NAME] Online Set yourself offline Set yourself on b…" at bounding box center [568, 270] width 1136 height 540
click at [431, 205] on li "In Person" at bounding box center [465, 206] width 164 height 24
type input "********"
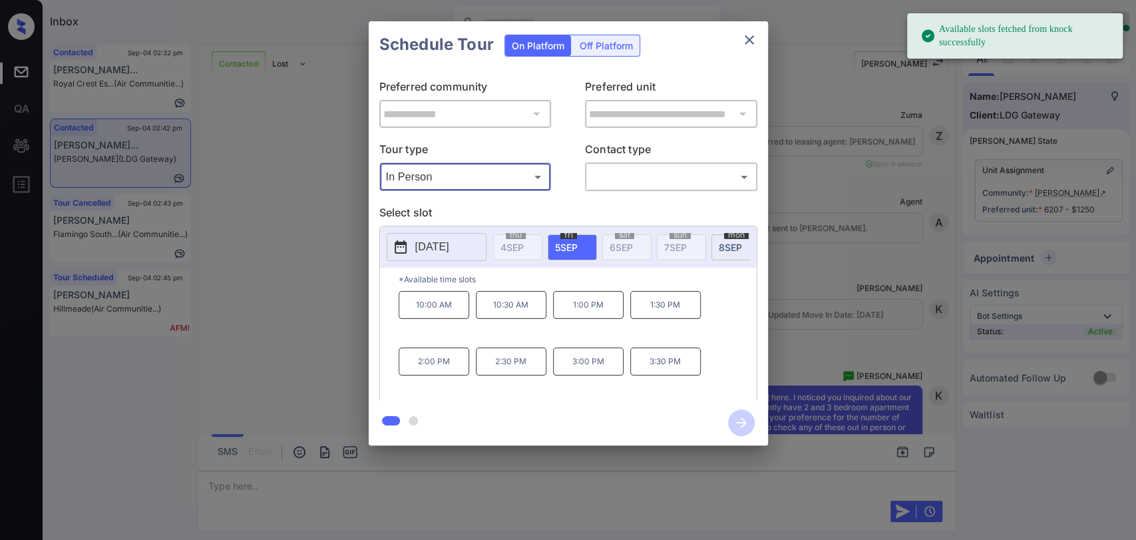
click at [762, 38] on div "Schedule Tour On Platform Off Platform" at bounding box center [568, 44] width 399 height 47
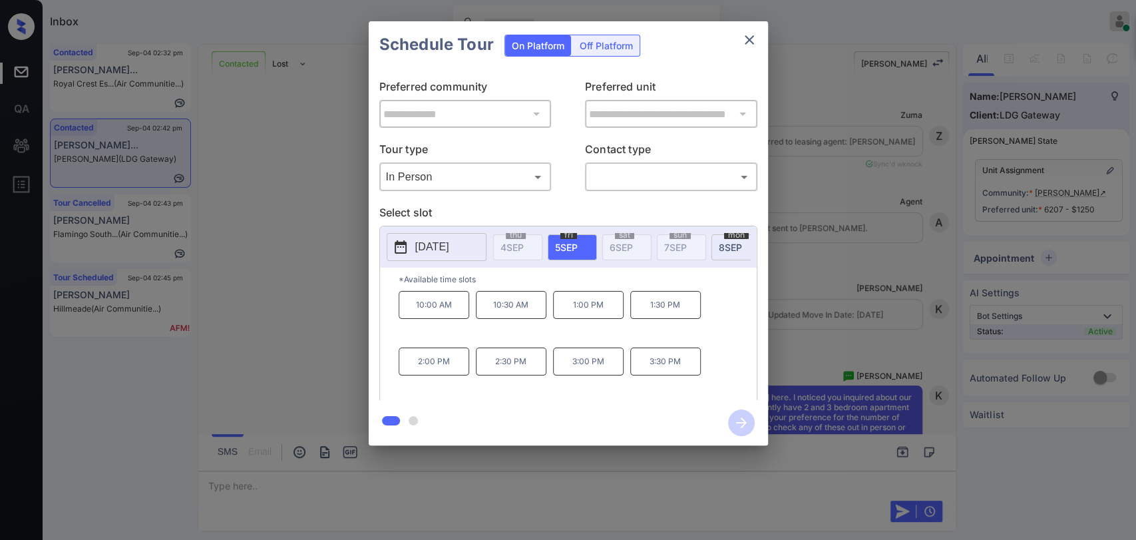
click at [752, 33] on icon "close" at bounding box center [749, 40] width 16 height 16
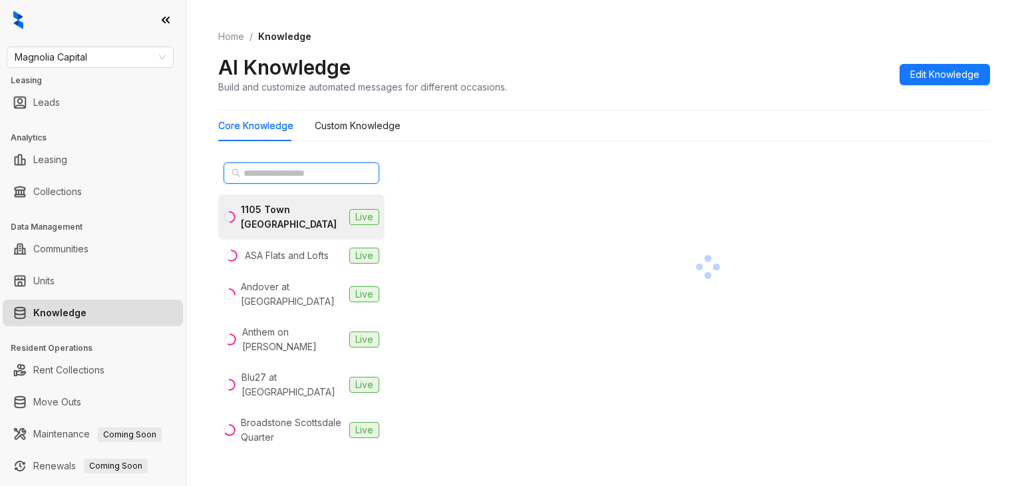
click at [279, 169] on input "text" at bounding box center [302, 173] width 117 height 15
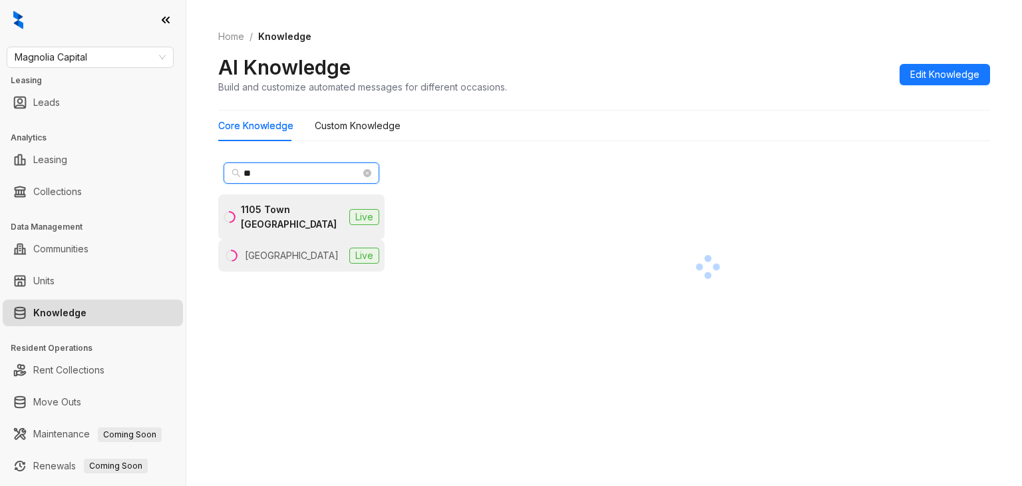
type input "**"
click at [284, 251] on div "[GEOGRAPHIC_DATA]" at bounding box center [292, 255] width 94 height 15
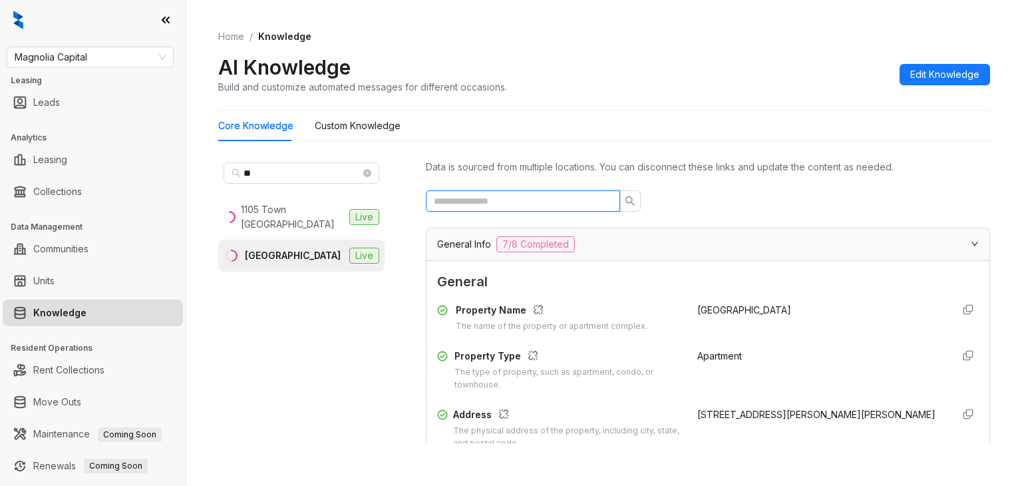
click at [524, 206] on input "text" at bounding box center [518, 201] width 168 height 15
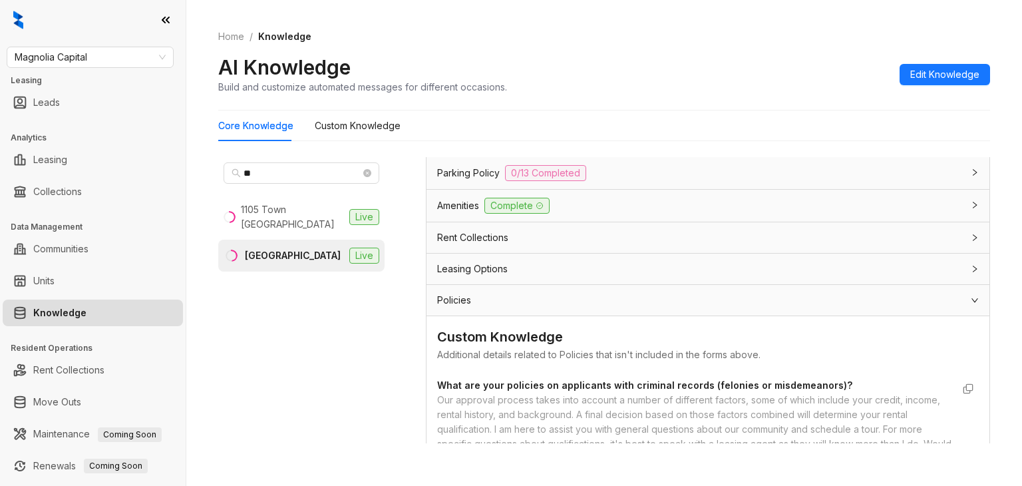
scroll to position [370, 0]
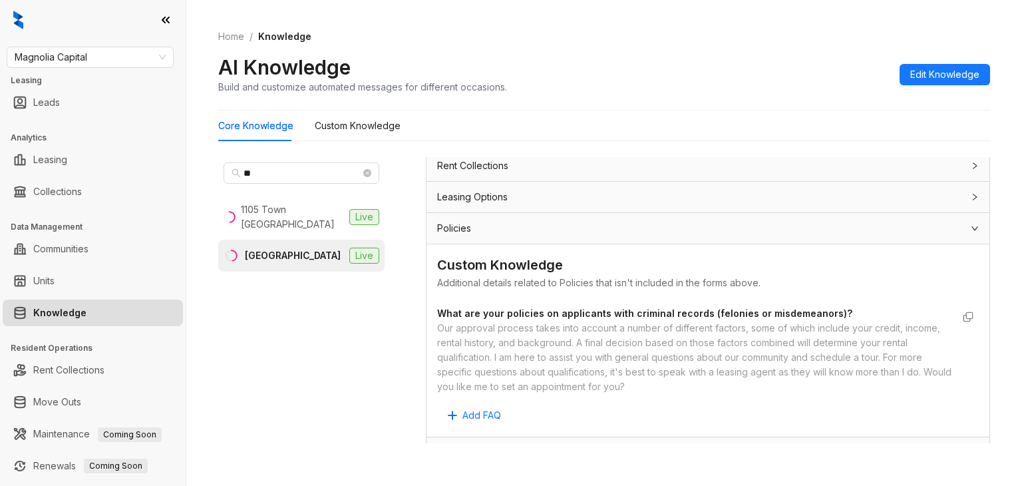
type input "****"
